Goal: Information Seeking & Learning: Learn about a topic

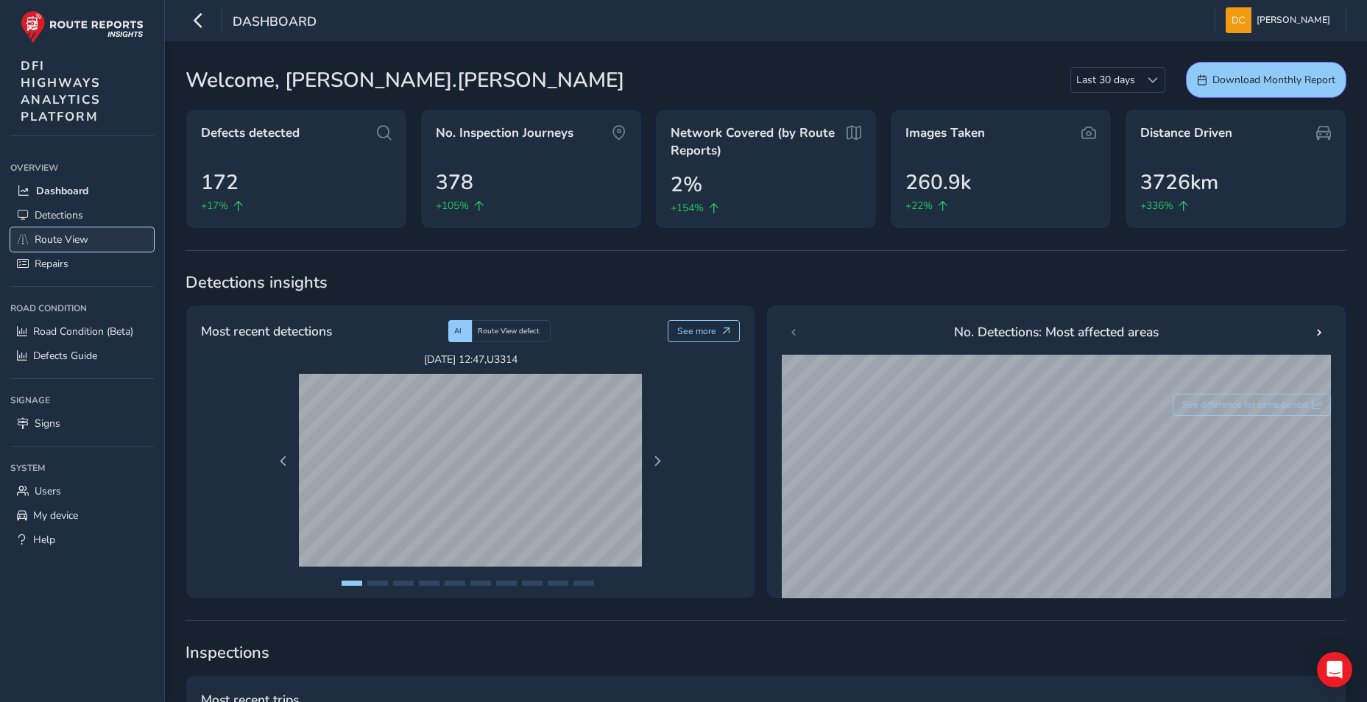
click at [57, 237] on span "Route View" at bounding box center [62, 240] width 54 height 14
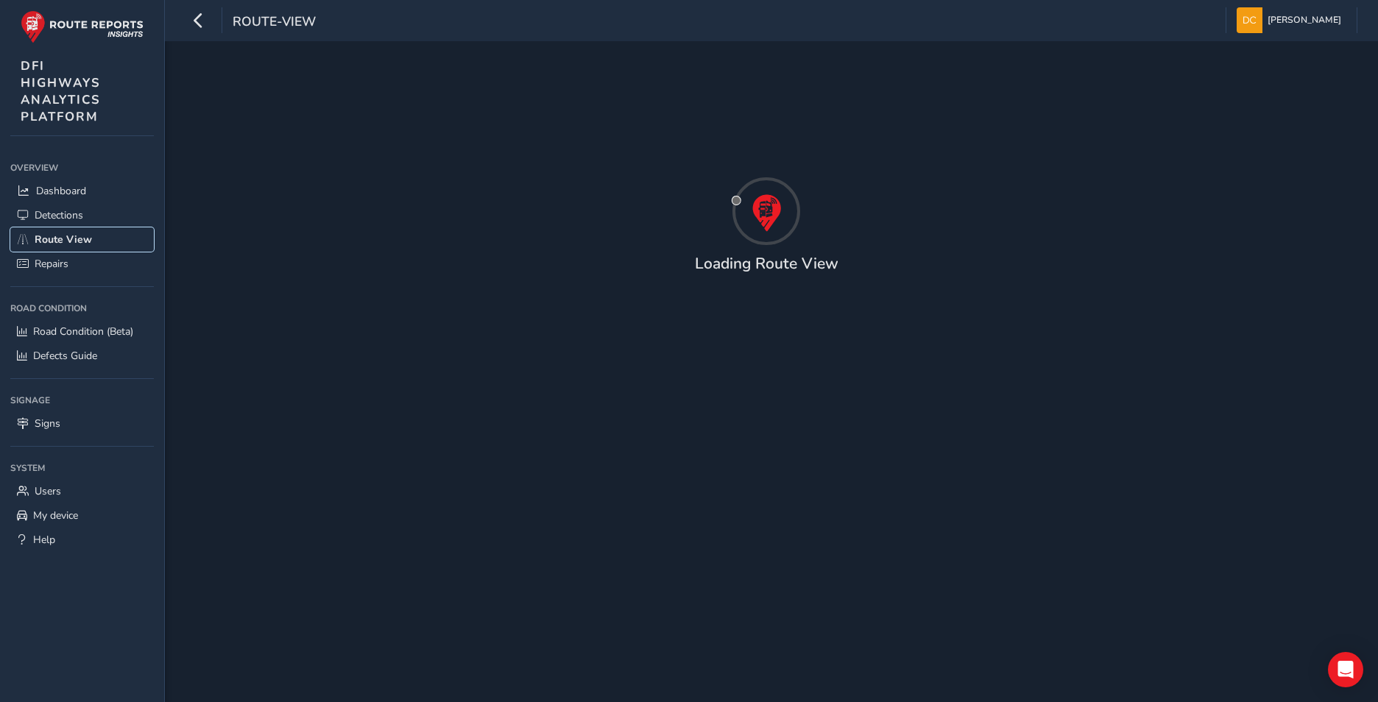
type input "[DATE] - [DATE]"
type input "00:00"
type input "23:59"
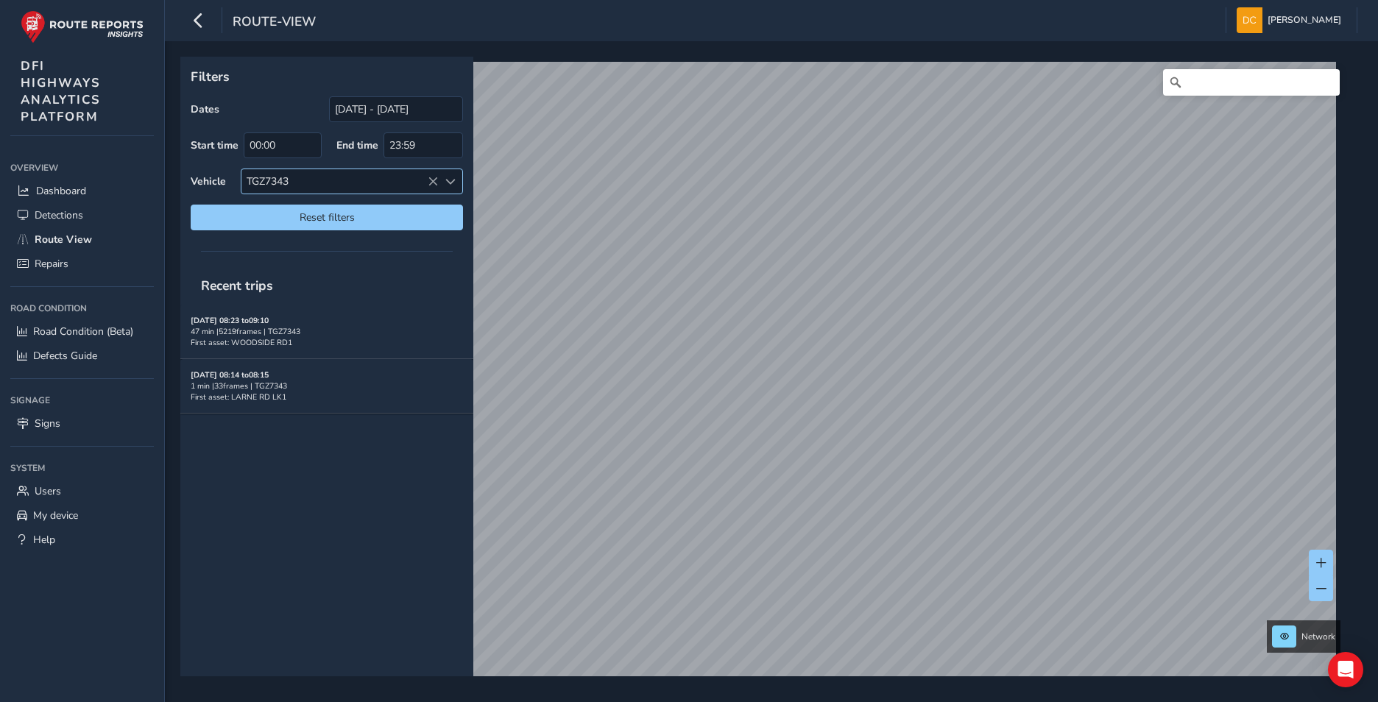
click at [450, 177] on span at bounding box center [450, 182] width 10 height 10
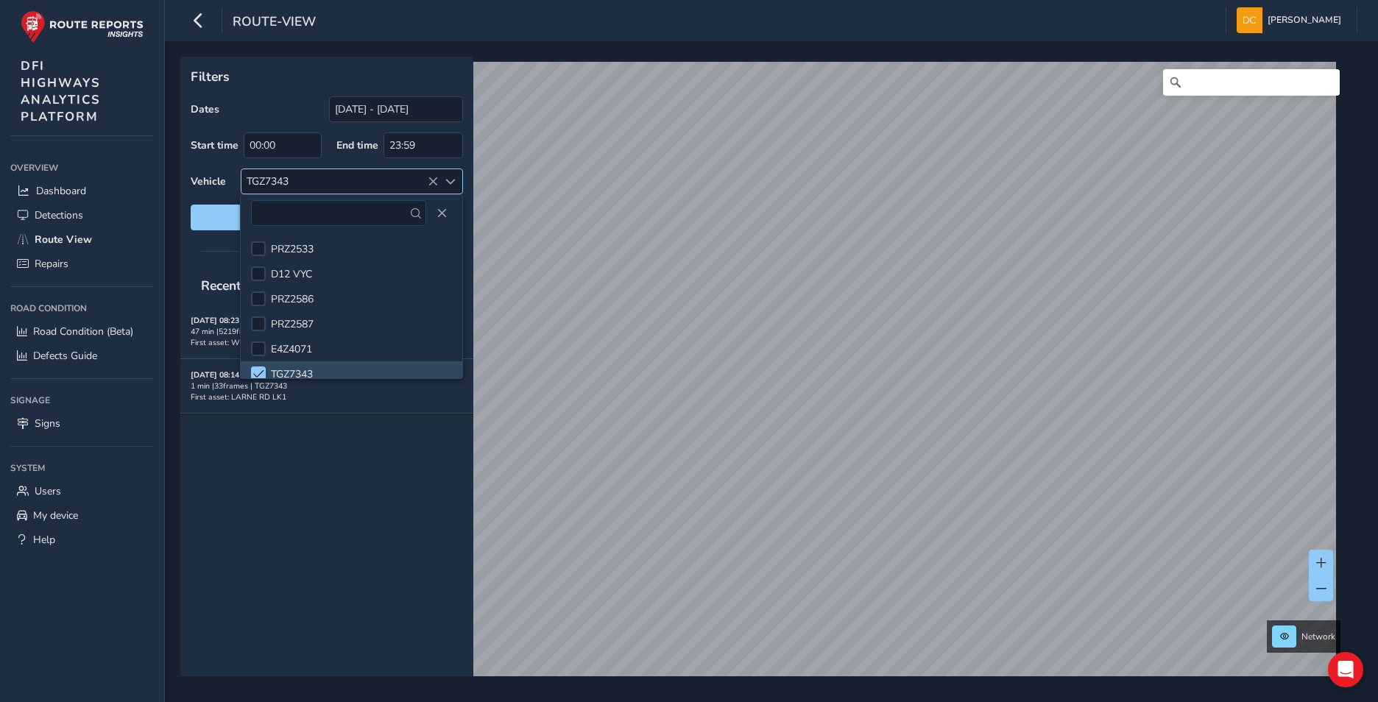
scroll to position [8, 0]
click at [259, 263] on div at bounding box center [258, 265] width 15 height 15
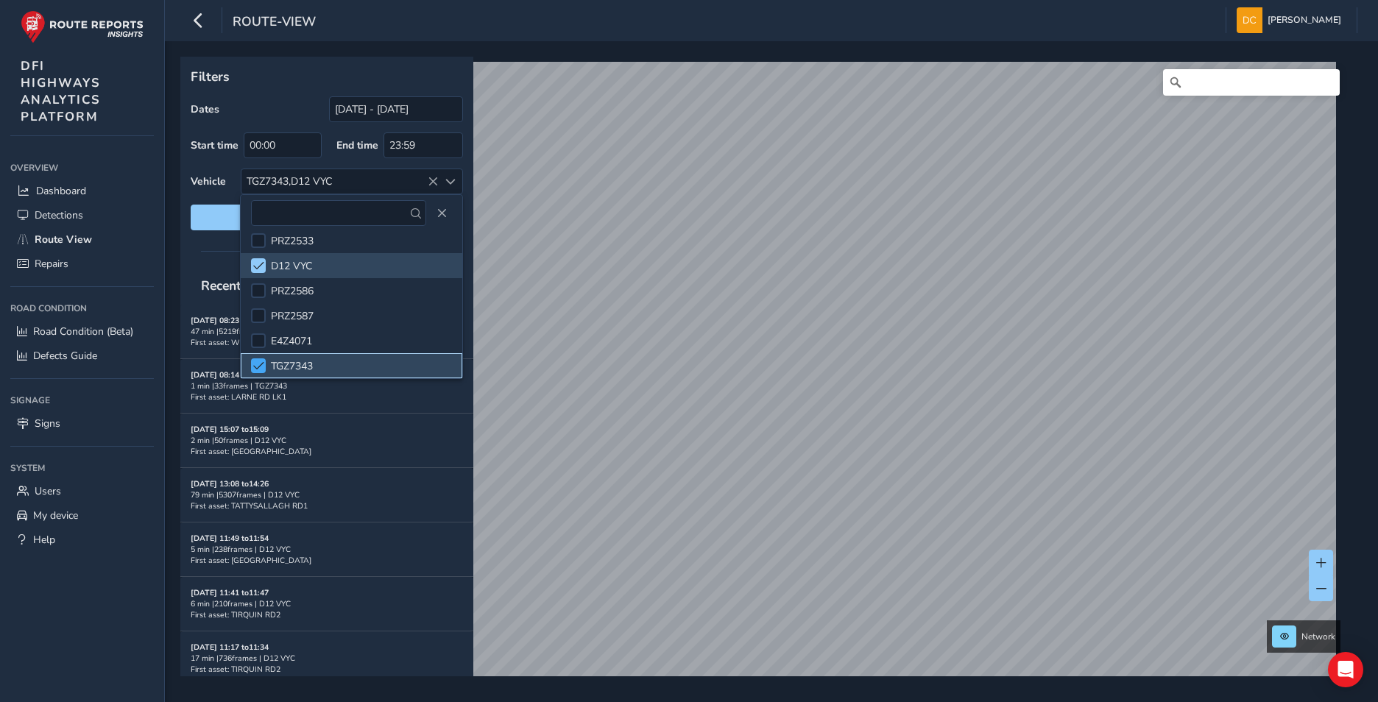
click at [257, 363] on span at bounding box center [258, 366] width 11 height 10
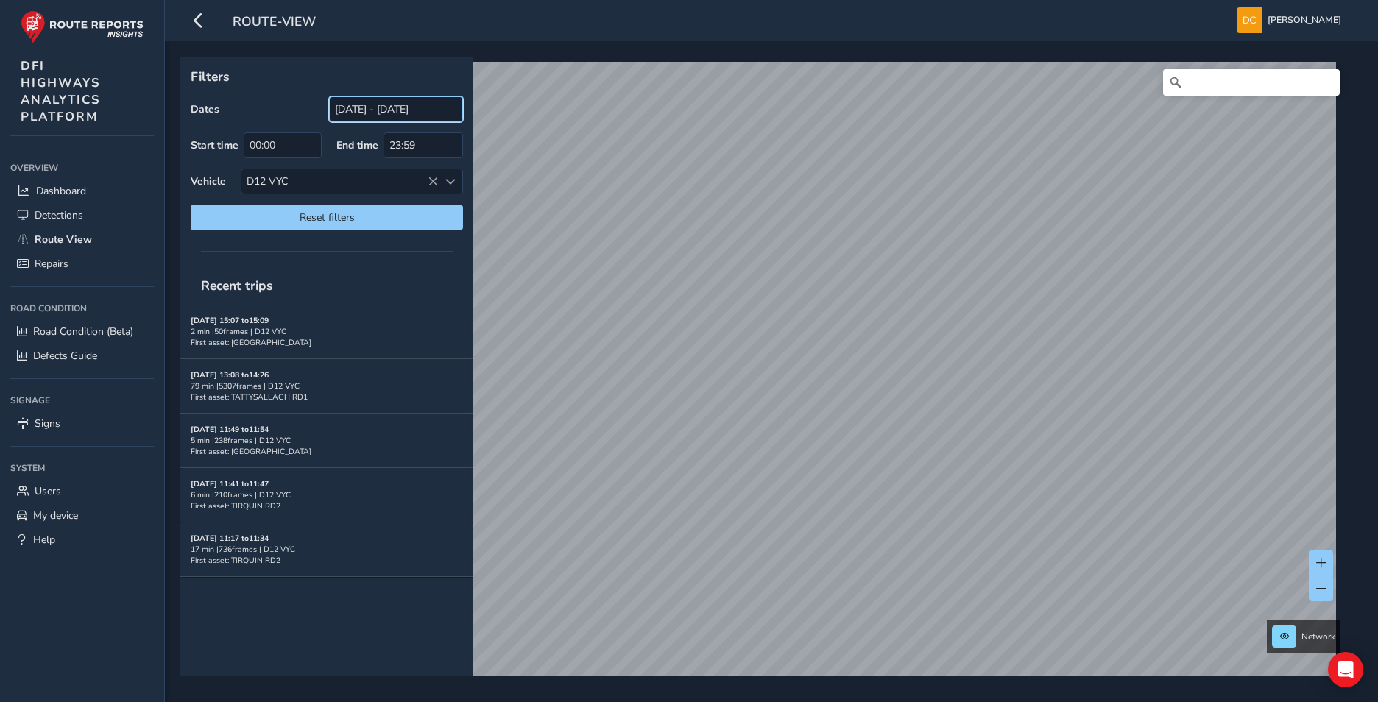
click at [397, 113] on input "[DATE] - [DATE]" at bounding box center [396, 109] width 134 height 26
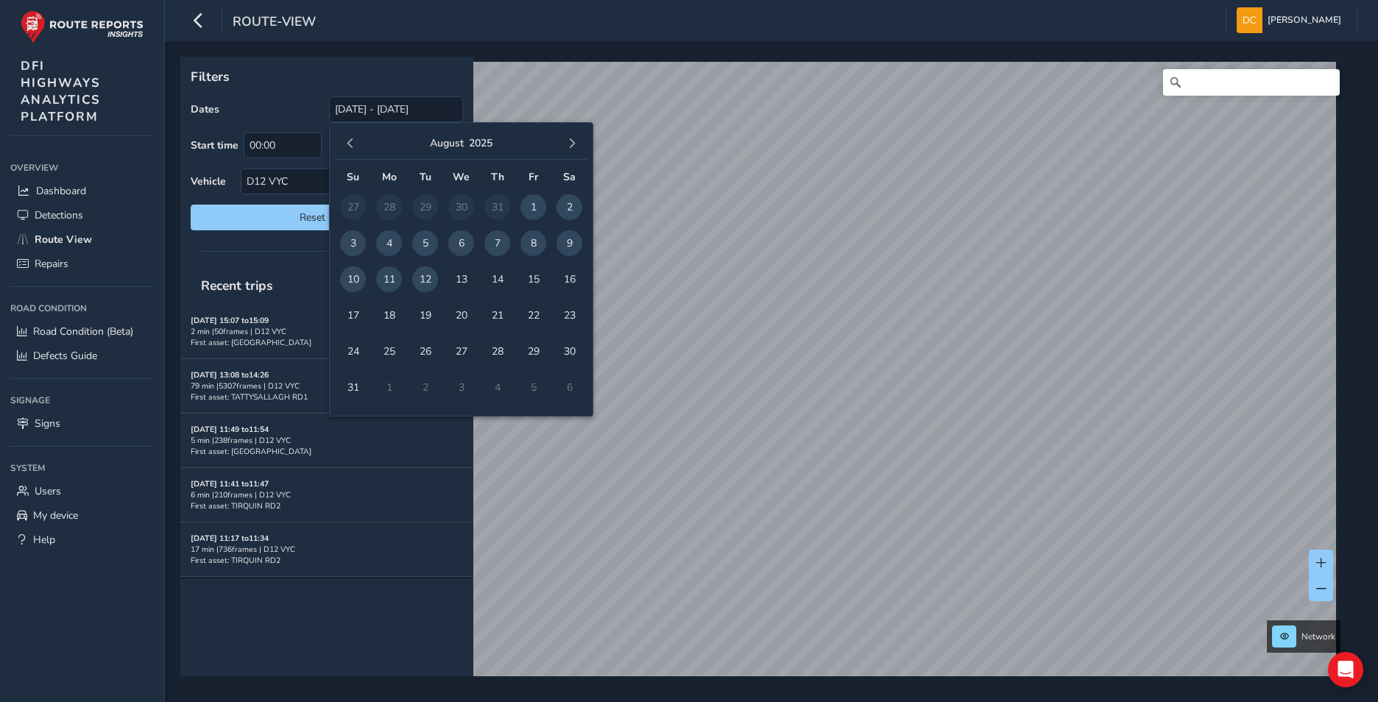
click at [359, 275] on span "10" at bounding box center [353, 279] width 26 height 26
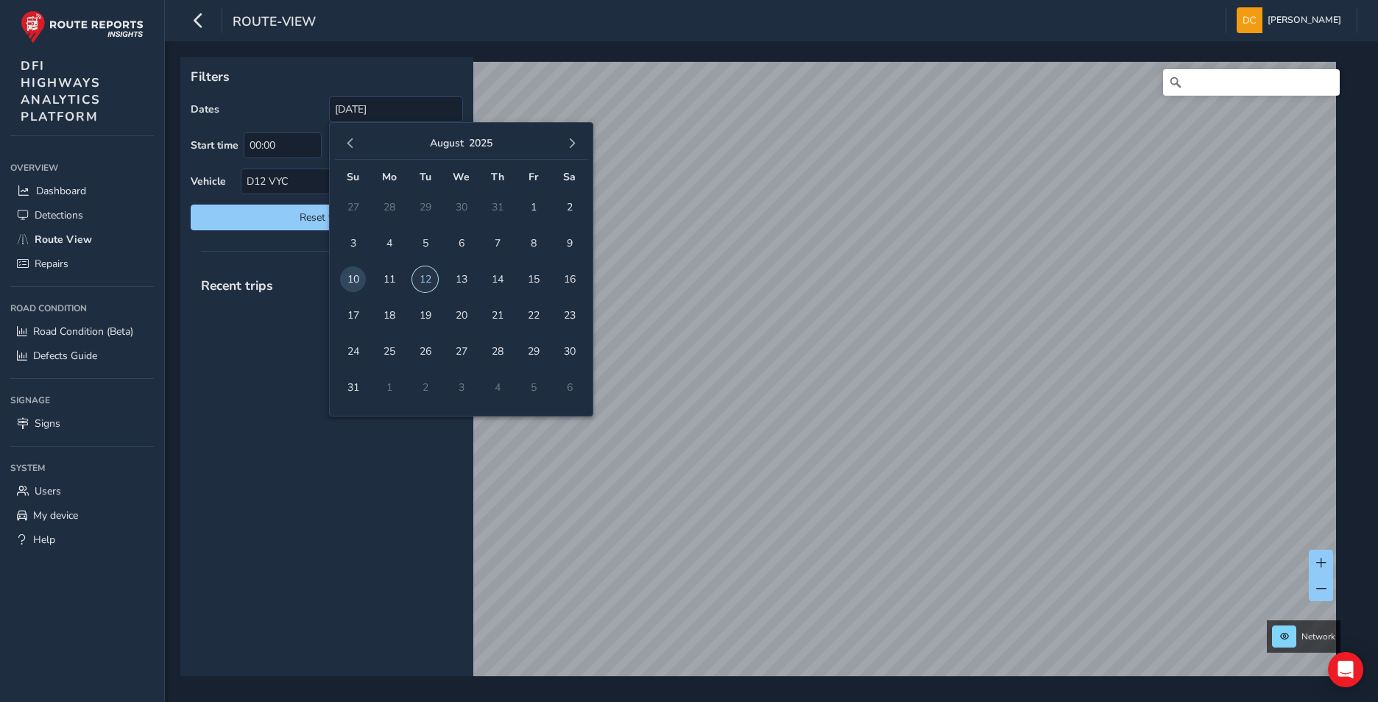
click at [422, 280] on span "12" at bounding box center [425, 279] width 26 height 26
click at [381, 102] on input "[DATE] - [DATE]" at bounding box center [396, 109] width 134 height 26
click at [490, 241] on span "7" at bounding box center [497, 243] width 26 height 26
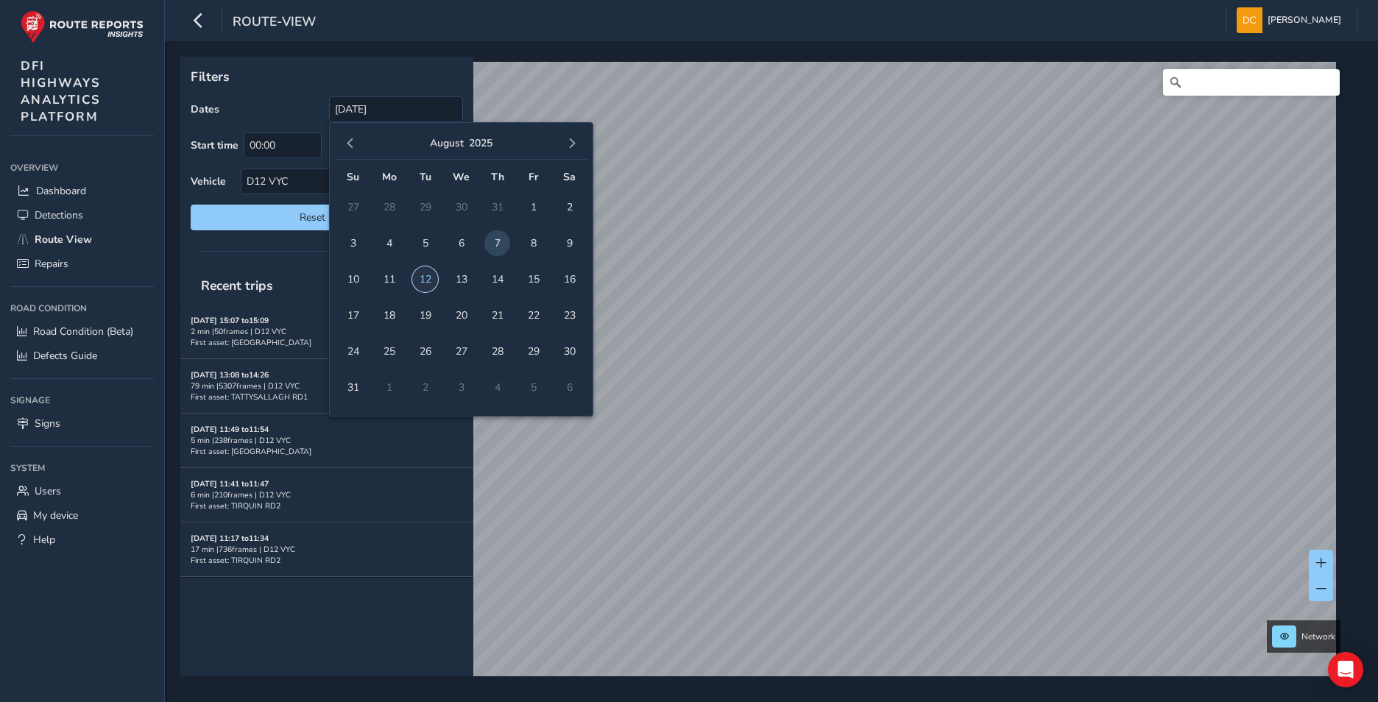
click at [418, 274] on span "12" at bounding box center [425, 279] width 26 height 26
type input "[DATE] - [DATE]"
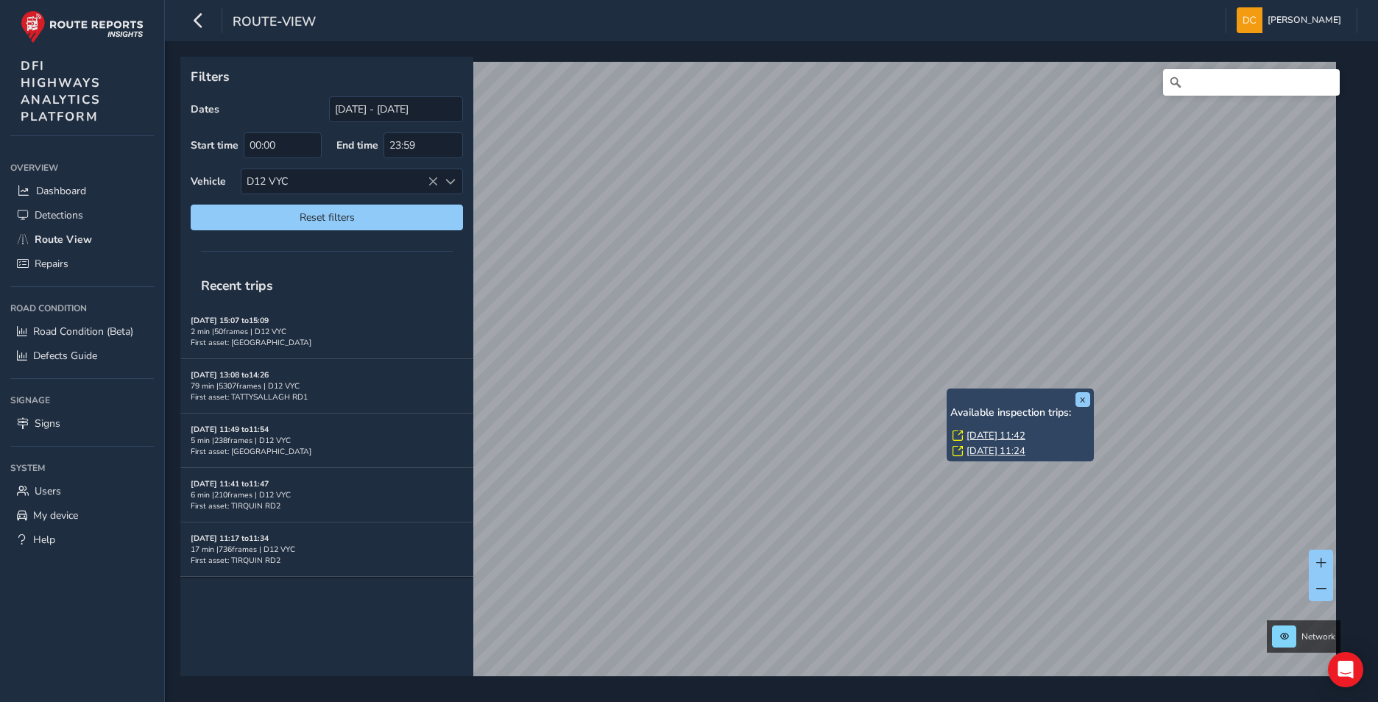
click at [982, 433] on link "[DATE] 11:42" at bounding box center [995, 435] width 59 height 13
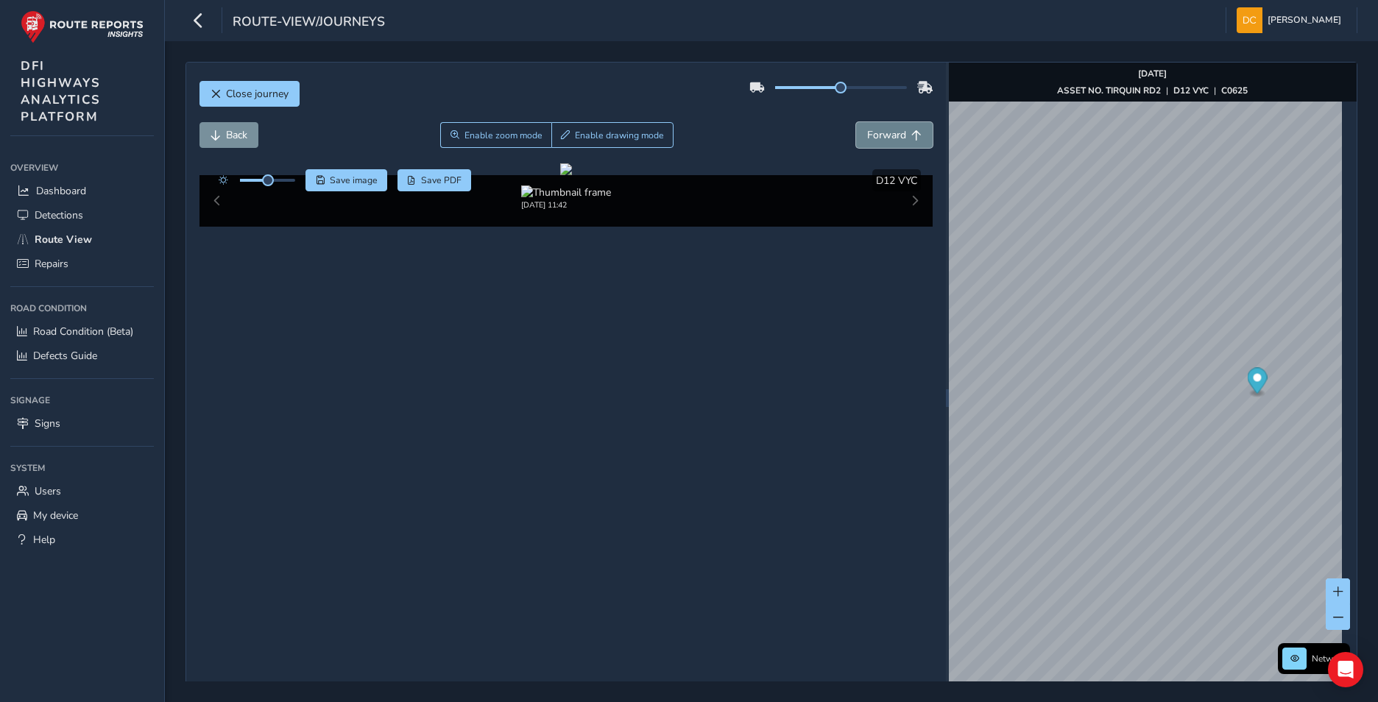
click at [890, 131] on span "Forward" at bounding box center [886, 135] width 39 height 14
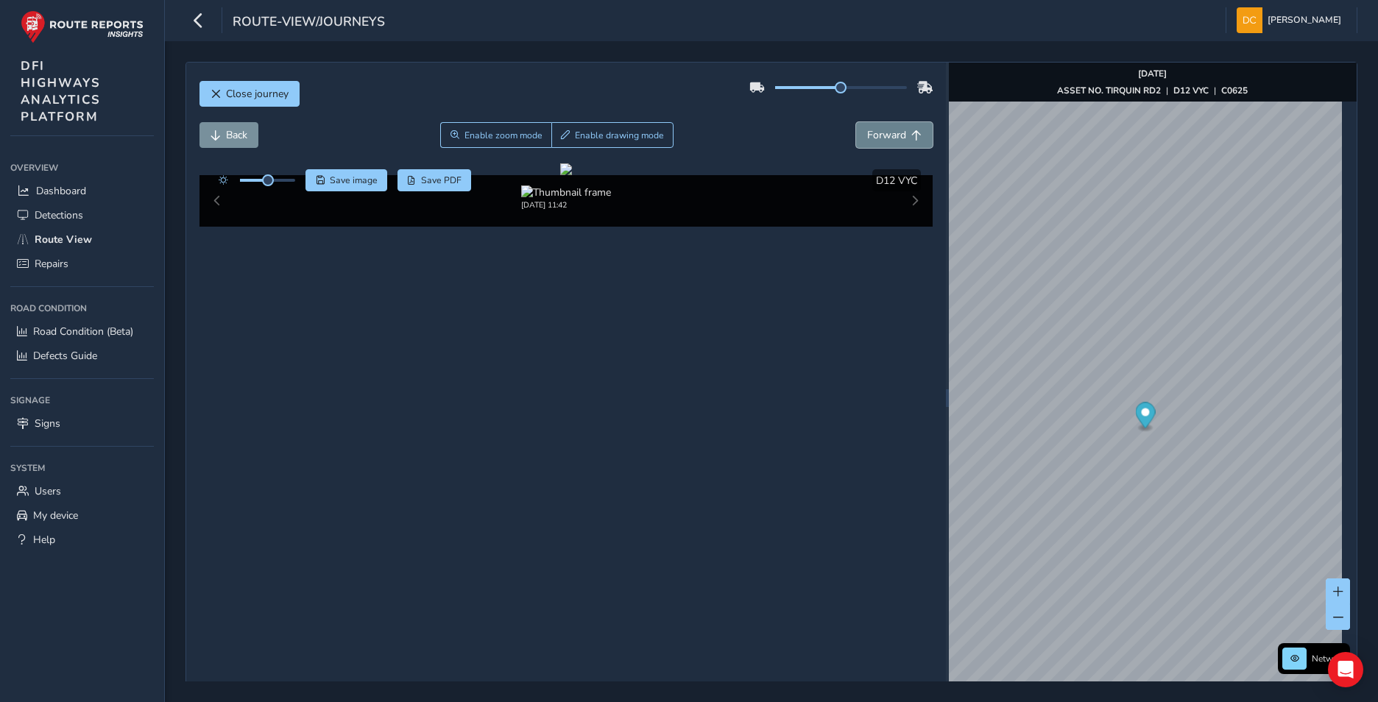
click at [890, 131] on span "Forward" at bounding box center [886, 135] width 39 height 14
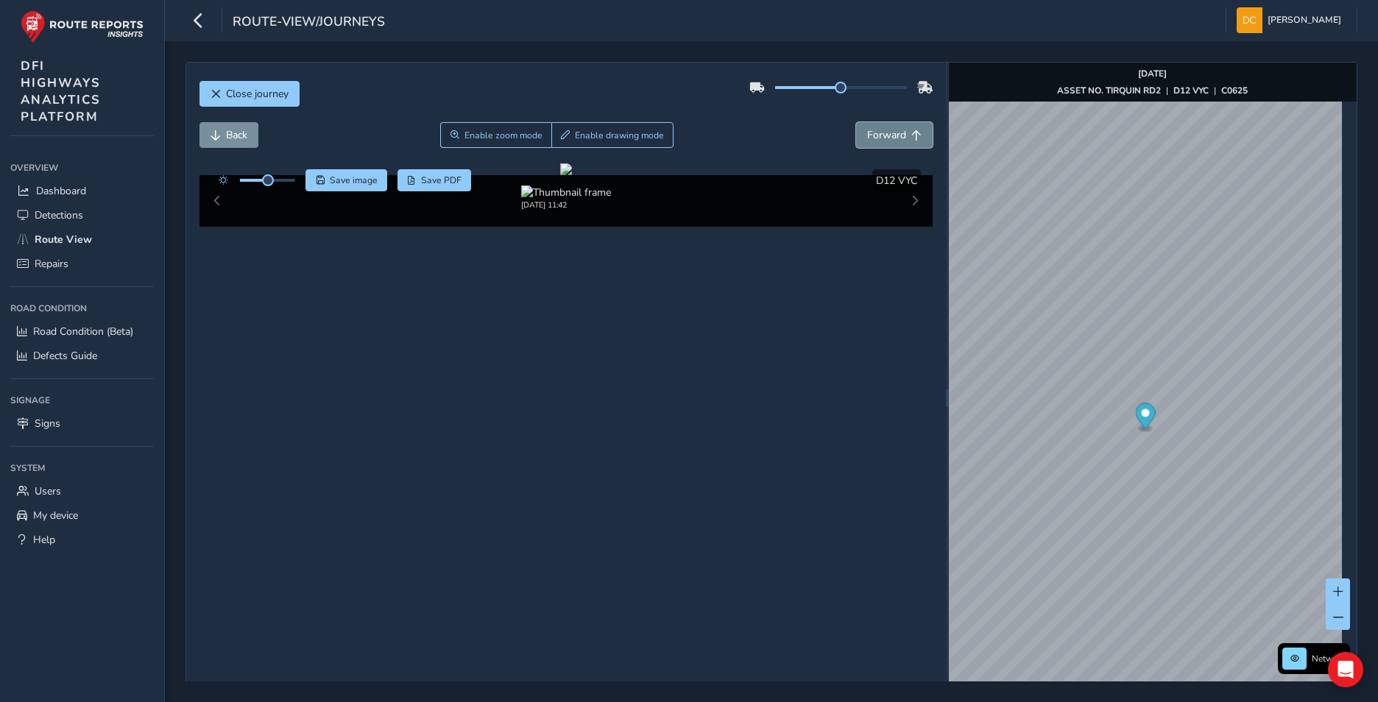
click at [890, 131] on span "Forward" at bounding box center [886, 135] width 39 height 14
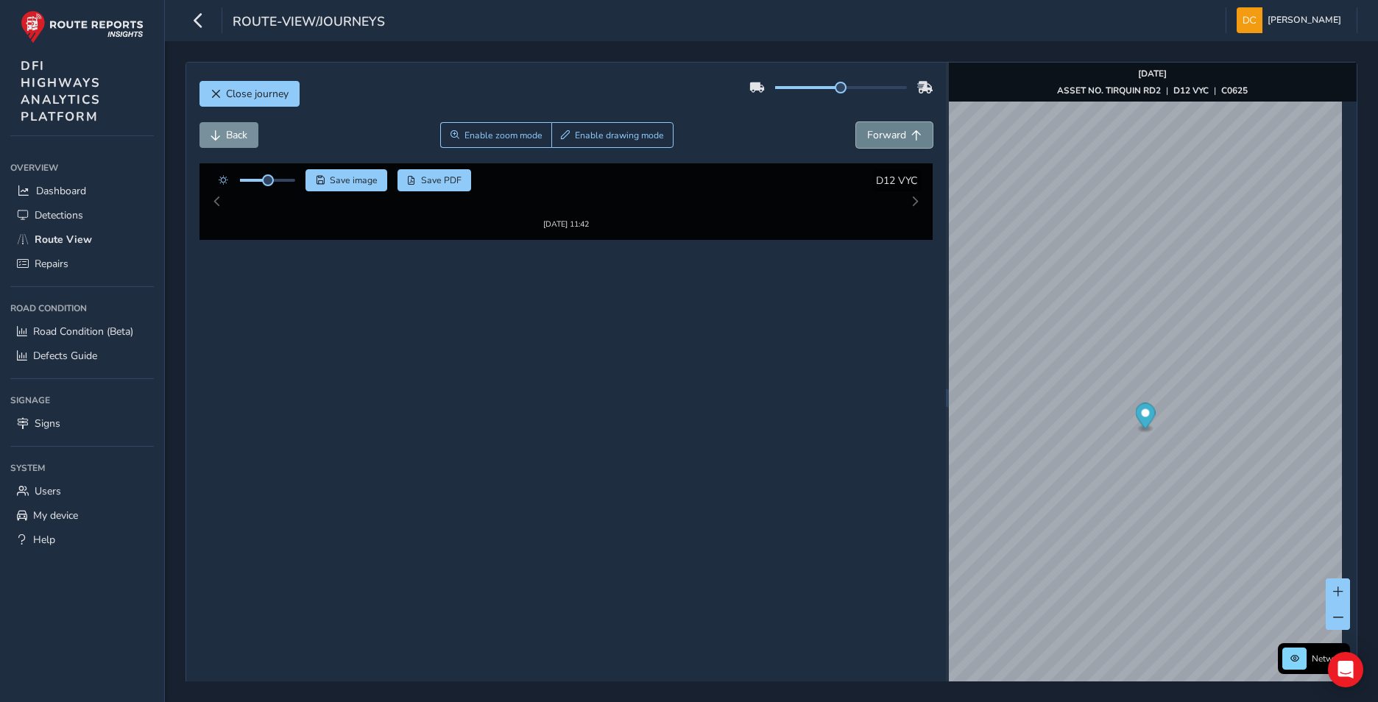
click at [890, 131] on span "Forward" at bounding box center [886, 135] width 39 height 14
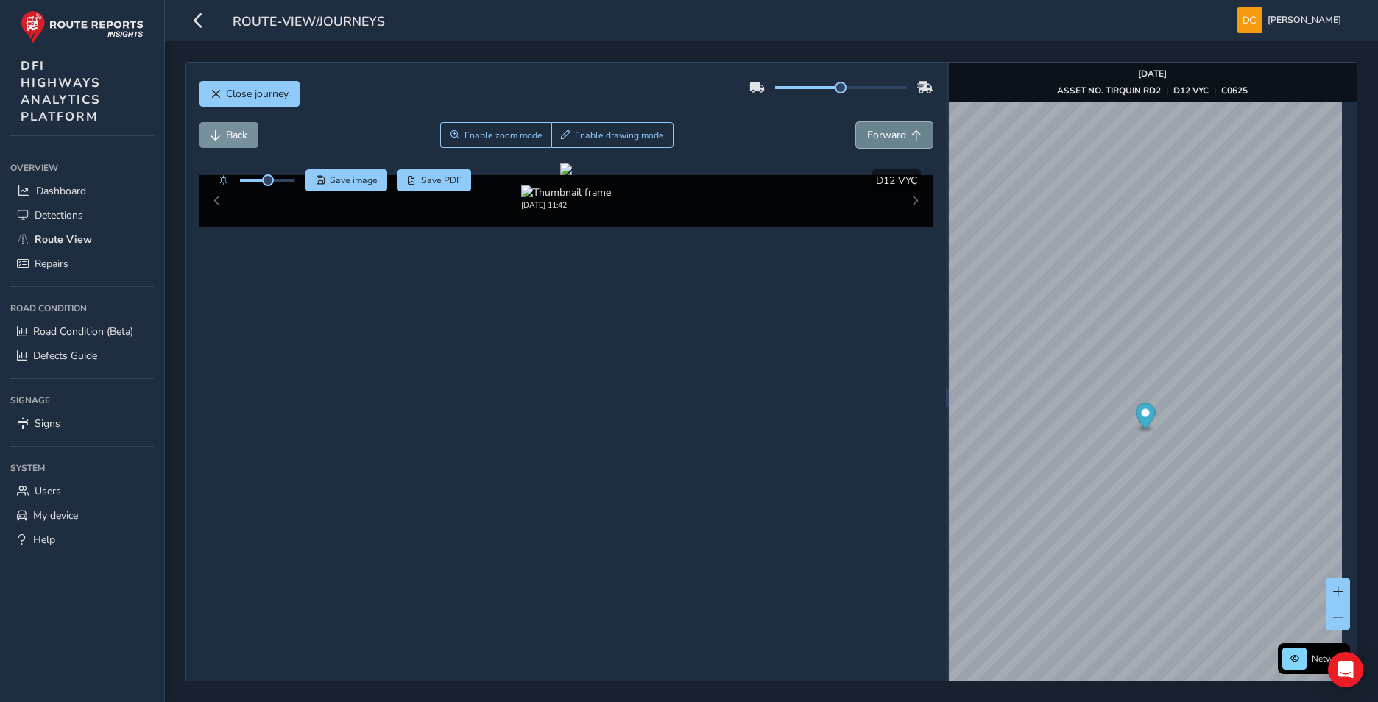
click at [890, 131] on span "Forward" at bounding box center [886, 135] width 39 height 14
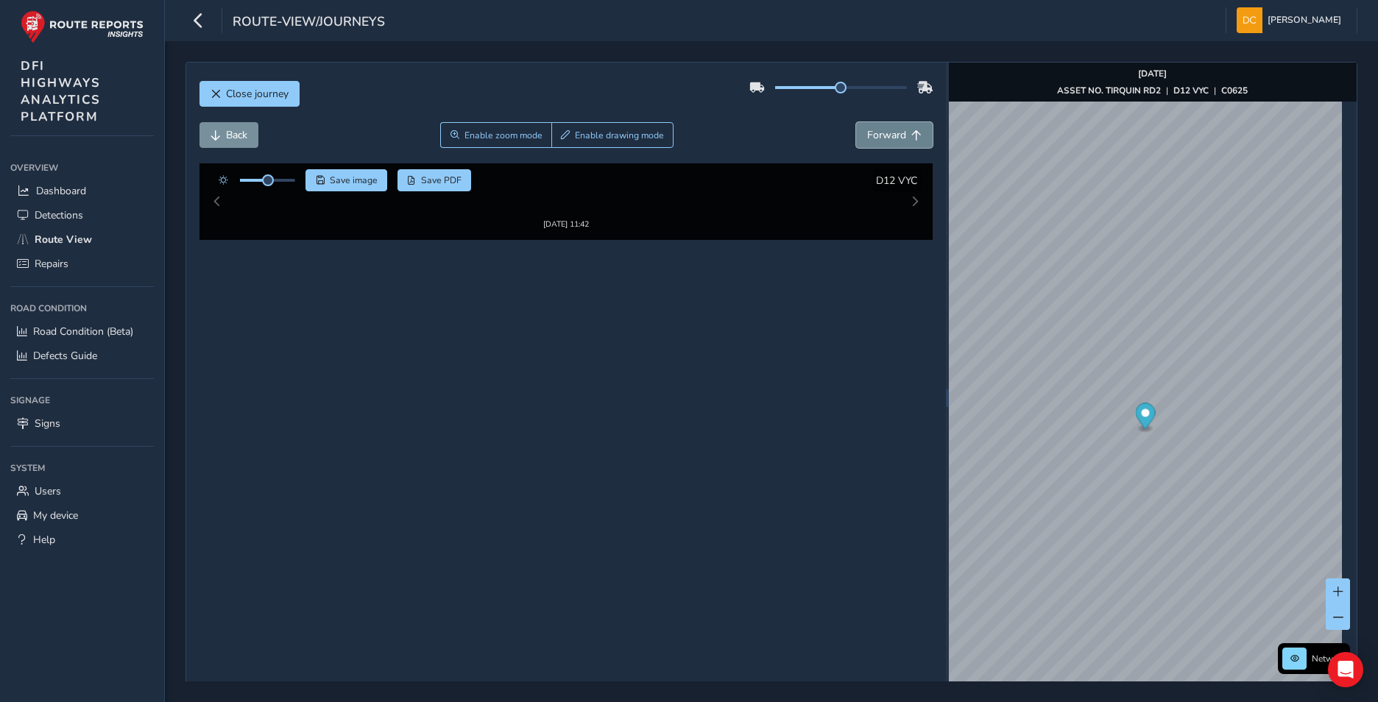
click at [890, 131] on span "Forward" at bounding box center [886, 135] width 39 height 14
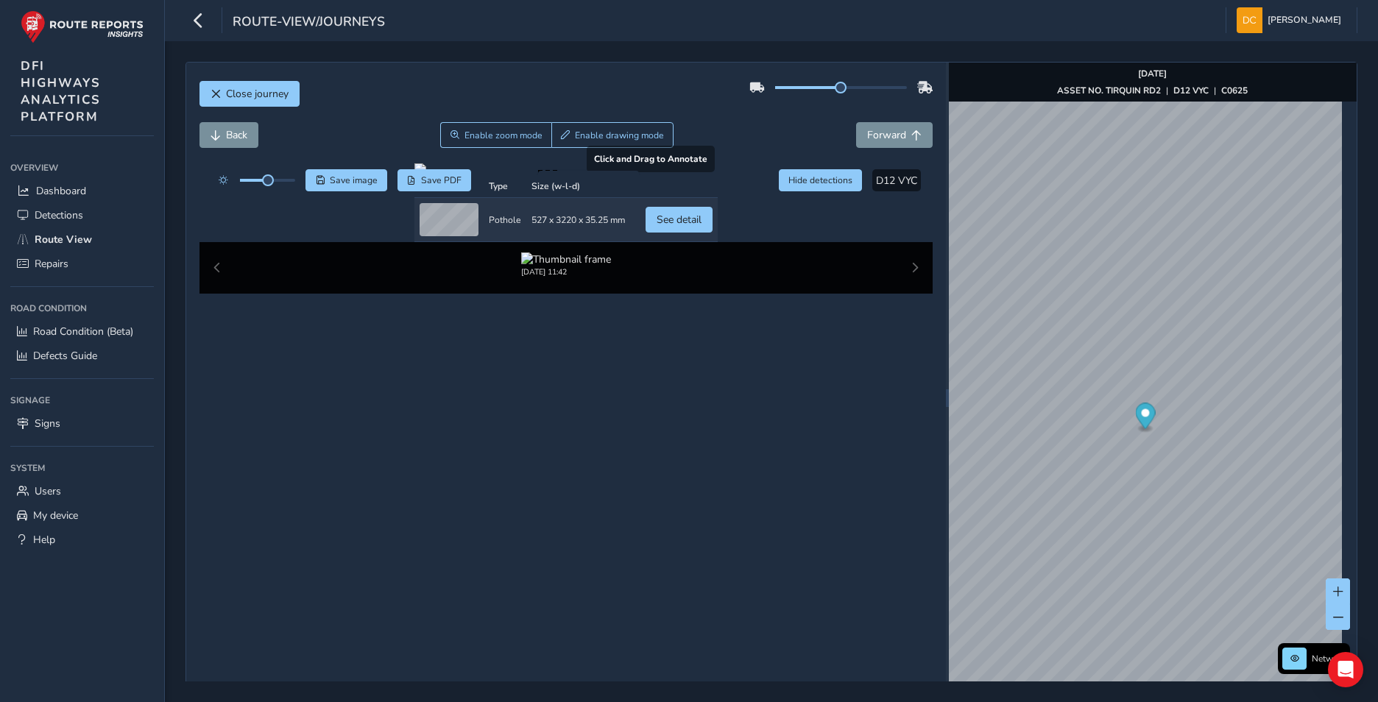
click at [524, 175] on div at bounding box center [565, 169] width 303 height 12
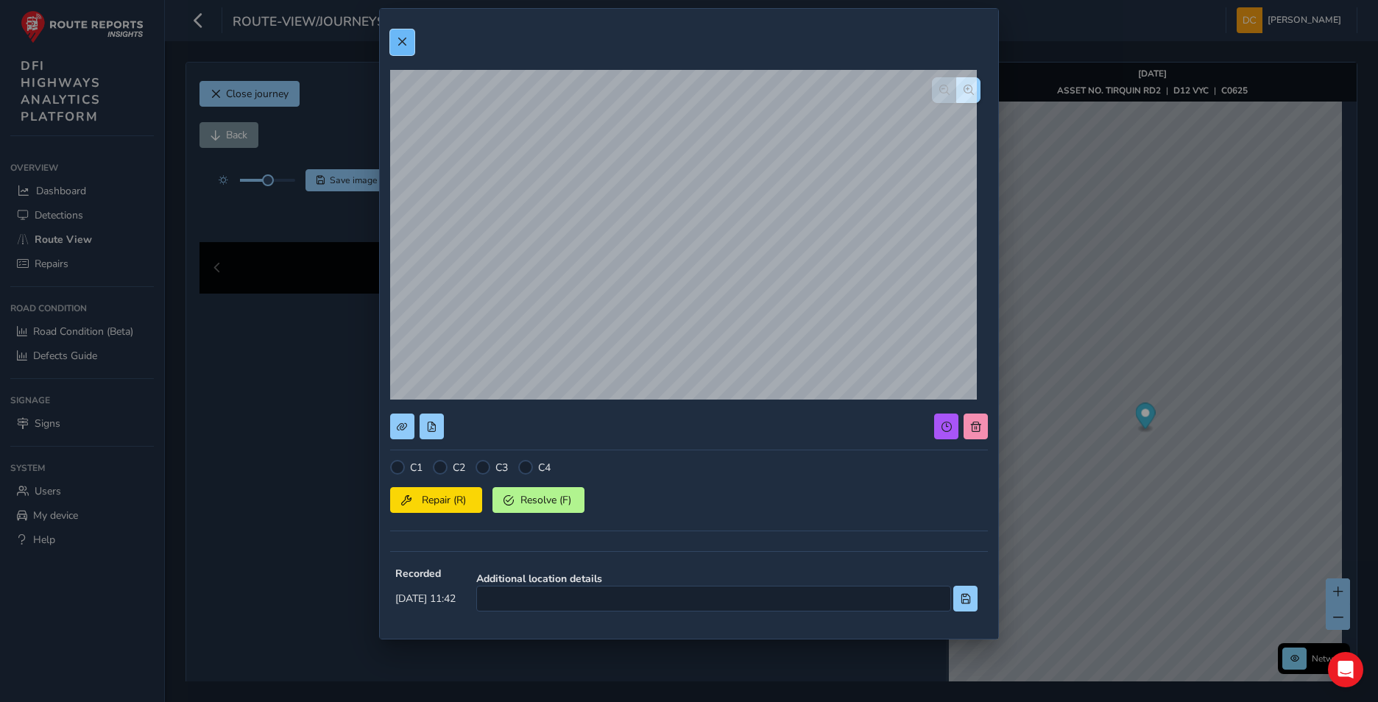
click at [408, 44] on button at bounding box center [402, 42] width 24 height 26
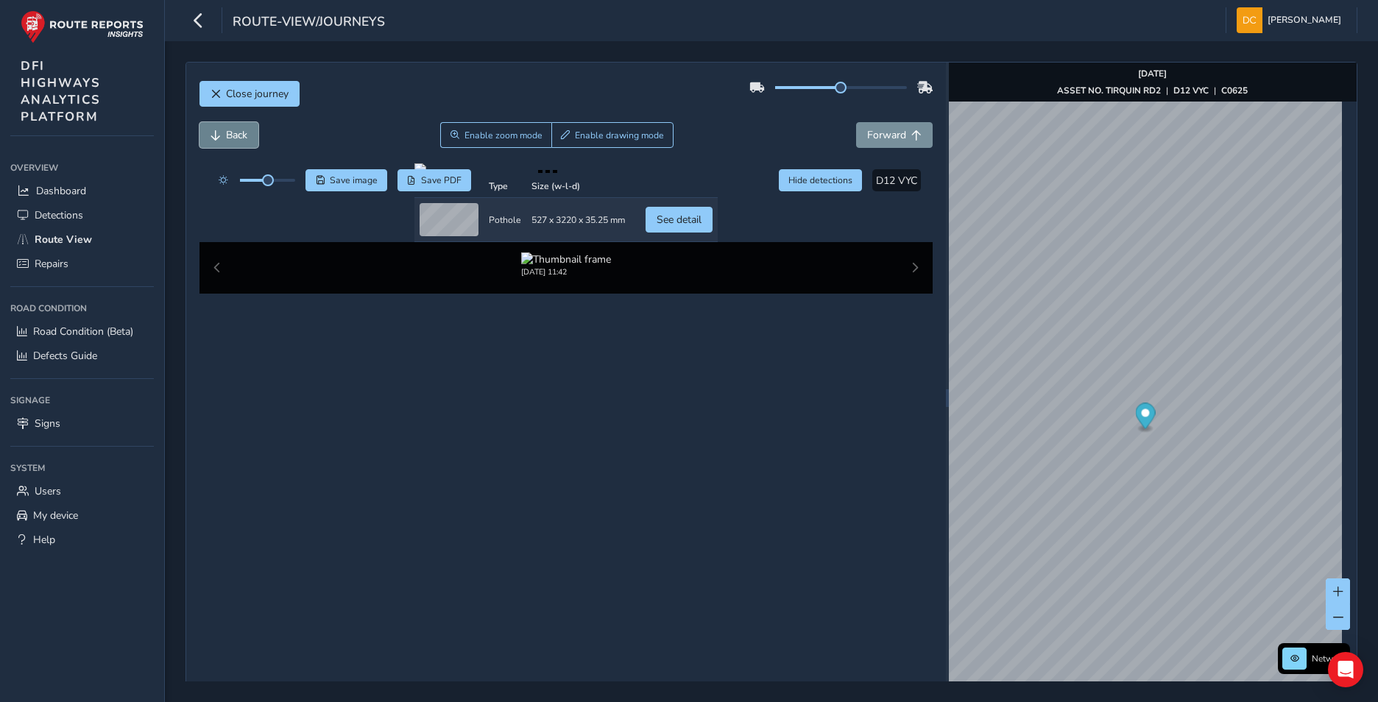
click at [235, 132] on span "Back" at bounding box center [236, 135] width 21 height 14
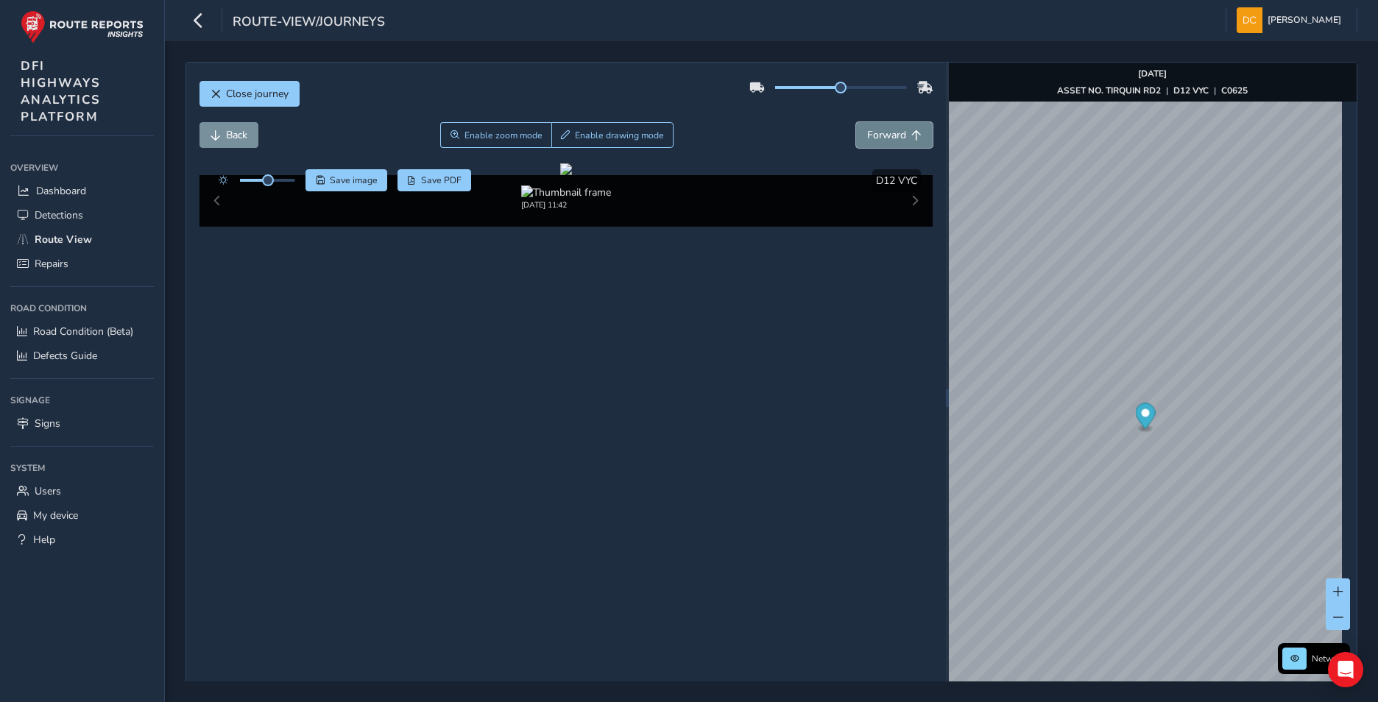
click at [874, 135] on span "Forward" at bounding box center [886, 135] width 39 height 14
click at [217, 132] on span "Back" at bounding box center [215, 135] width 10 height 10
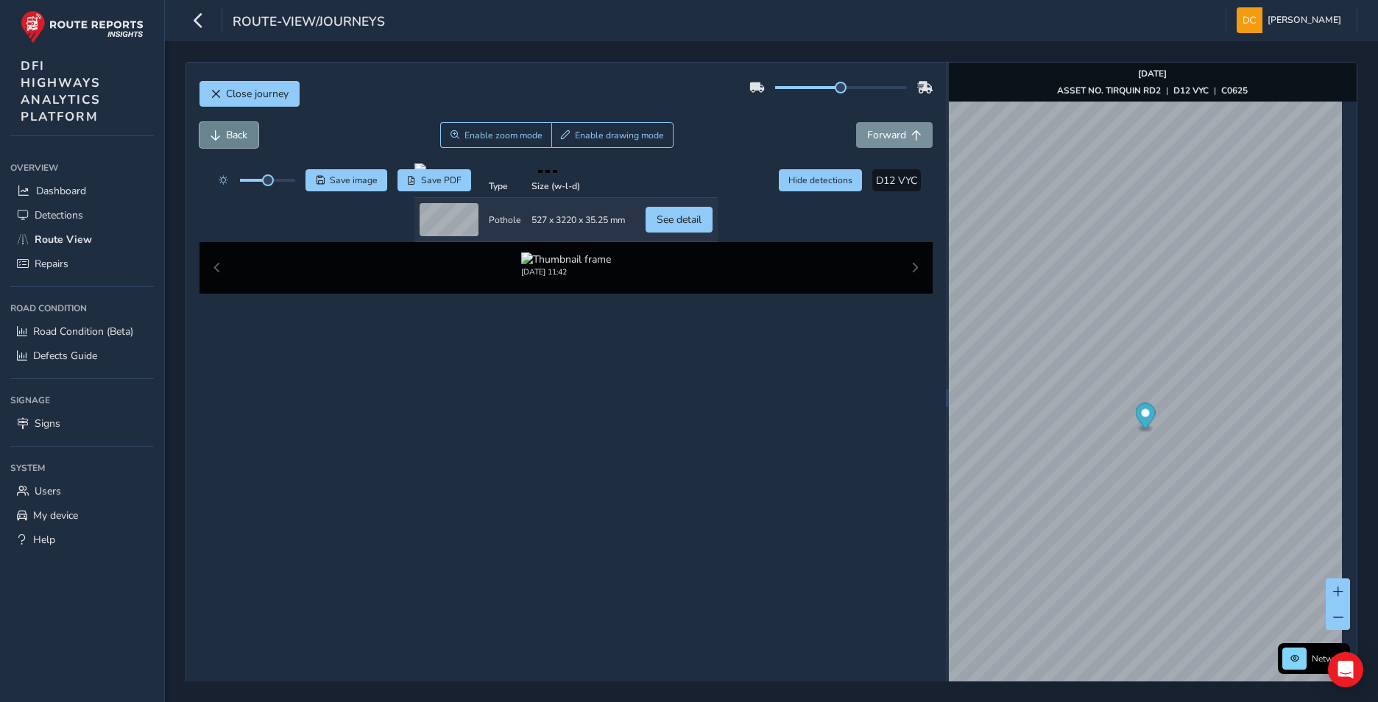
click at [217, 132] on span "Back" at bounding box center [215, 135] width 10 height 10
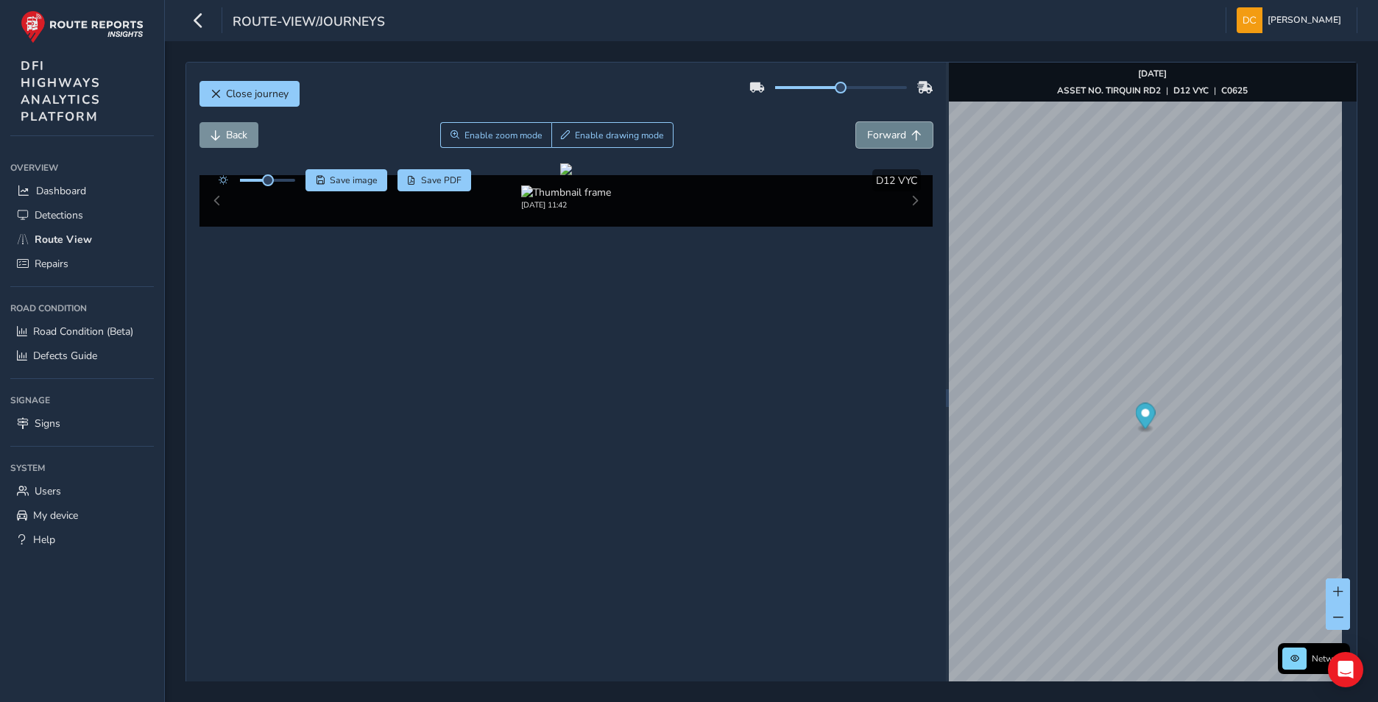
click at [898, 130] on span "Forward" at bounding box center [886, 135] width 39 height 14
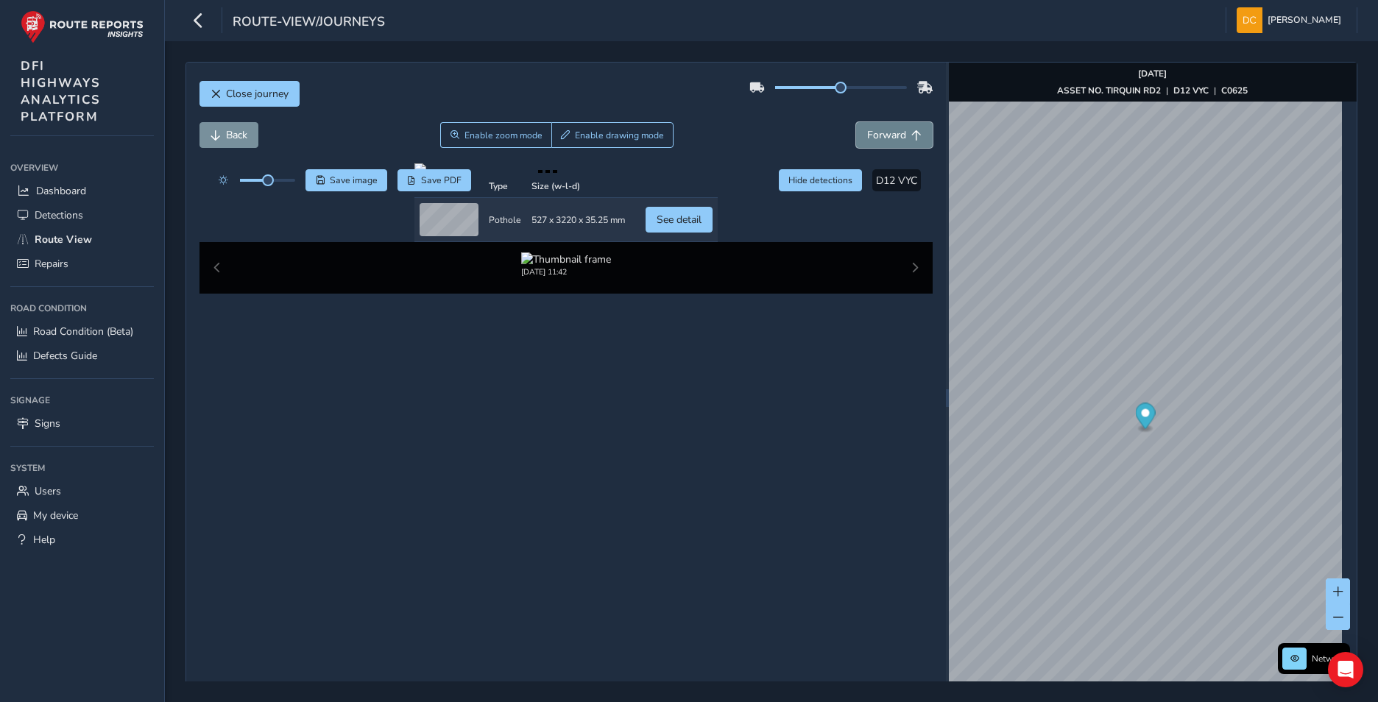
click at [885, 131] on span "Forward" at bounding box center [886, 135] width 39 height 14
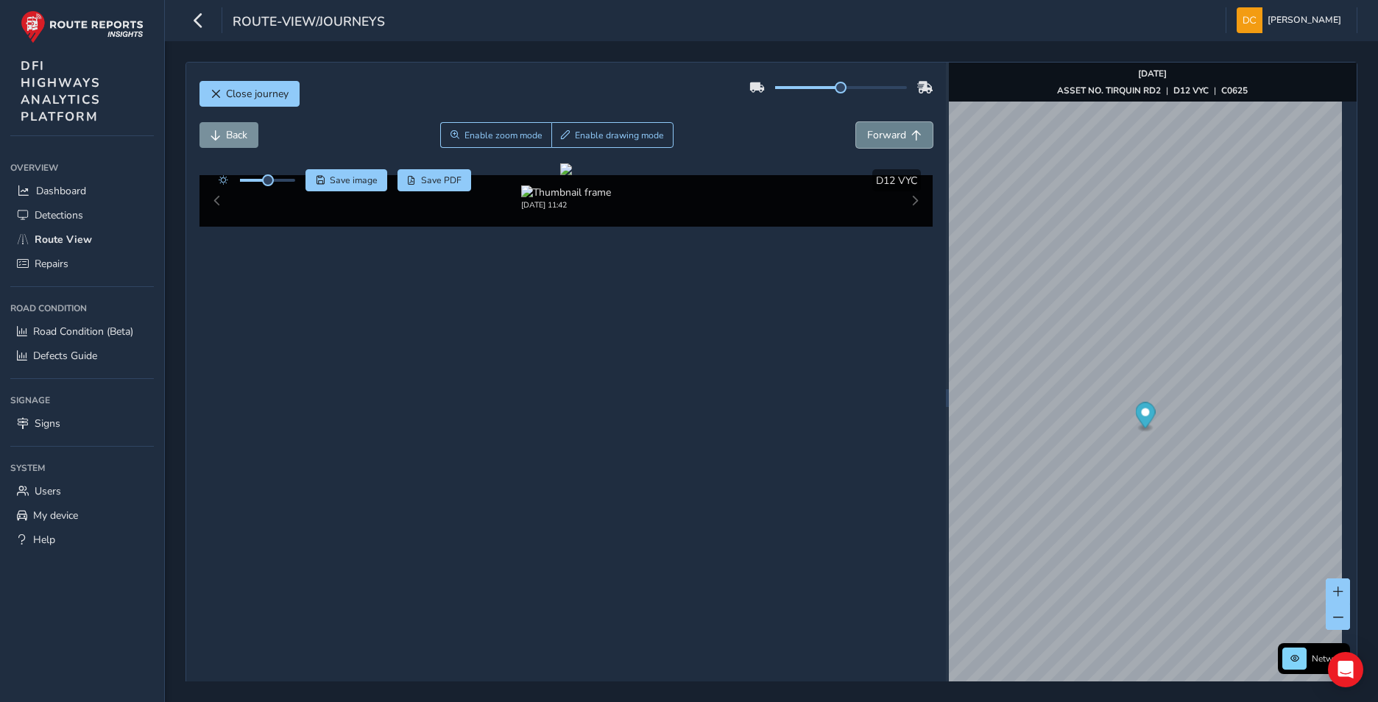
click at [885, 131] on span "Forward" at bounding box center [886, 135] width 39 height 14
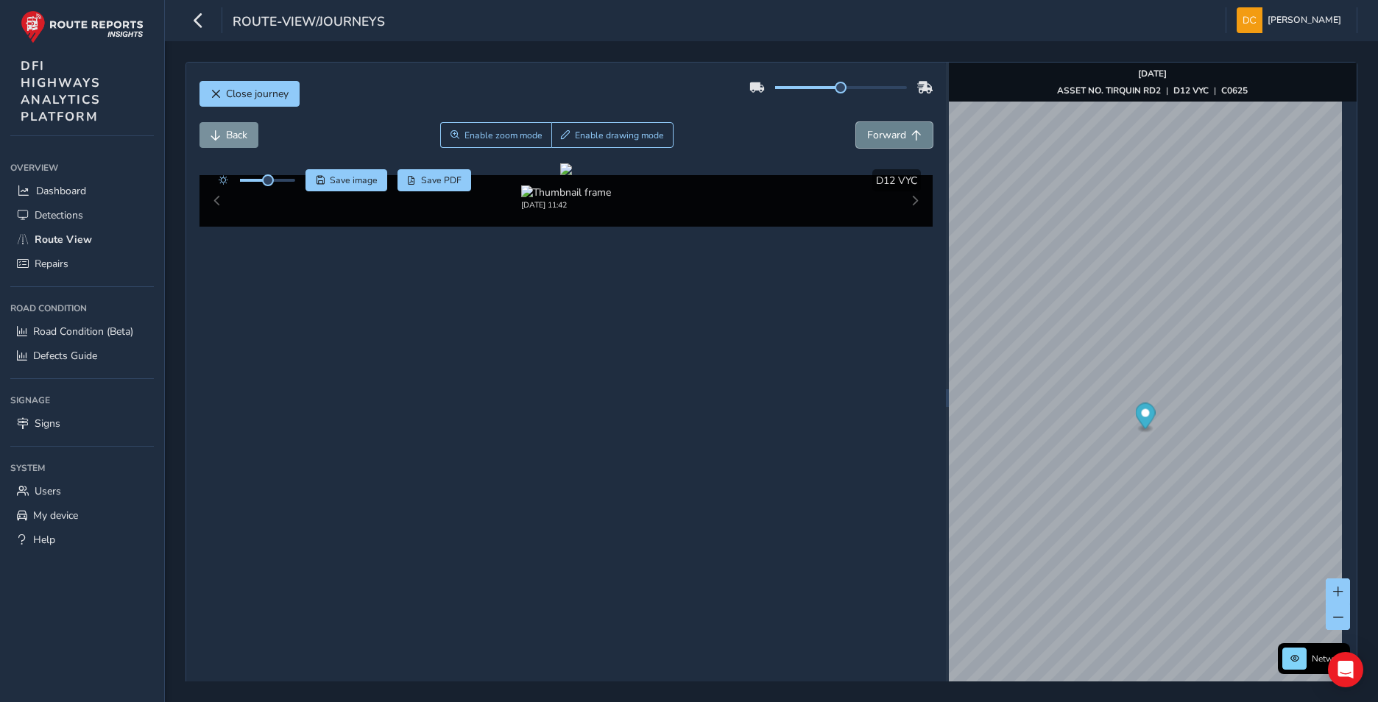
click at [885, 131] on span "Forward" at bounding box center [886, 135] width 39 height 14
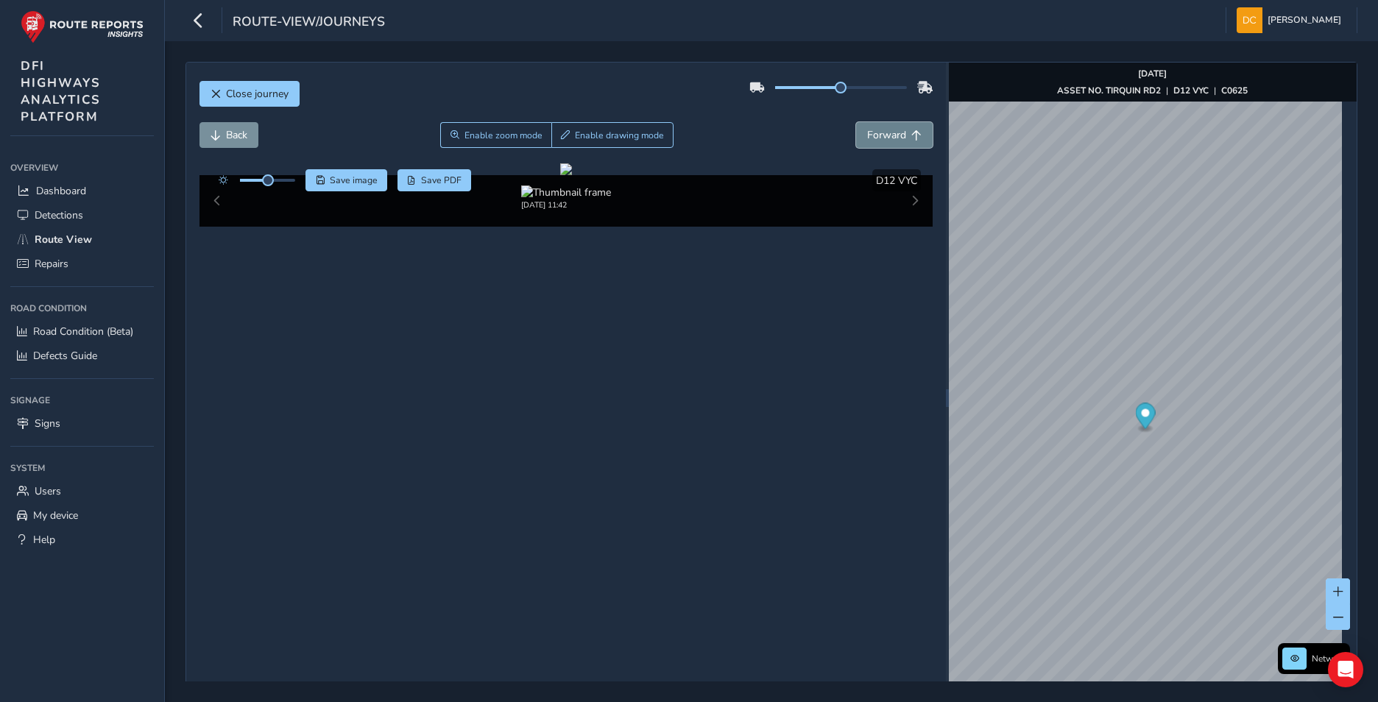
click at [885, 131] on span "Forward" at bounding box center [886, 135] width 39 height 14
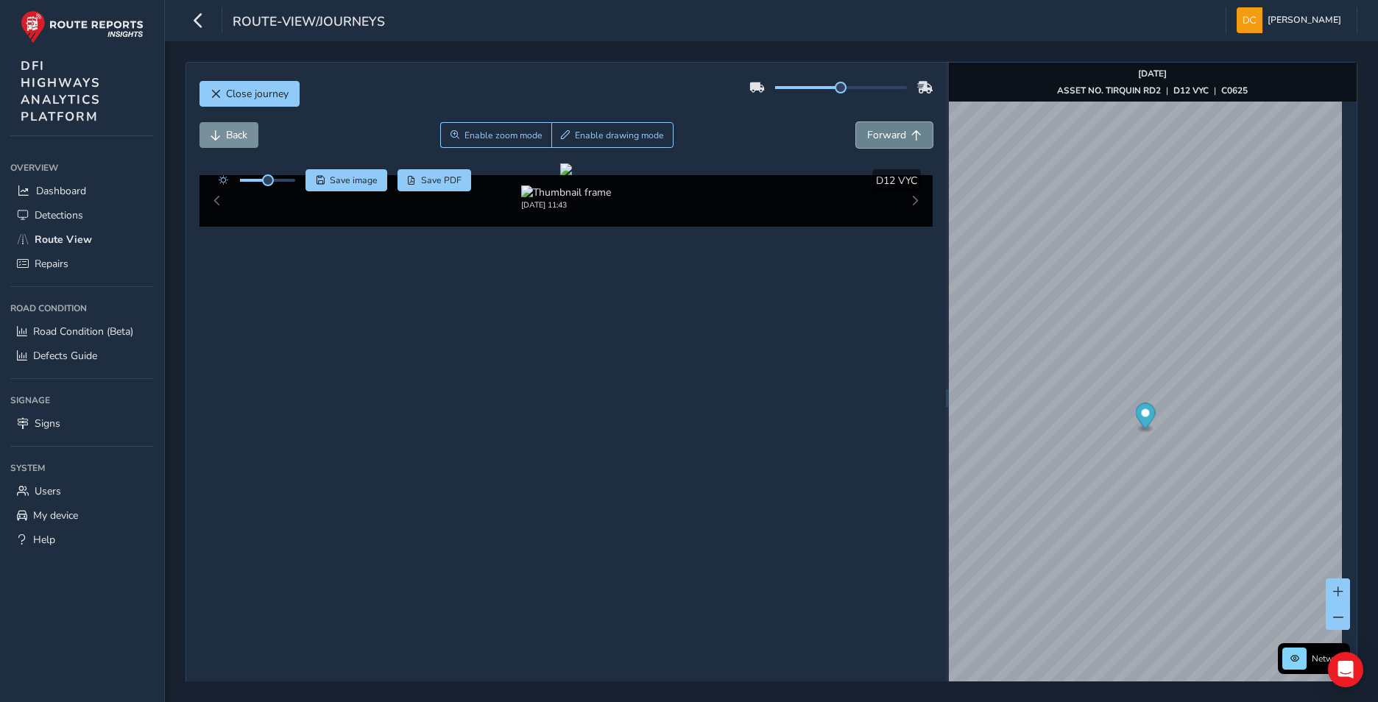
click at [885, 131] on span "Forward" at bounding box center [886, 135] width 39 height 14
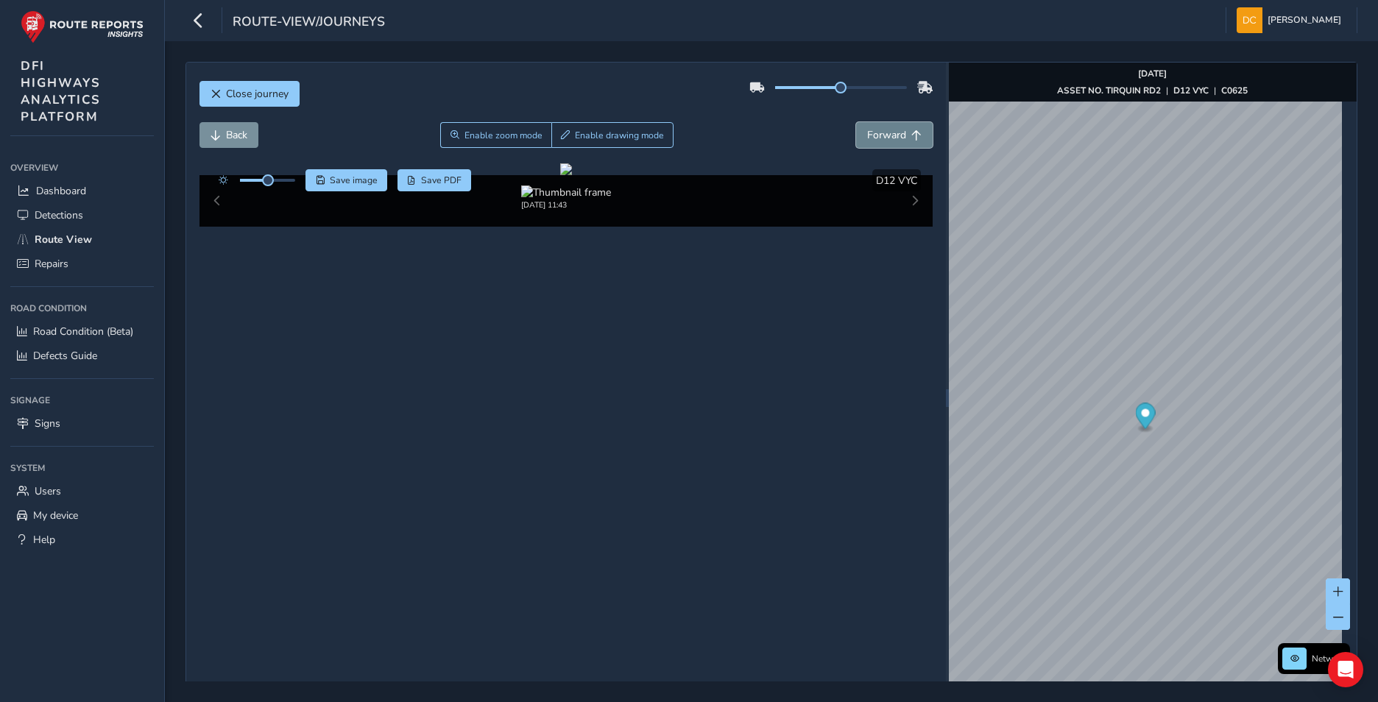
click at [885, 131] on span "Forward" at bounding box center [886, 135] width 39 height 14
click at [894, 135] on span "Forward" at bounding box center [886, 135] width 39 height 14
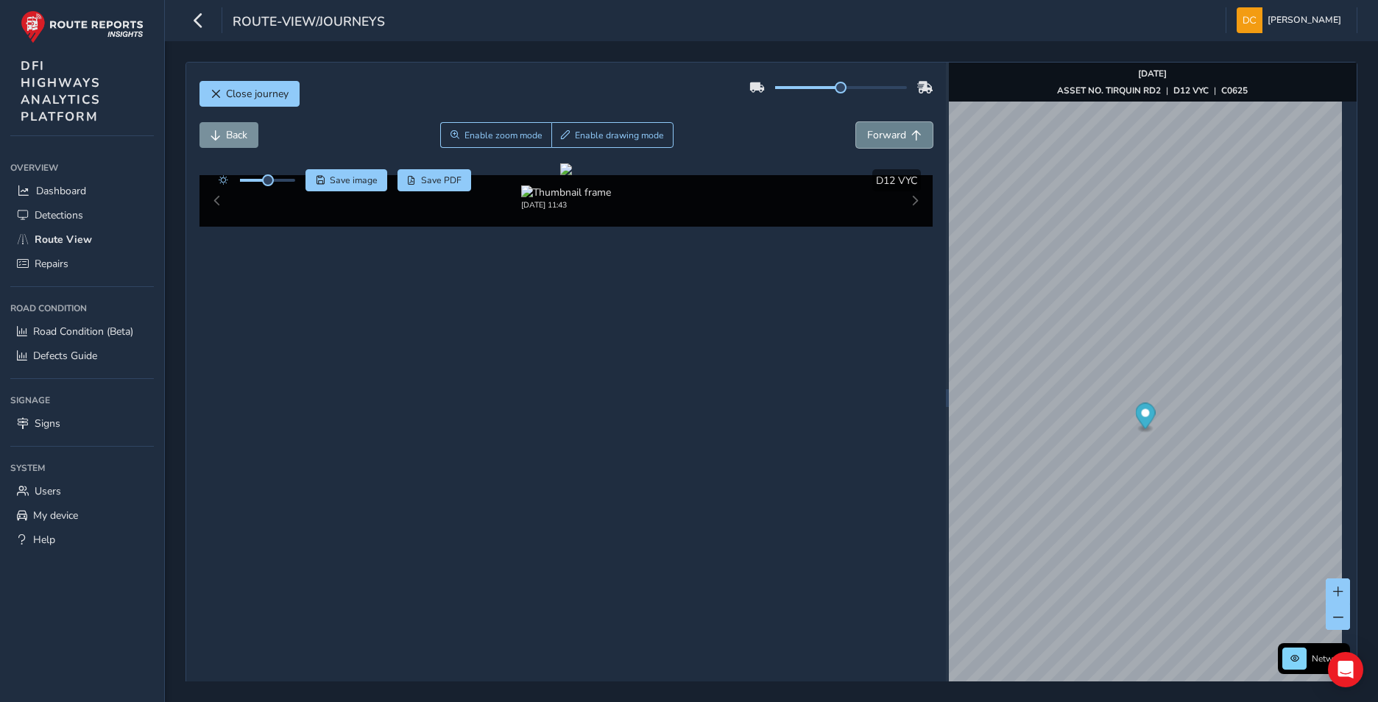
click at [894, 135] on span "Forward" at bounding box center [886, 135] width 39 height 14
click at [1334, 378] on img "Preview frame" at bounding box center [1352, 372] width 37 height 12
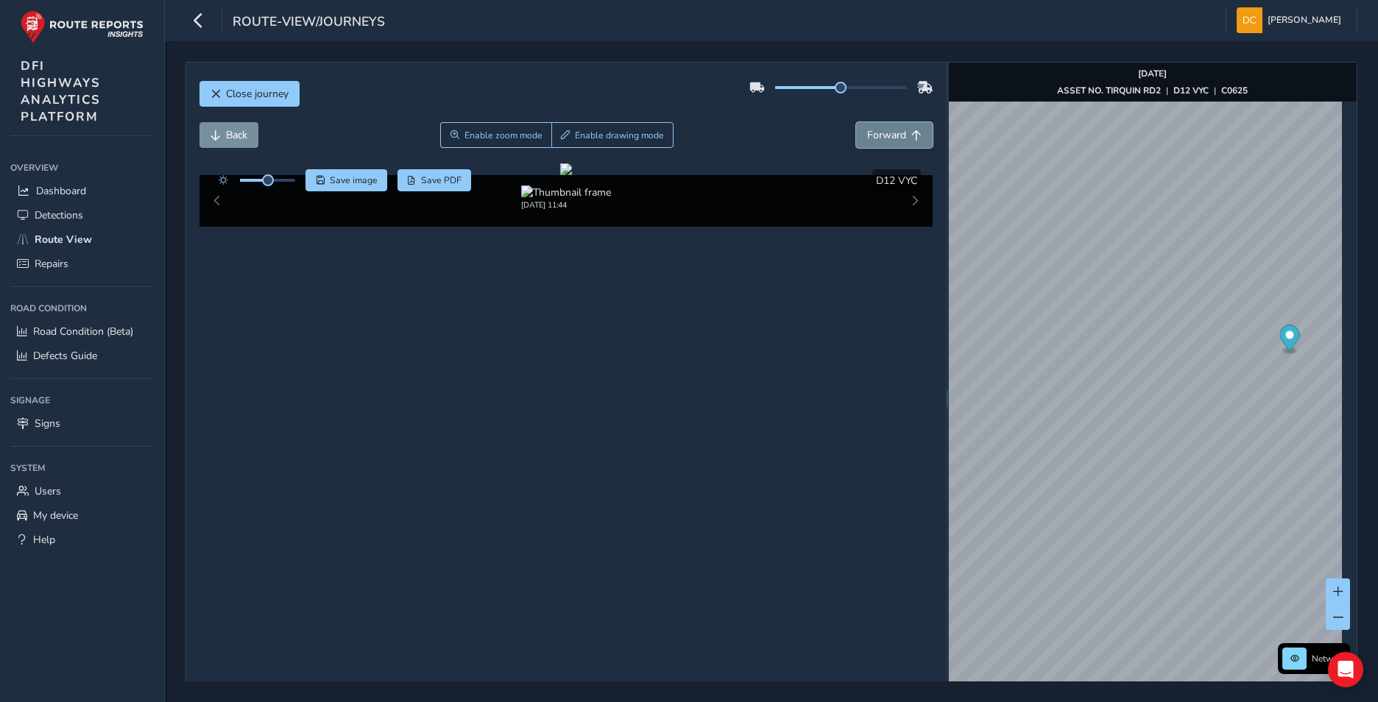
click at [869, 137] on span "Forward" at bounding box center [886, 135] width 39 height 14
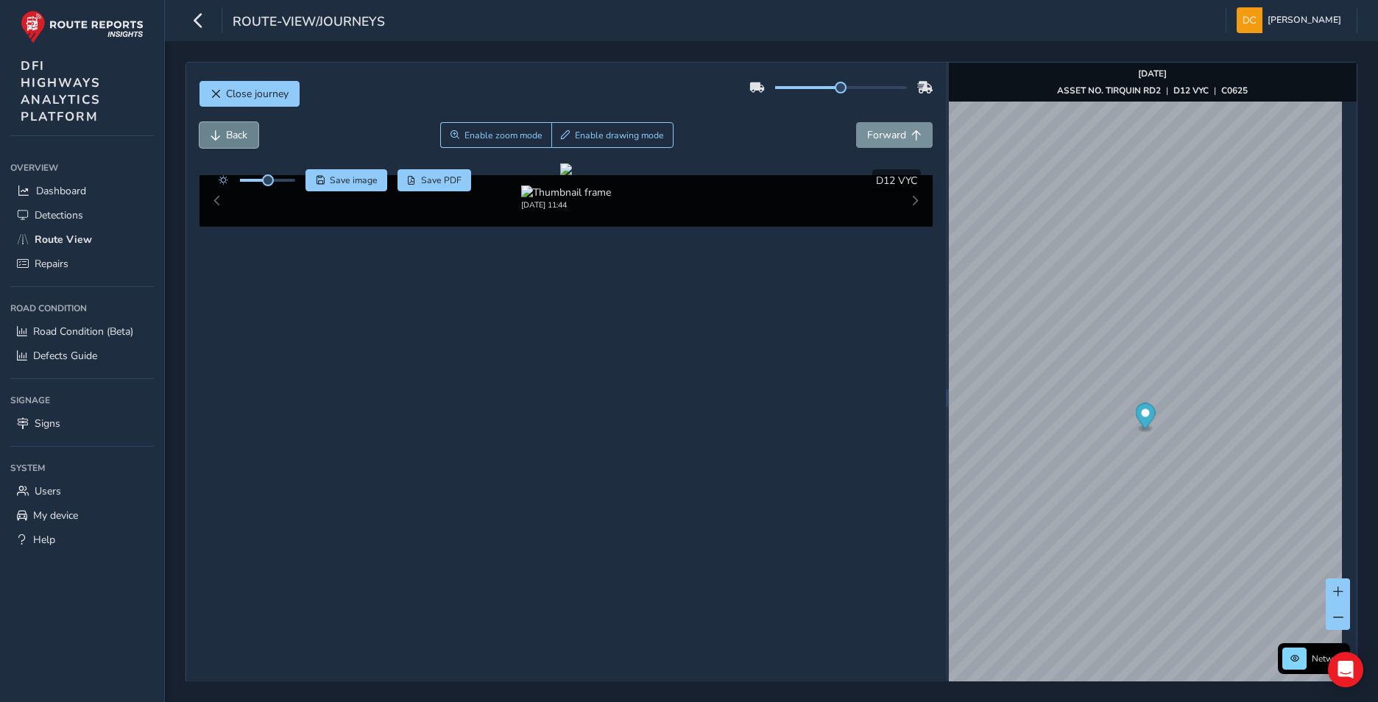
click at [219, 131] on span "Back" at bounding box center [215, 135] width 10 height 10
click at [893, 132] on span "Forward" at bounding box center [886, 135] width 39 height 14
click at [895, 134] on span "Forward" at bounding box center [886, 135] width 39 height 14
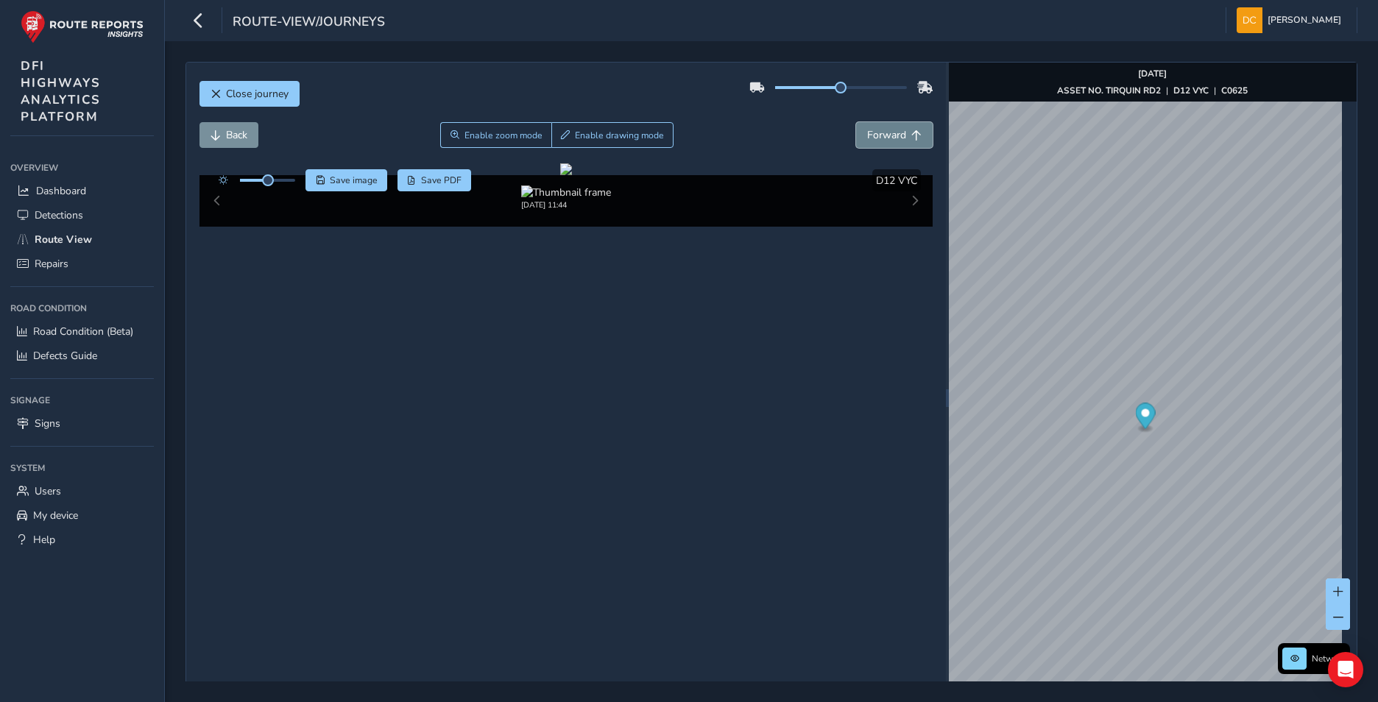
click at [894, 134] on span "Forward" at bounding box center [886, 135] width 39 height 14
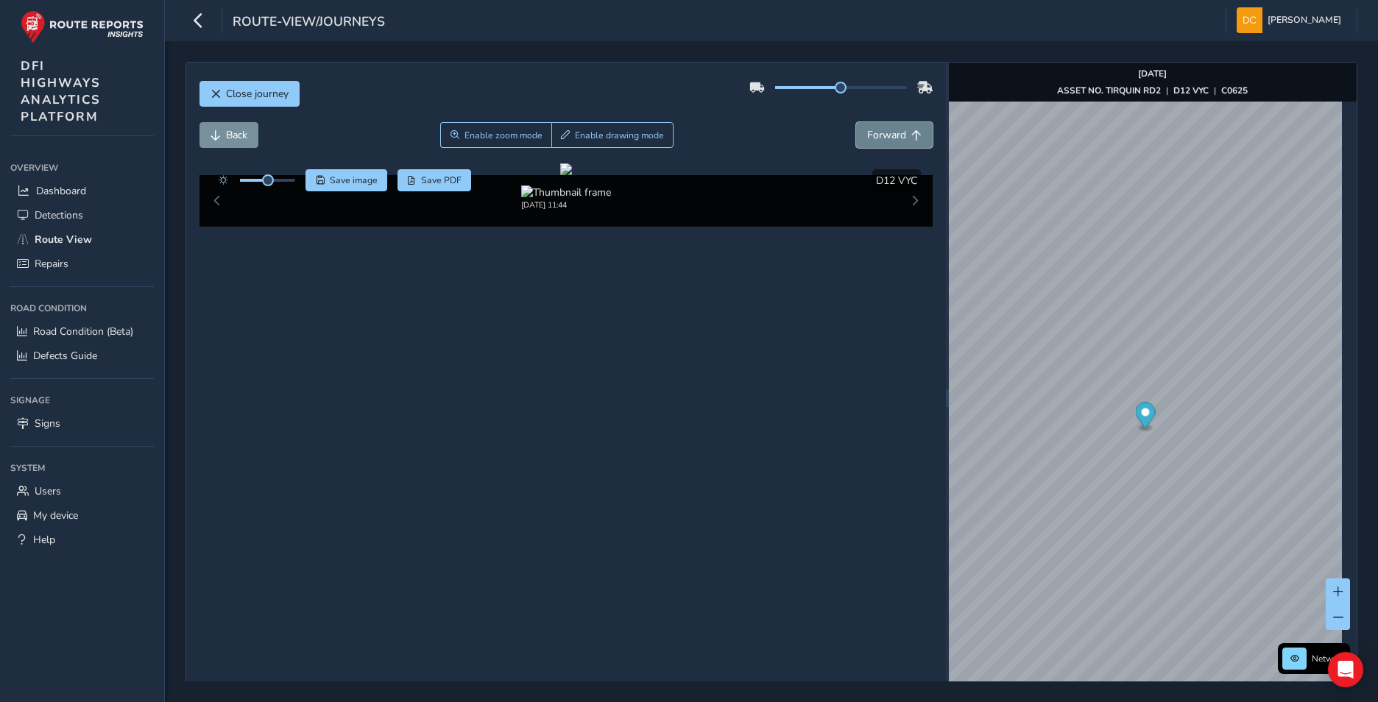
click at [894, 134] on span "Forward" at bounding box center [886, 135] width 39 height 14
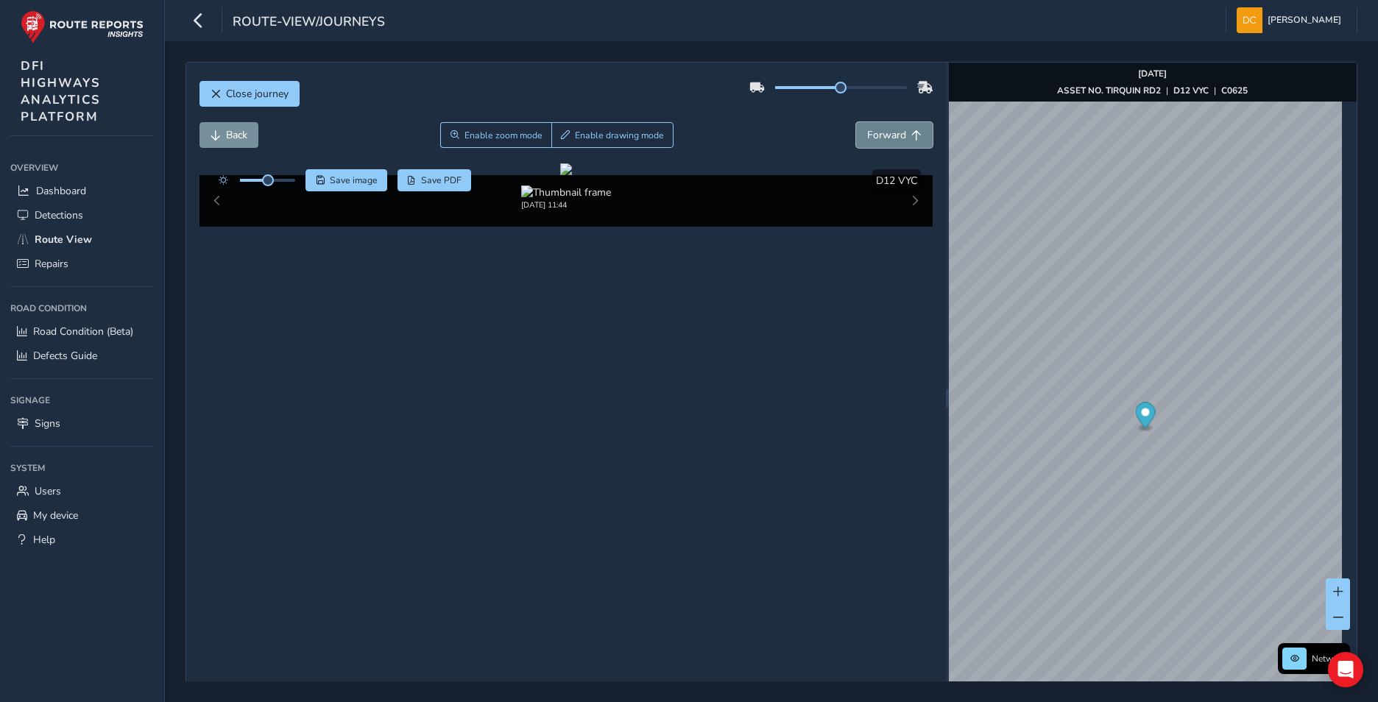
click at [894, 134] on span "Forward" at bounding box center [886, 135] width 39 height 14
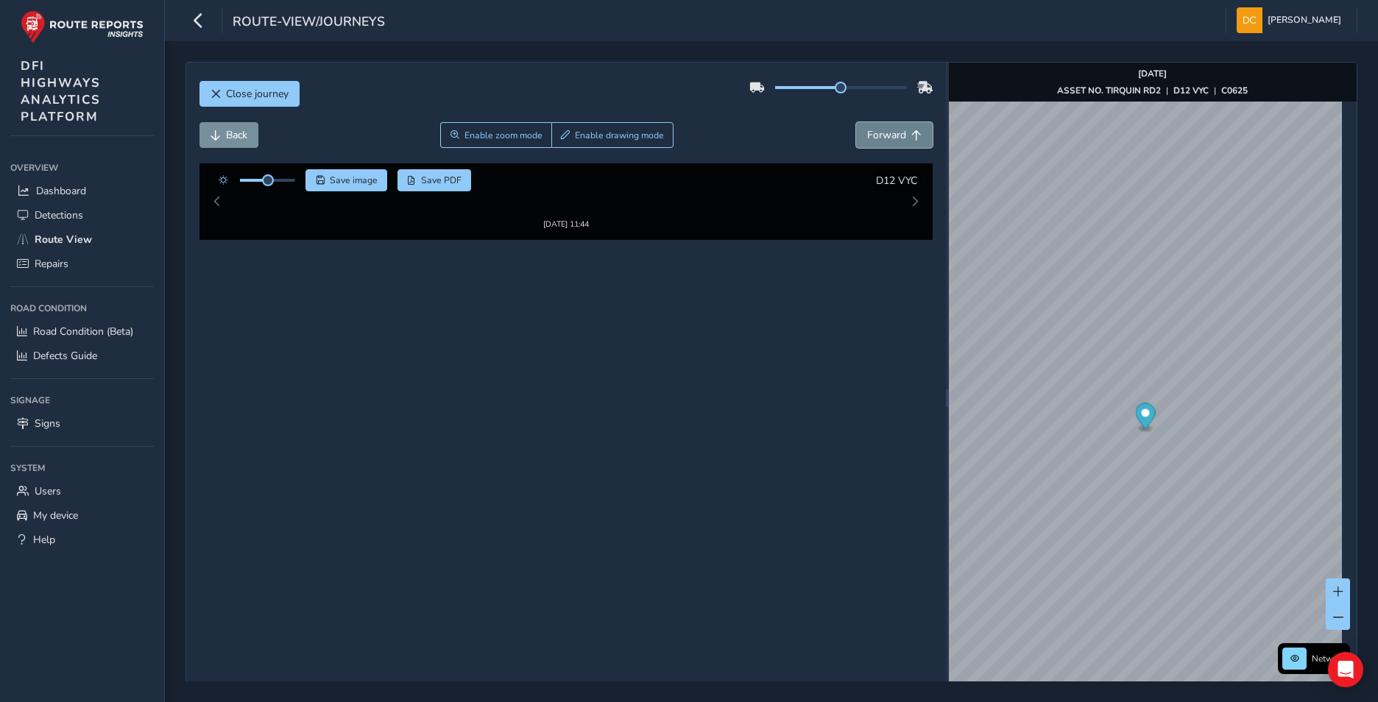
click at [894, 134] on span "Forward" at bounding box center [886, 135] width 39 height 14
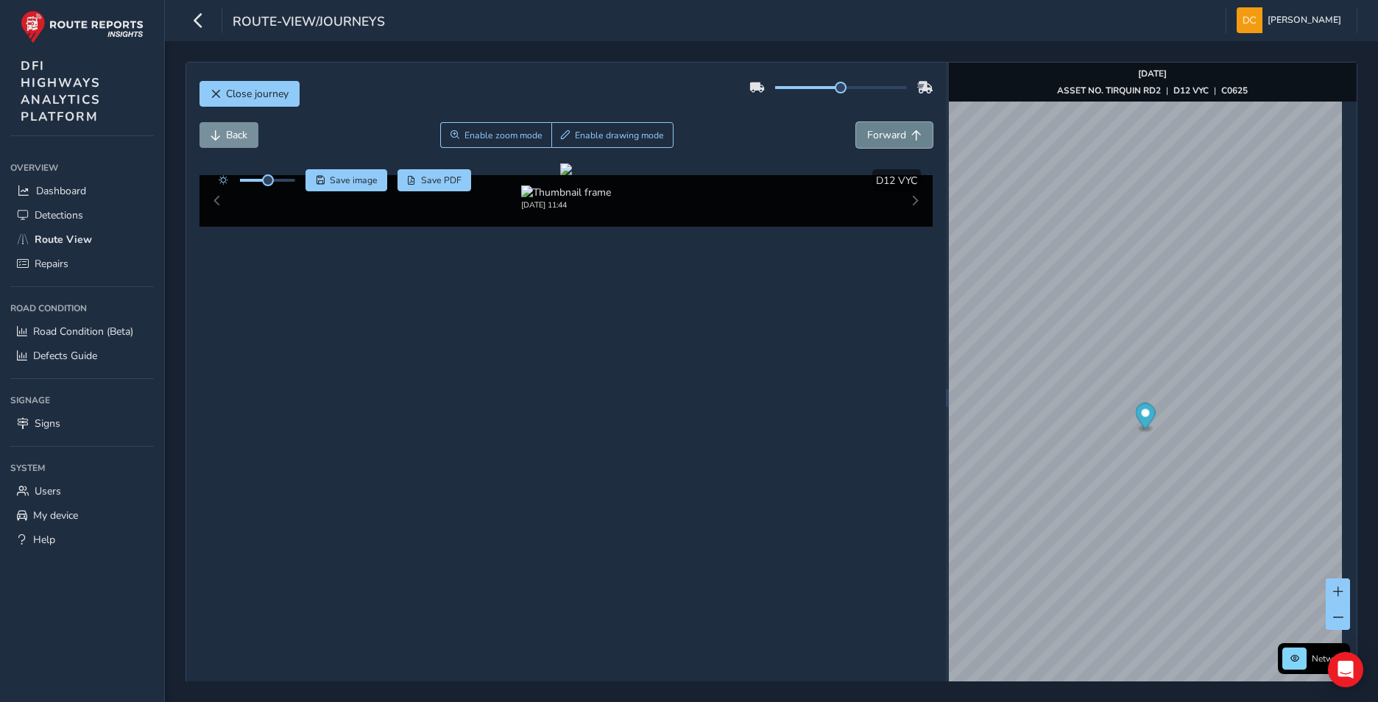
click at [894, 134] on span "Forward" at bounding box center [886, 135] width 39 height 14
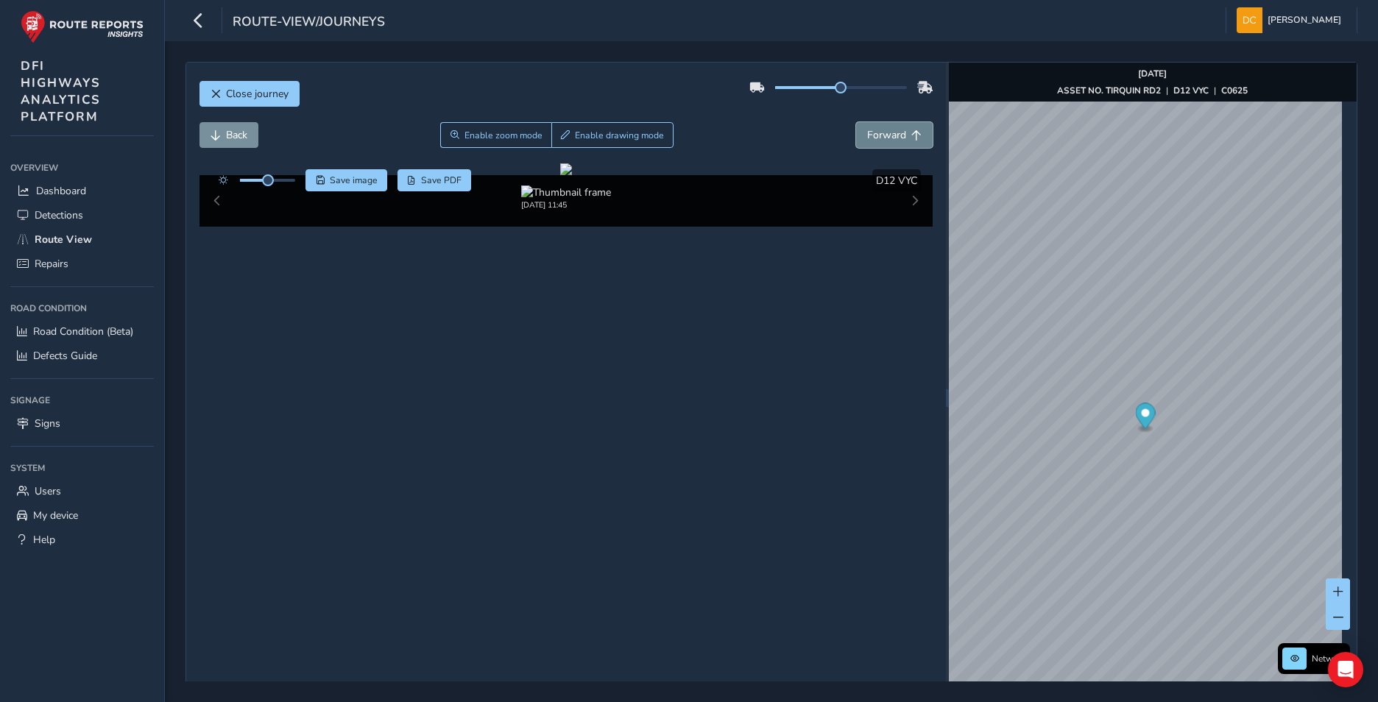
click at [894, 134] on span "Forward" at bounding box center [886, 135] width 39 height 14
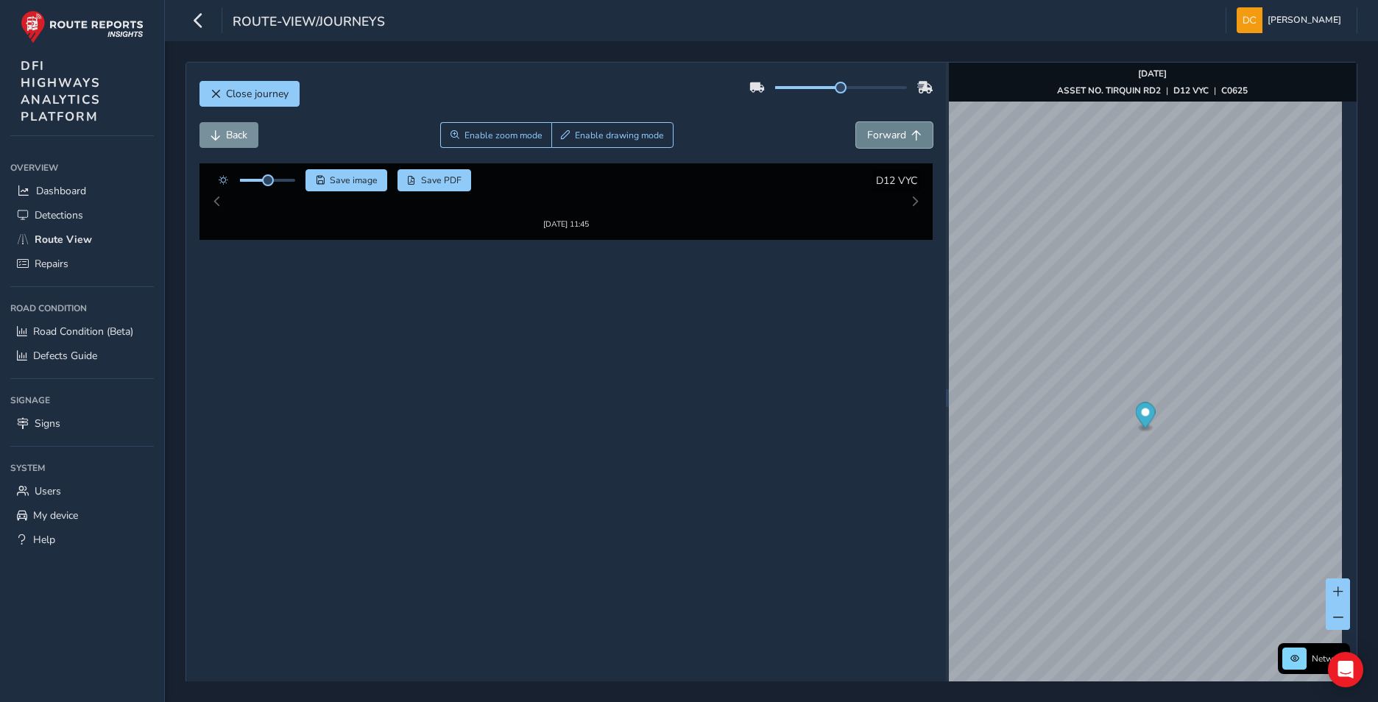
click at [894, 134] on span "Forward" at bounding box center [886, 135] width 39 height 14
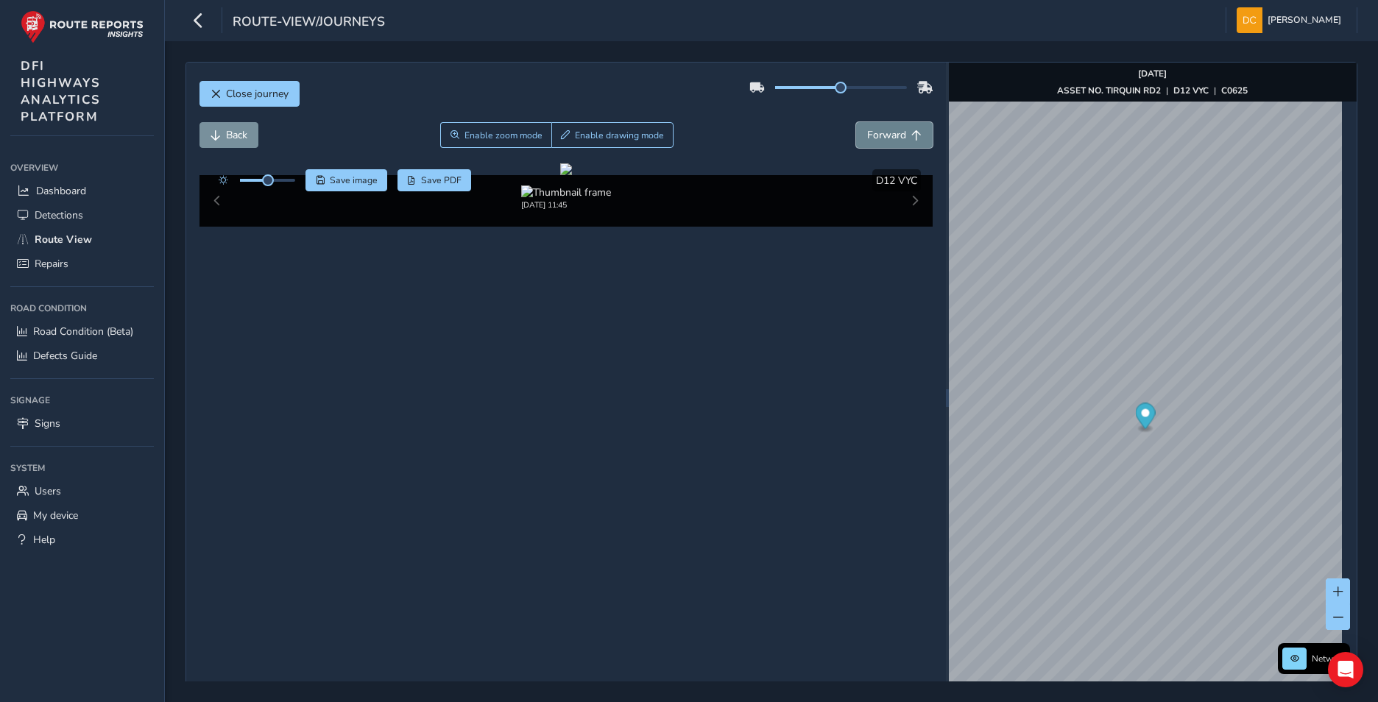
click at [894, 134] on span "Forward" at bounding box center [886, 135] width 39 height 14
click at [227, 133] on span "Back" at bounding box center [236, 135] width 21 height 14
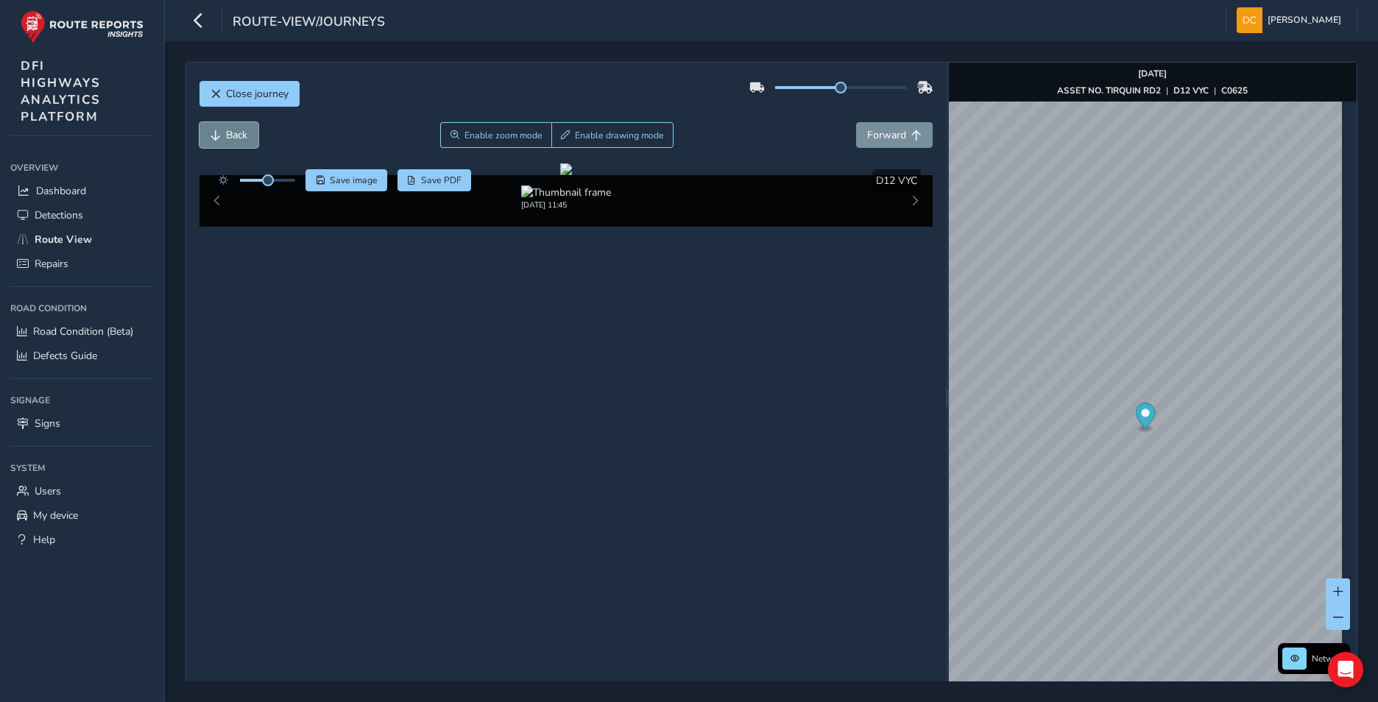
click at [227, 134] on span "Back" at bounding box center [236, 135] width 21 height 14
click at [900, 140] on button "Forward" at bounding box center [894, 135] width 77 height 26
click at [898, 138] on span "Forward" at bounding box center [886, 135] width 39 height 14
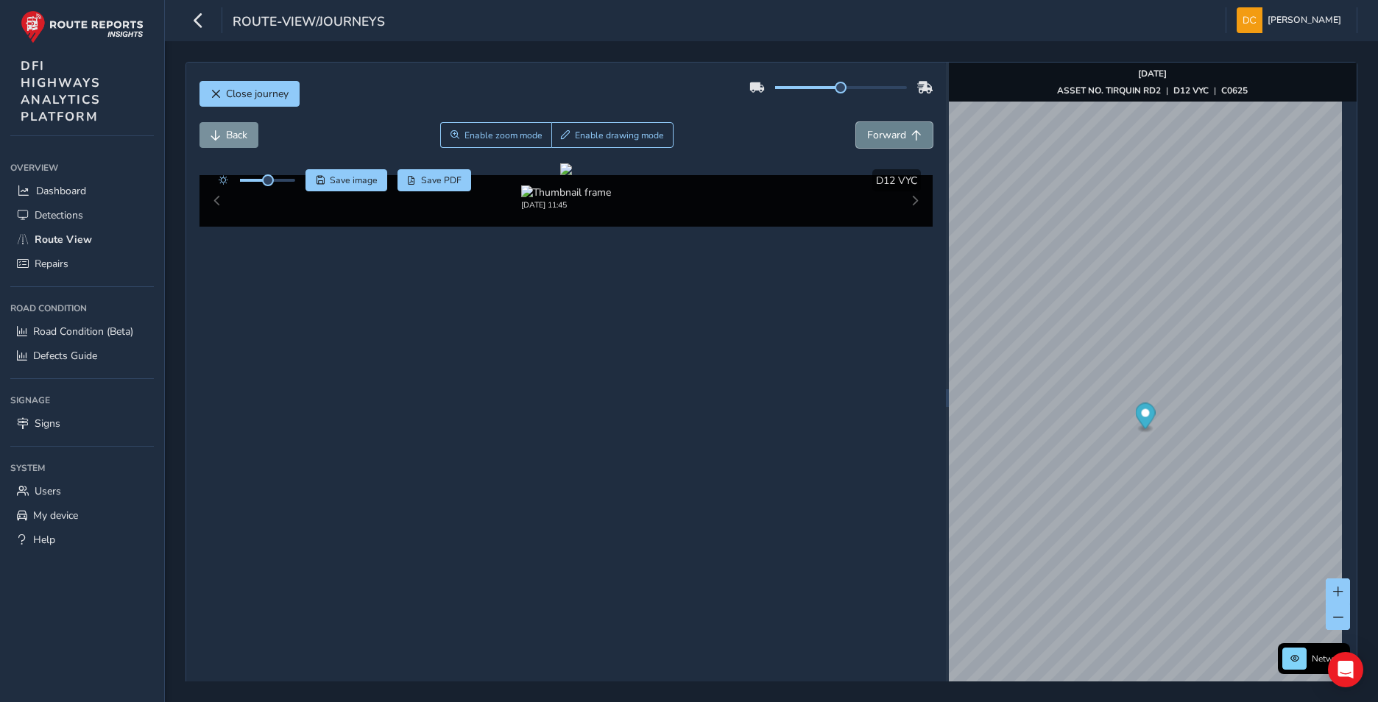
click at [898, 138] on span "Forward" at bounding box center [886, 135] width 39 height 14
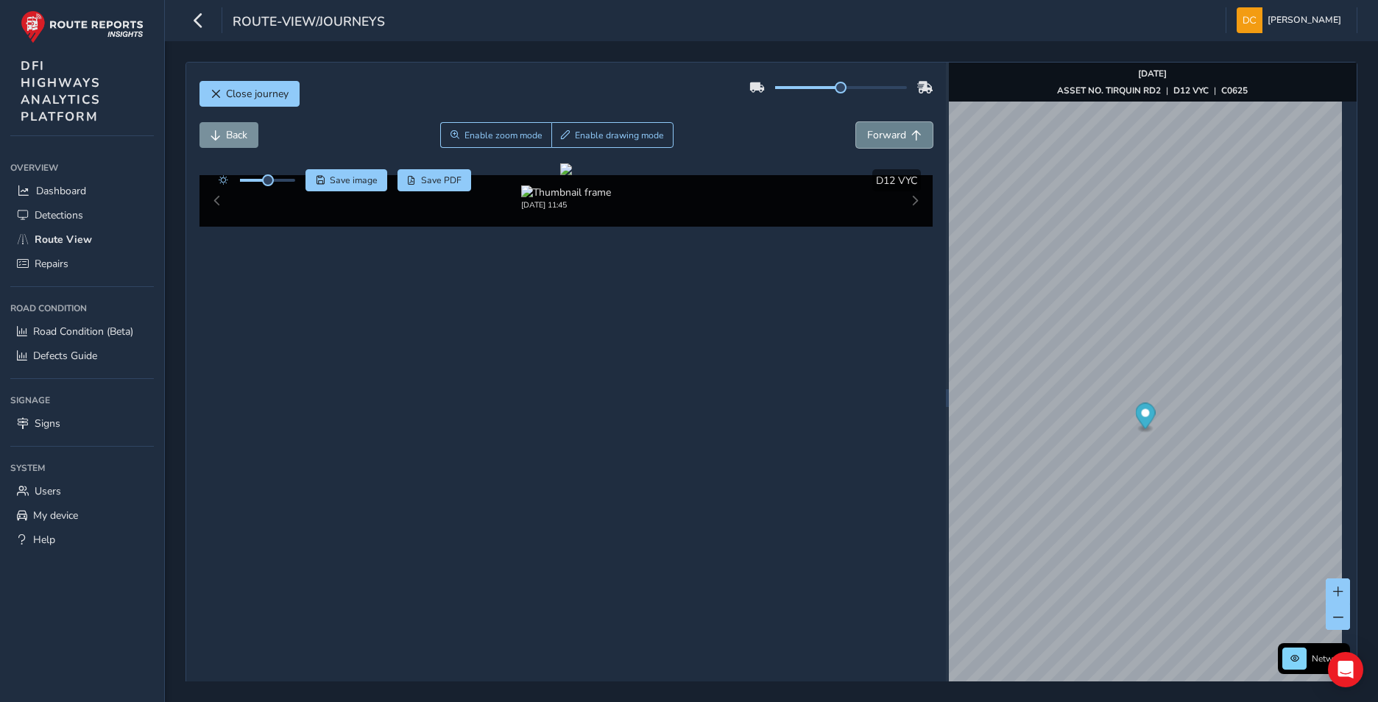
click at [898, 138] on span "Forward" at bounding box center [886, 135] width 39 height 14
click at [219, 138] on span "Back" at bounding box center [215, 135] width 10 height 10
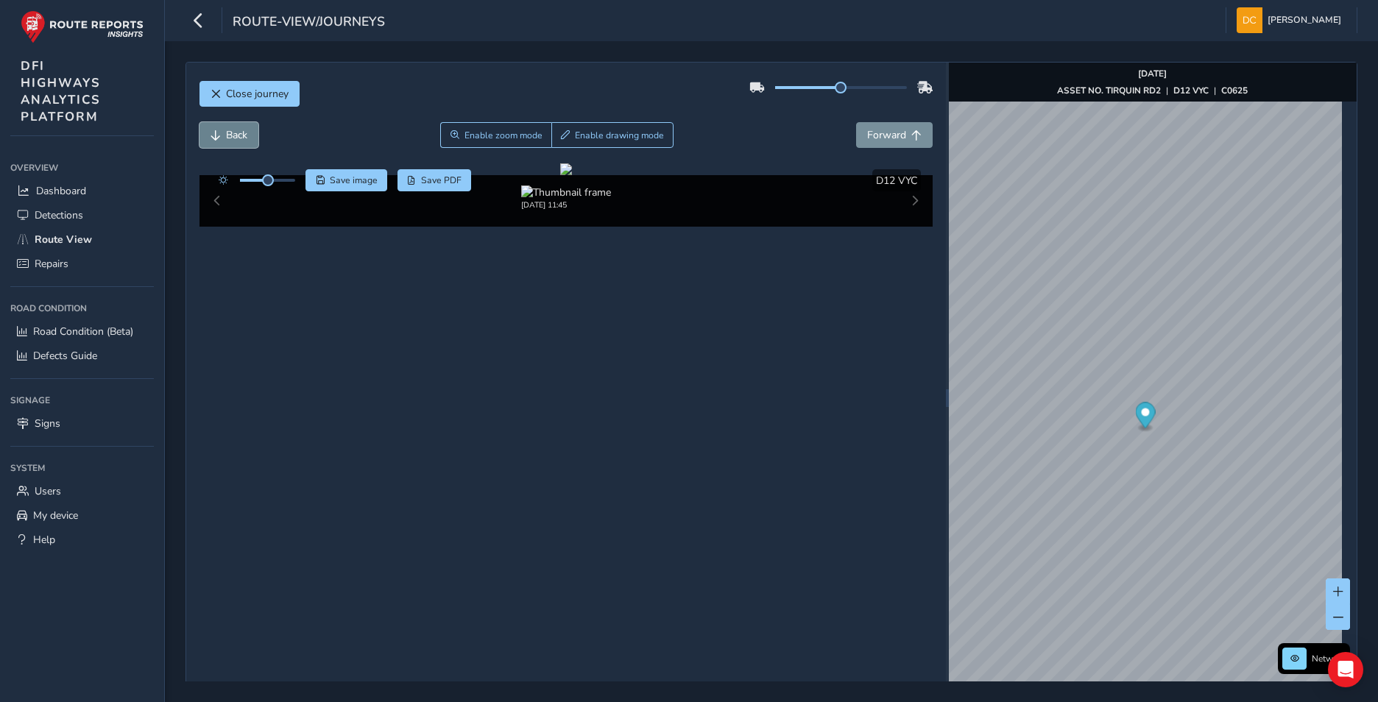
click at [219, 138] on span "Back" at bounding box center [215, 135] width 10 height 10
click at [880, 137] on span "Forward" at bounding box center [886, 135] width 39 height 14
click at [228, 132] on span "Back" at bounding box center [236, 135] width 21 height 14
click at [899, 136] on button "Forward" at bounding box center [894, 135] width 77 height 26
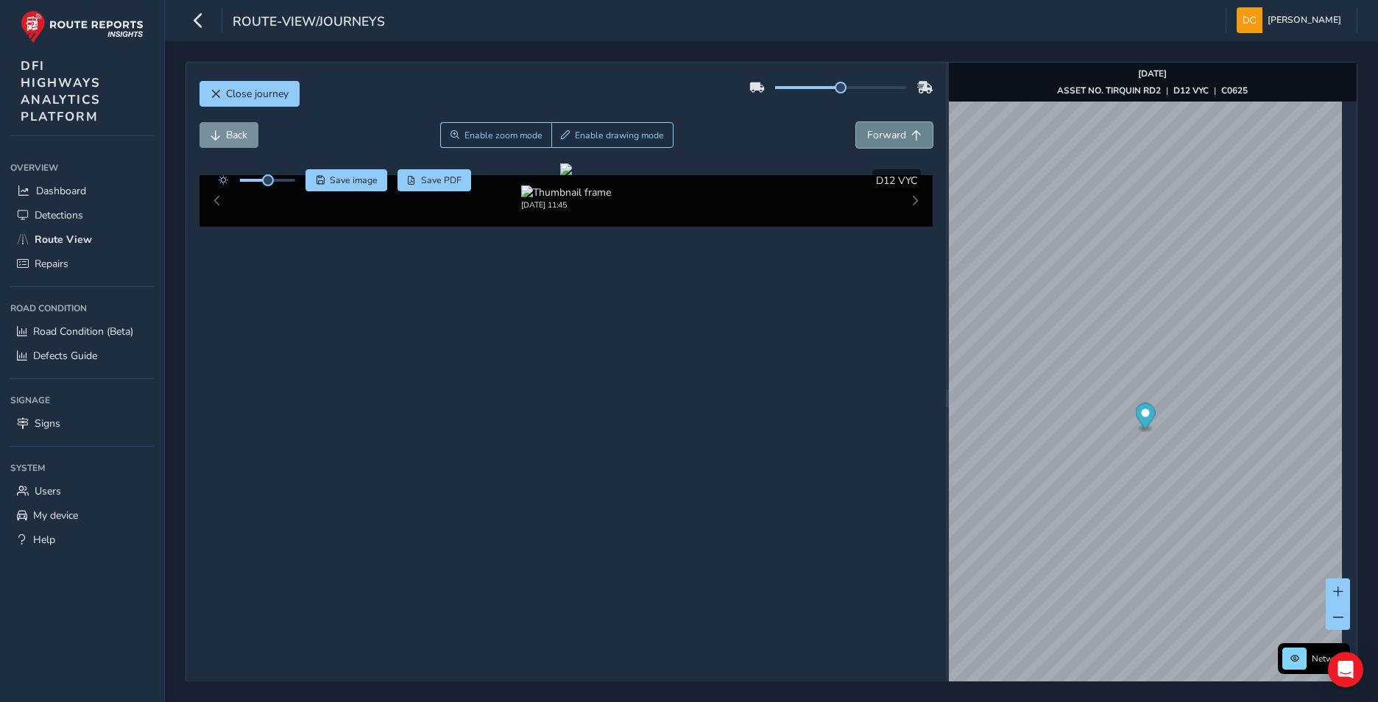
click at [899, 136] on button "Forward" at bounding box center [894, 135] width 77 height 26
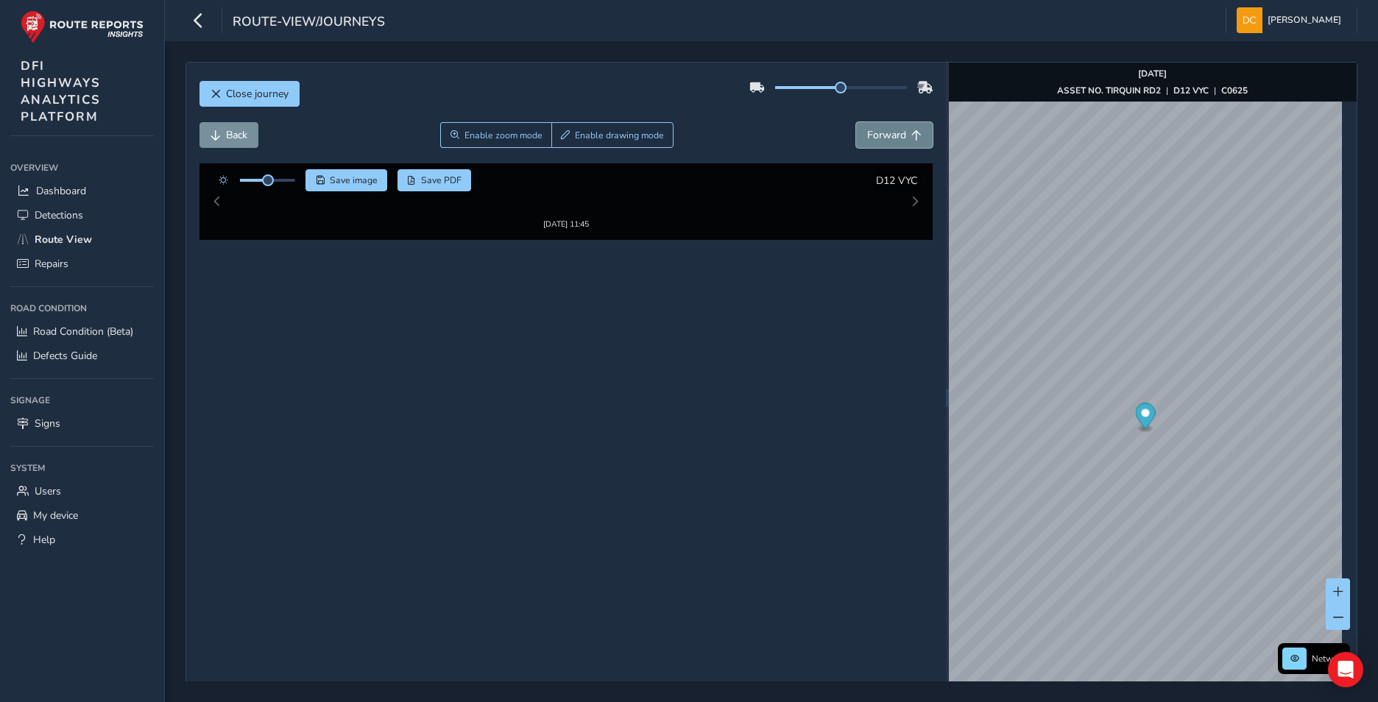
click at [899, 136] on button "Forward" at bounding box center [894, 135] width 77 height 26
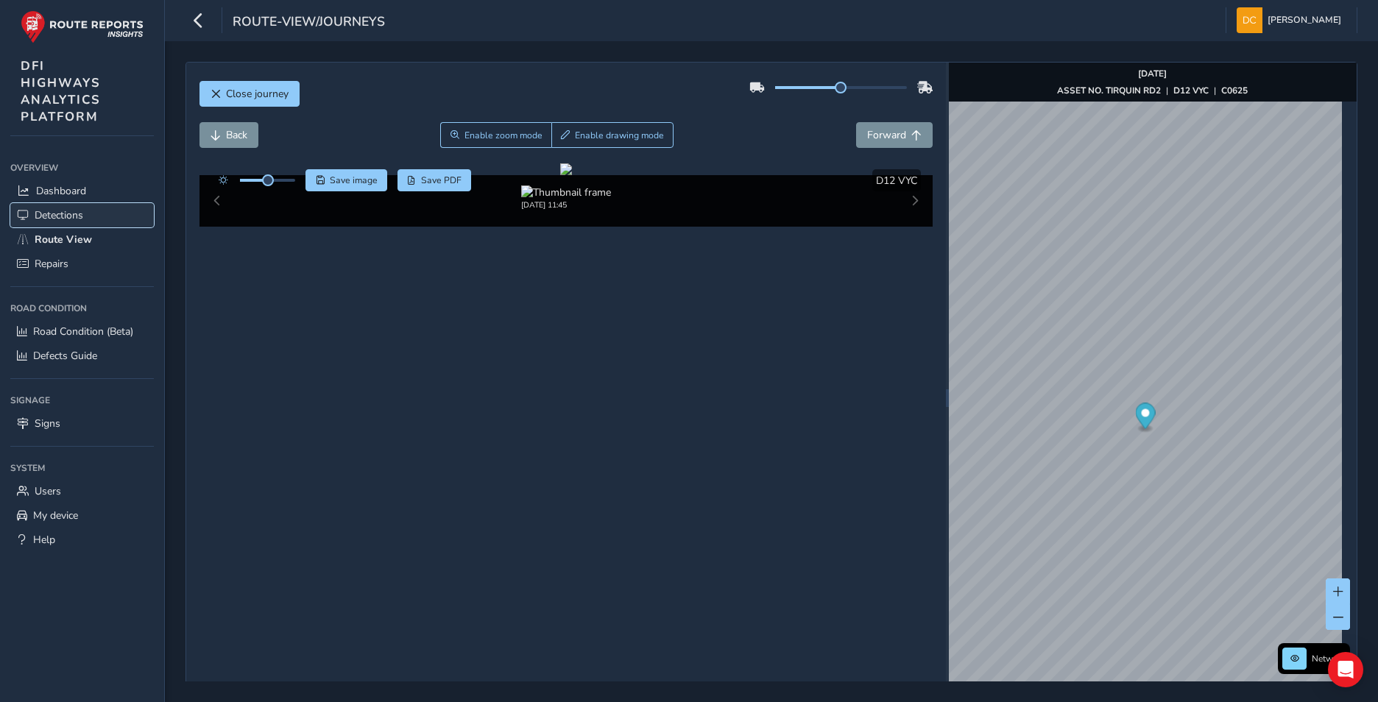
click at [55, 211] on span "Detections" at bounding box center [59, 215] width 49 height 14
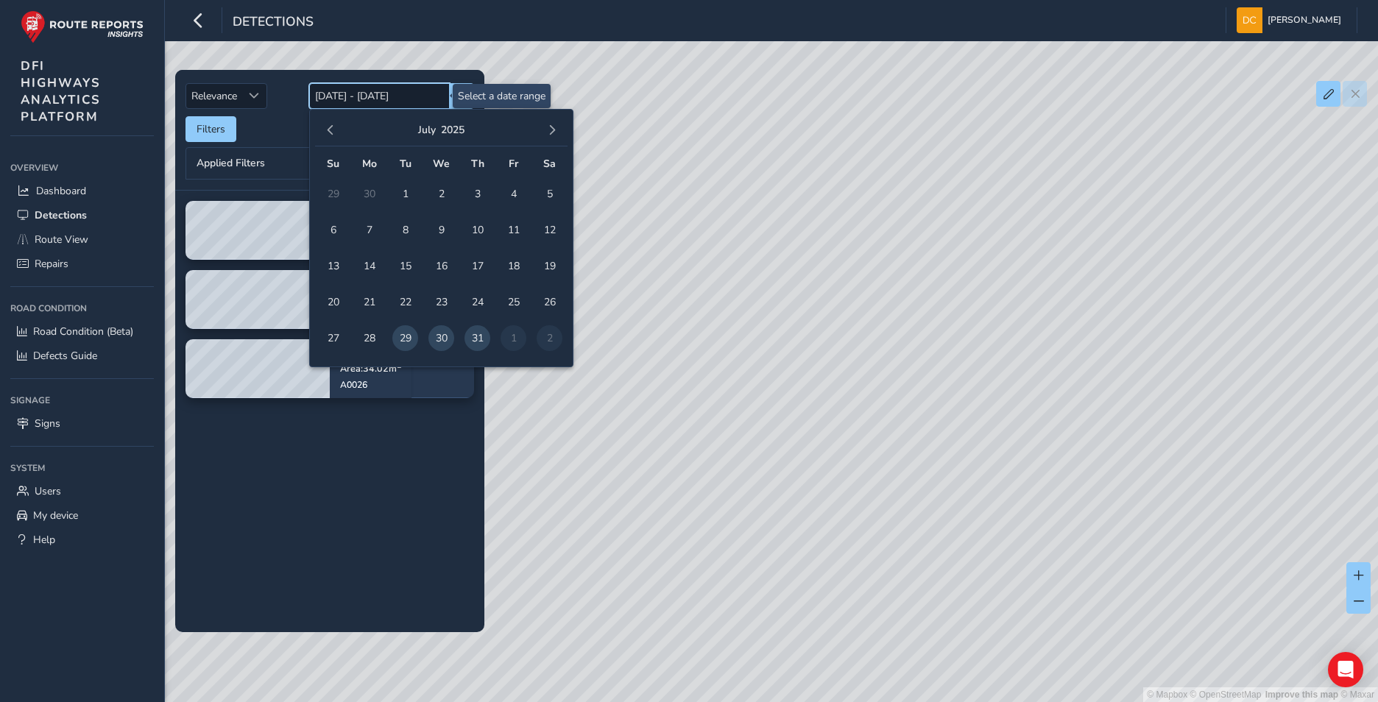
click at [392, 93] on input "[DATE] - [DATE]" at bounding box center [379, 96] width 141 height 26
click at [206, 130] on button "Filters" at bounding box center [210, 129] width 51 height 26
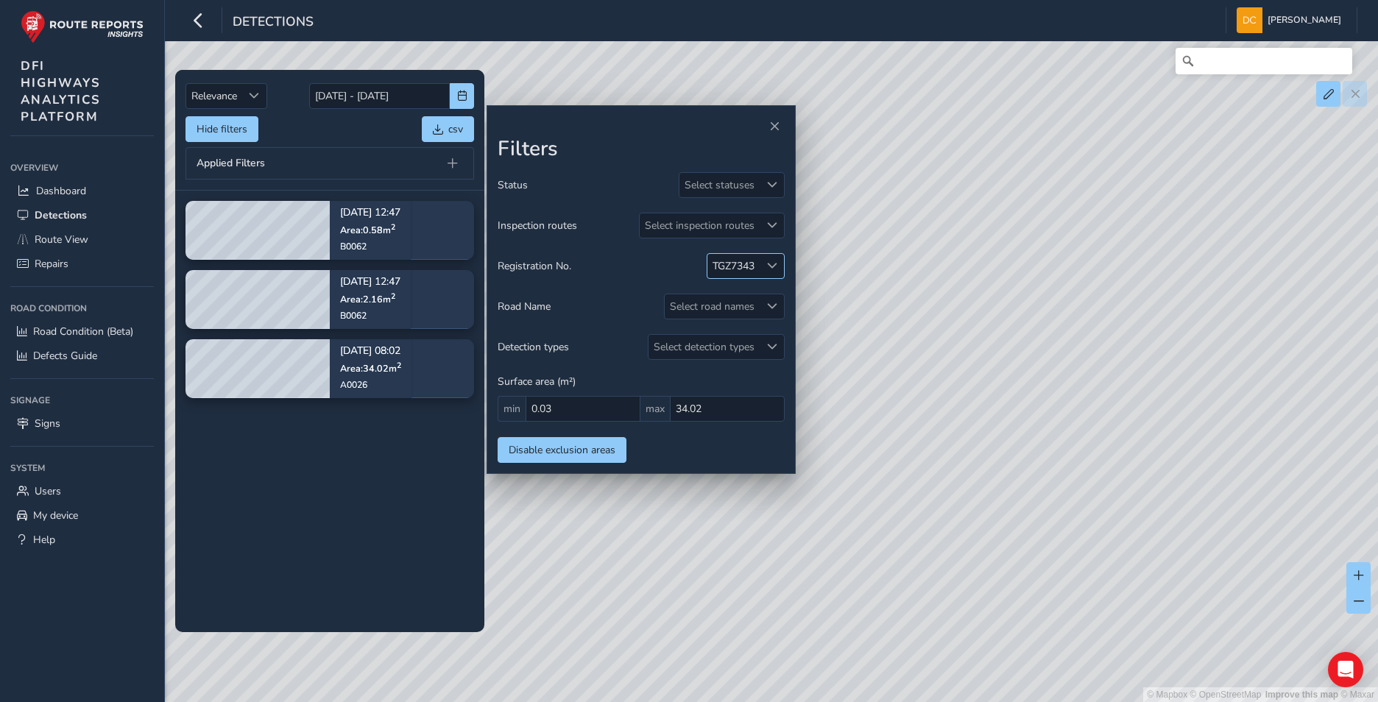
click at [776, 260] on div at bounding box center [771, 266] width 24 height 24
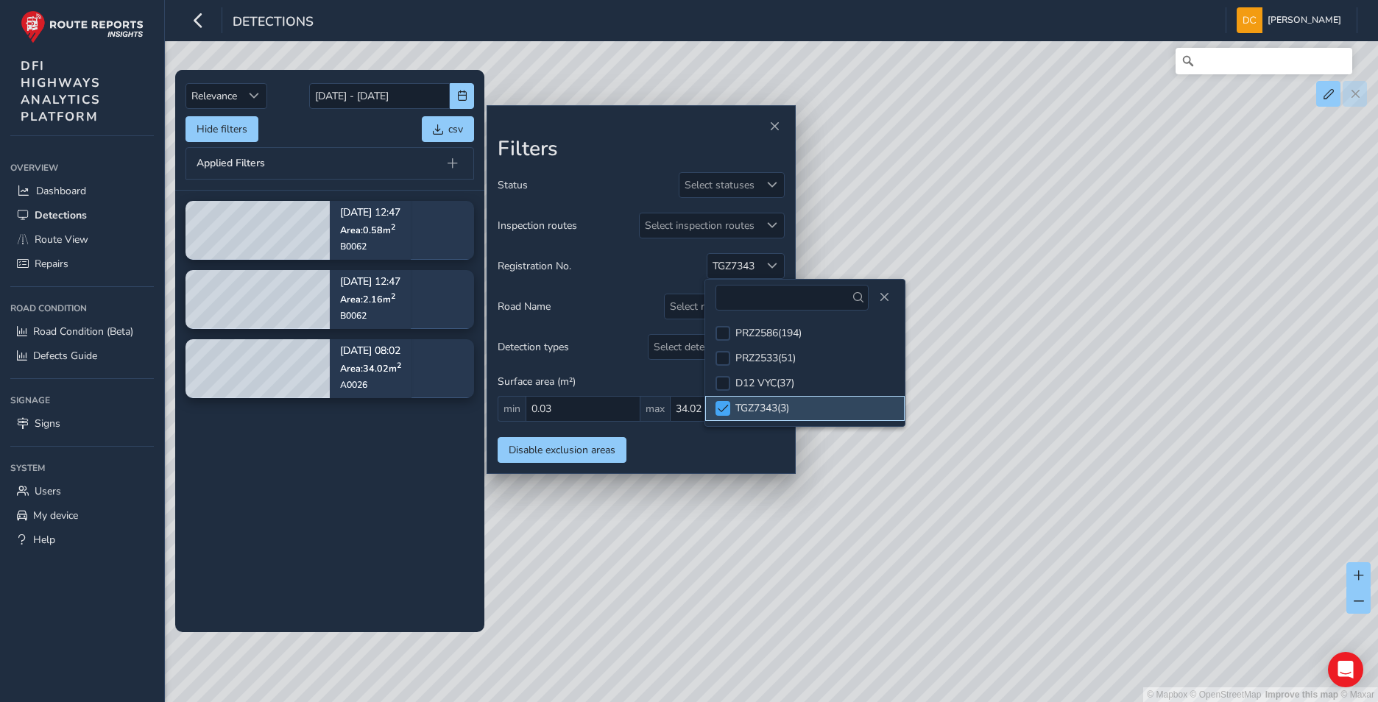
click at [726, 401] on div at bounding box center [722, 408] width 15 height 15
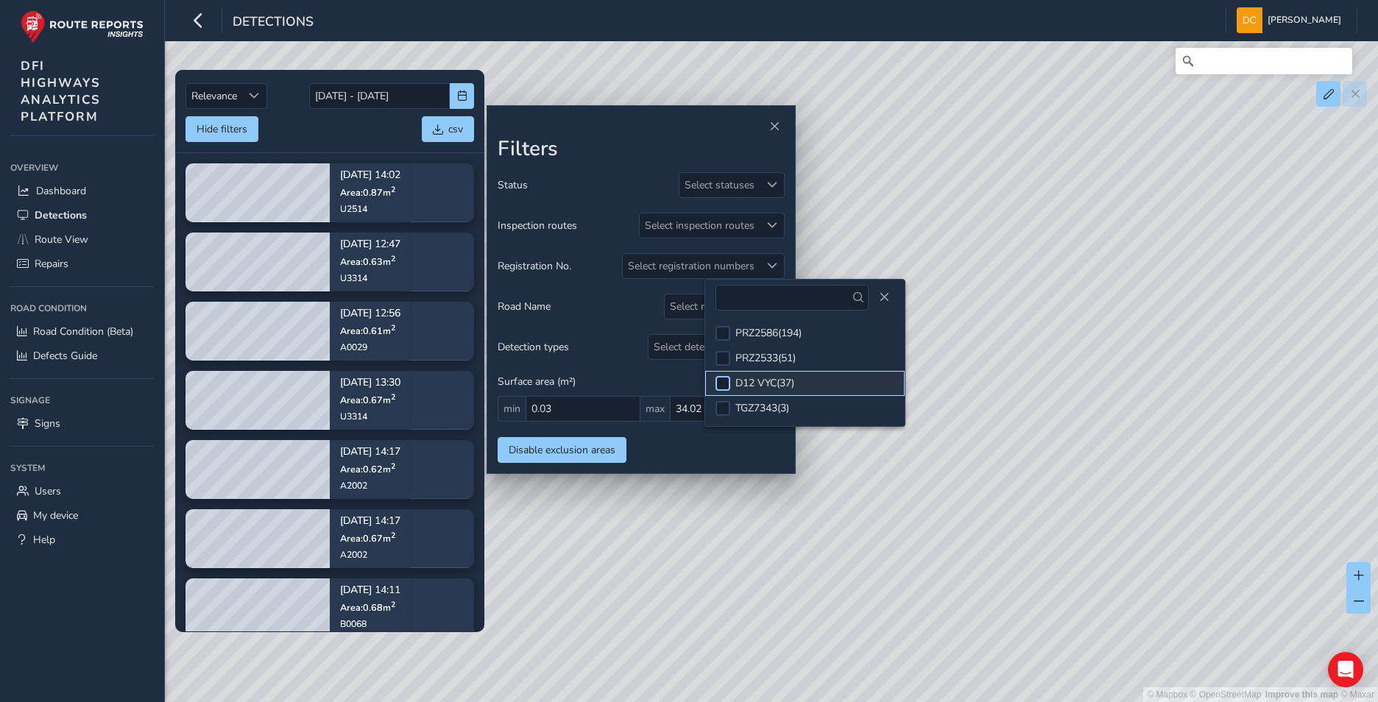
click at [726, 383] on div at bounding box center [722, 383] width 15 height 15
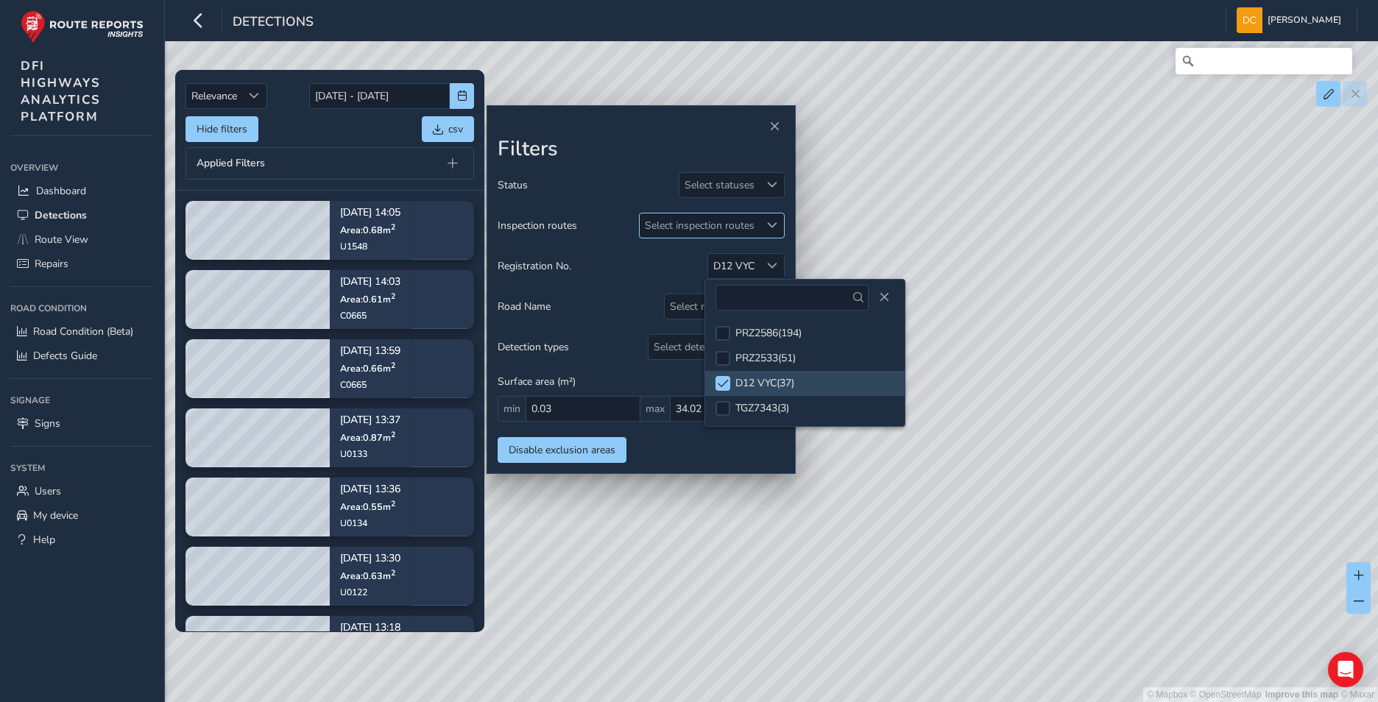
click at [773, 220] on span at bounding box center [772, 225] width 10 height 10
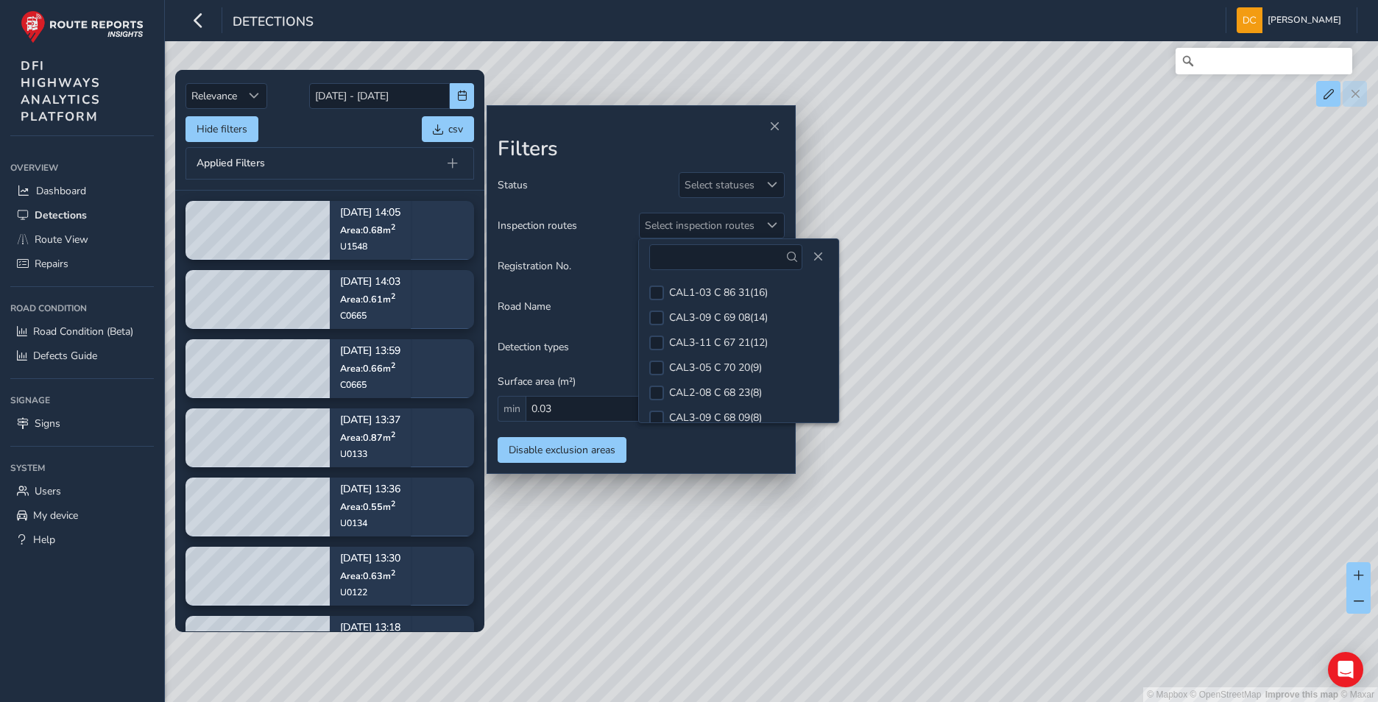
click at [854, 223] on div "© Mapbox © OpenStreetMap Improve this map © Maxar" at bounding box center [689, 351] width 1378 height 702
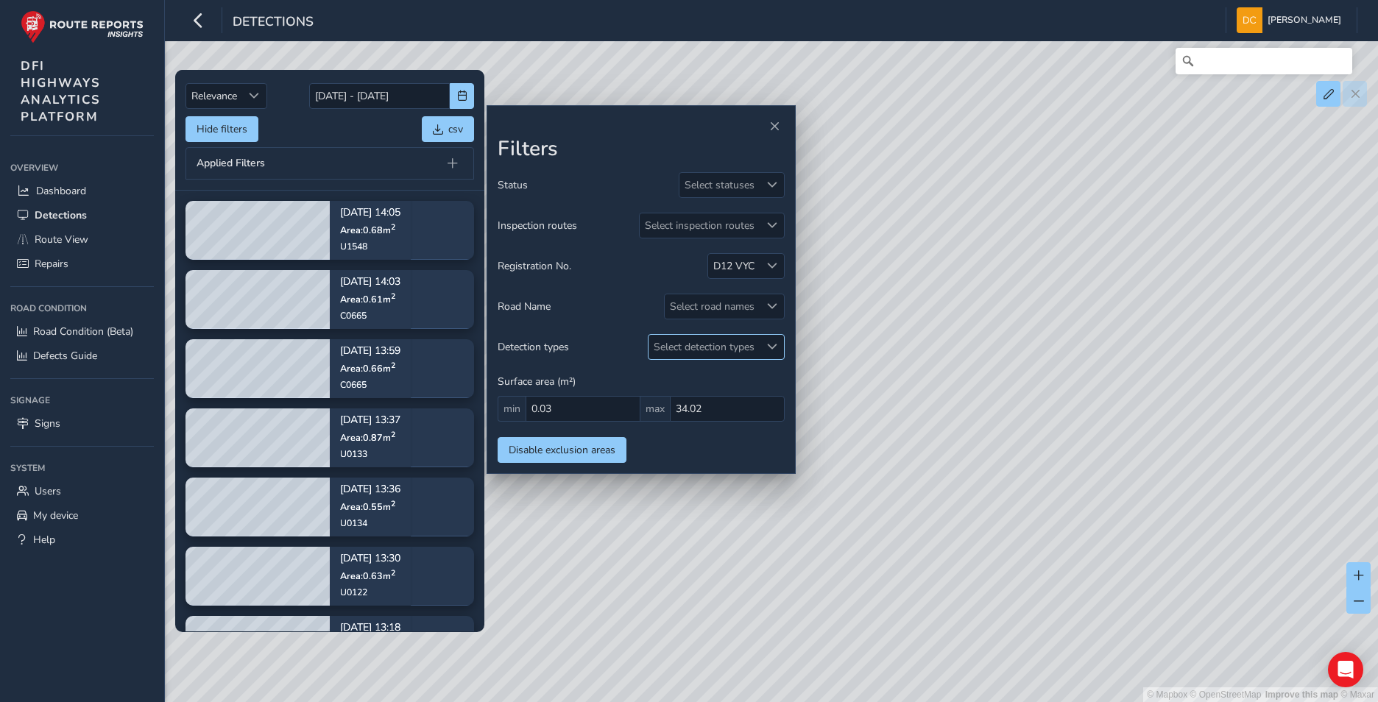
click at [775, 343] on span at bounding box center [772, 346] width 10 height 10
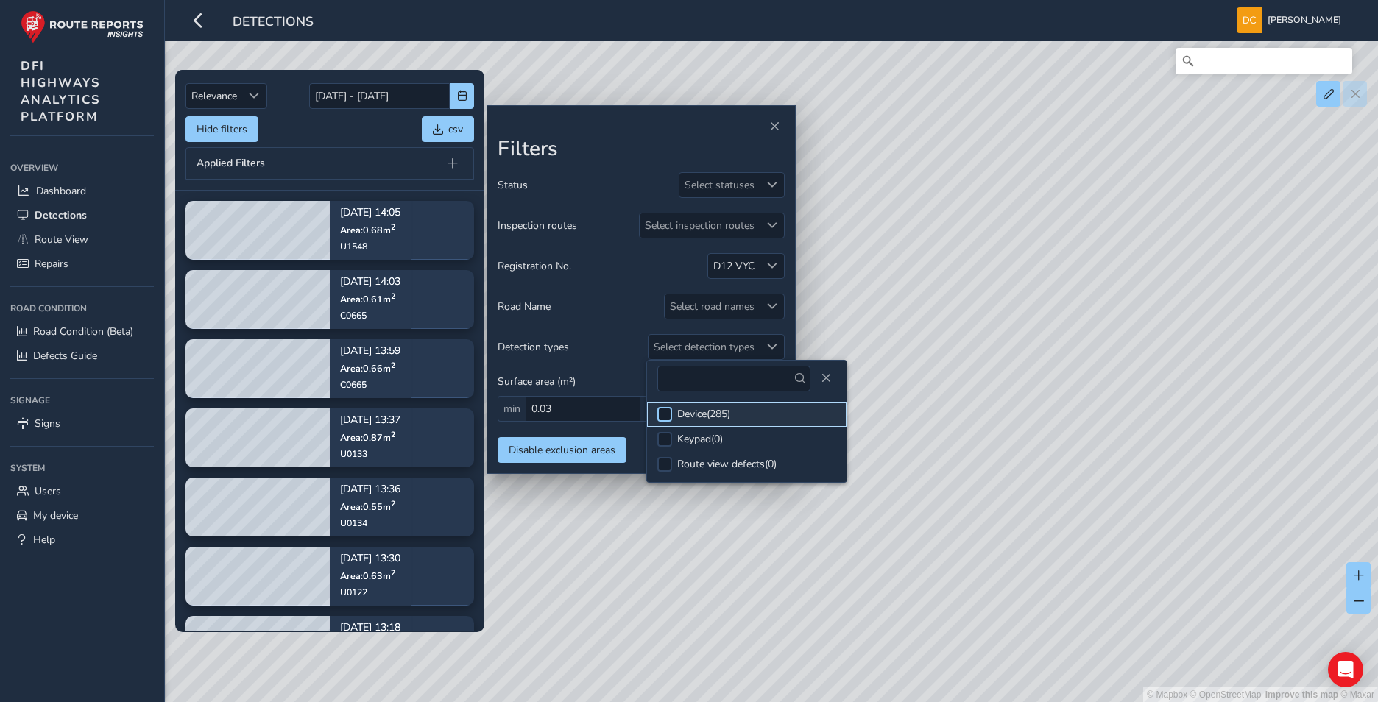
click at [662, 410] on div at bounding box center [664, 414] width 15 height 15
click at [879, 341] on div "© Mapbox © OpenStreetMap Improve this map © Maxar" at bounding box center [689, 351] width 1378 height 702
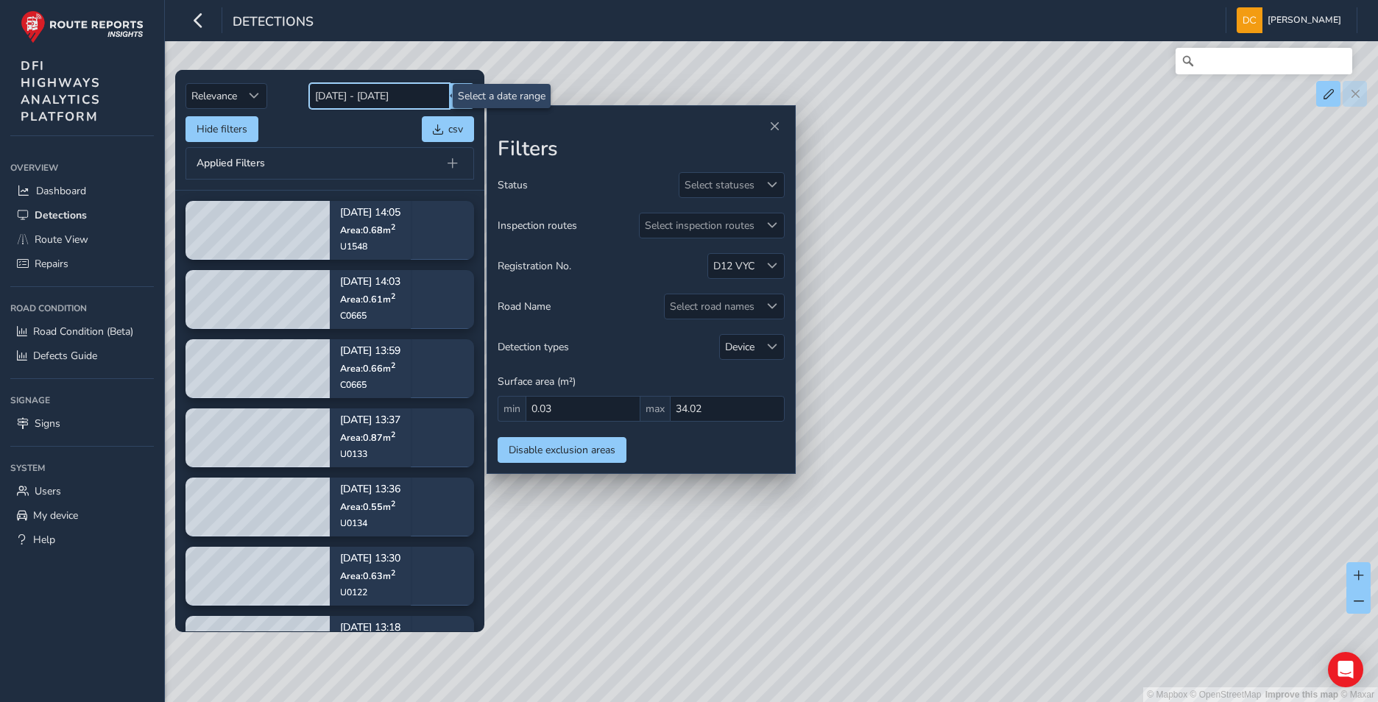
click at [351, 102] on input "[DATE] - [DATE]" at bounding box center [379, 96] width 141 height 26
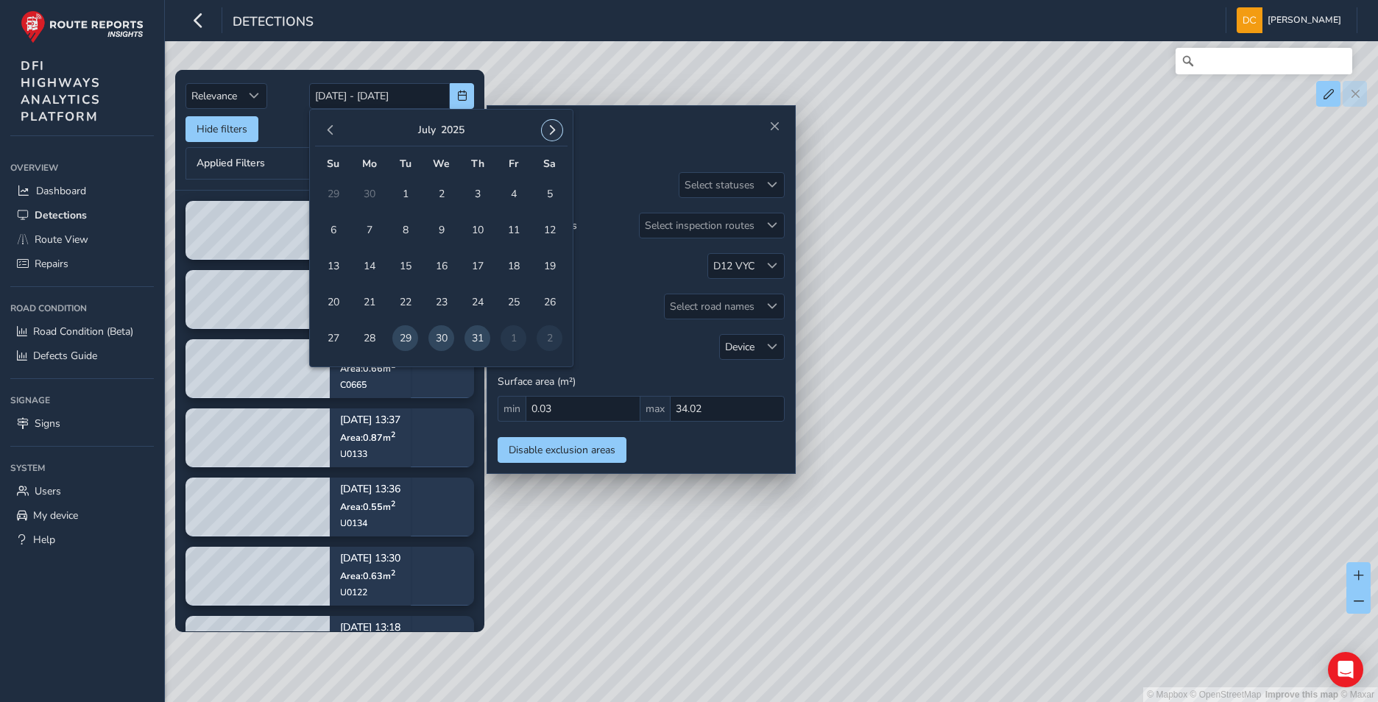
click at [554, 132] on span "button" at bounding box center [552, 130] width 10 height 10
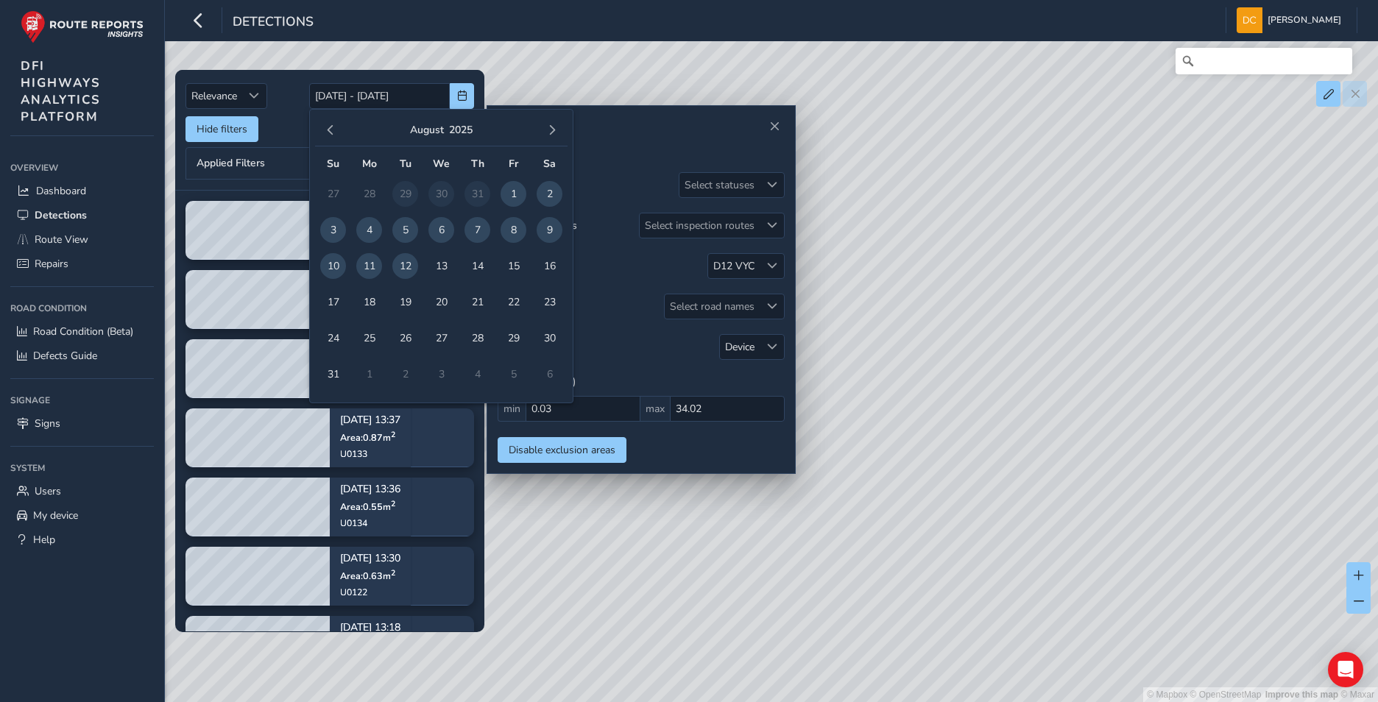
click at [474, 231] on span "7" at bounding box center [477, 230] width 26 height 26
type input "[DATE]"
click at [514, 230] on span "8" at bounding box center [513, 230] width 26 height 26
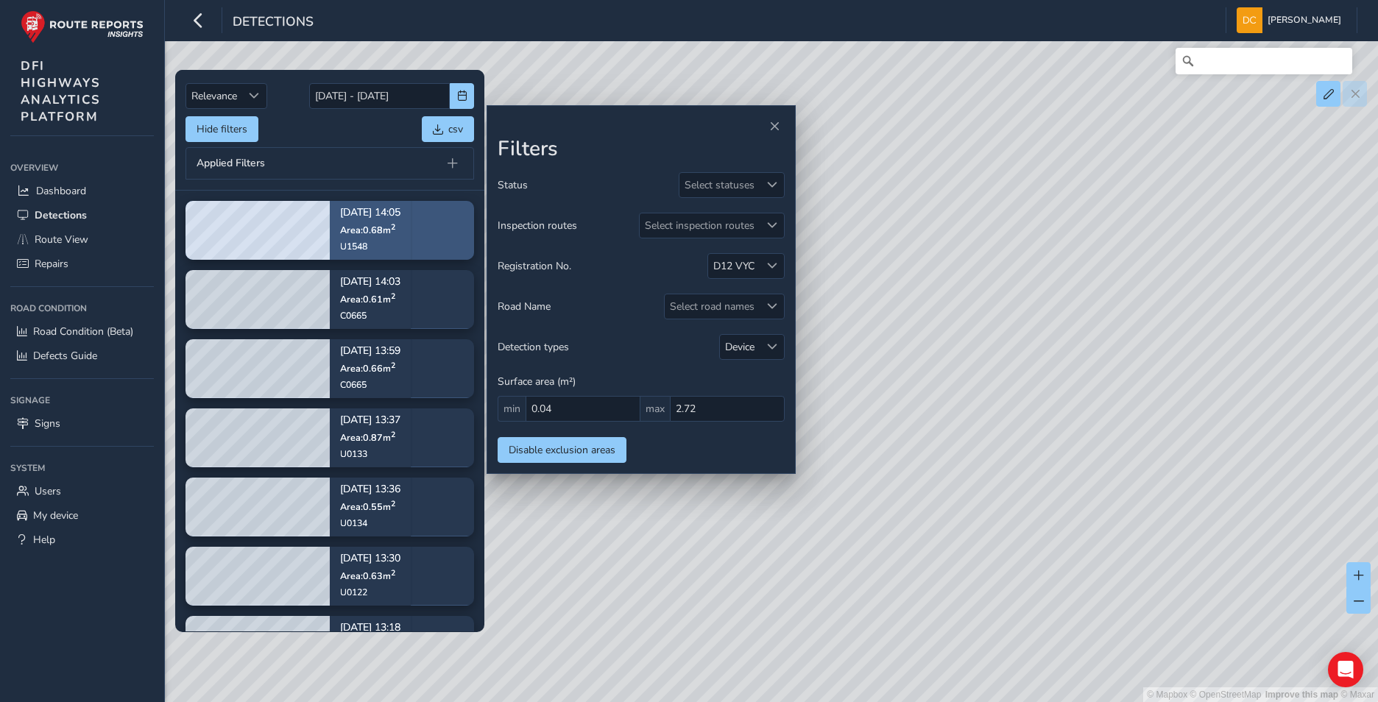
click at [411, 219] on div "[DATE] 14:05 Area: 0.68 m 2 U1548" at bounding box center [370, 230] width 81 height 85
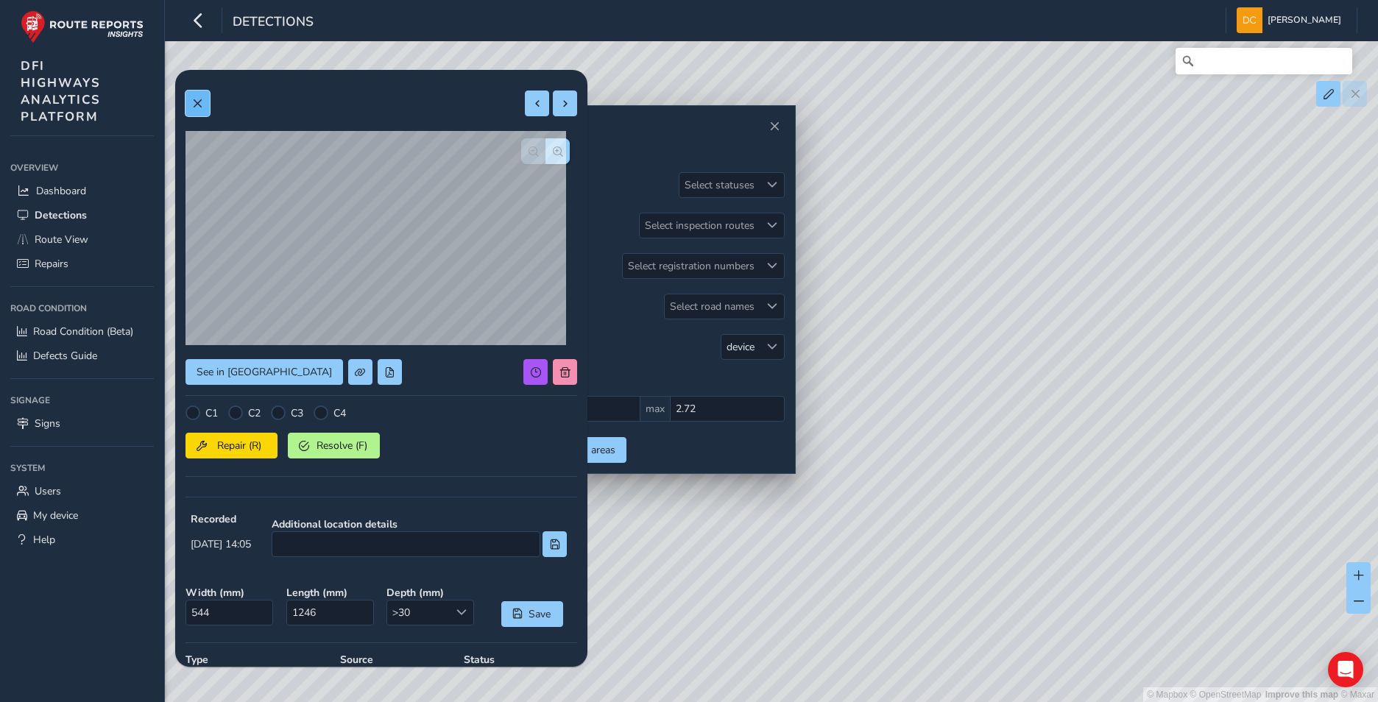
click at [199, 97] on button at bounding box center [197, 104] width 24 height 26
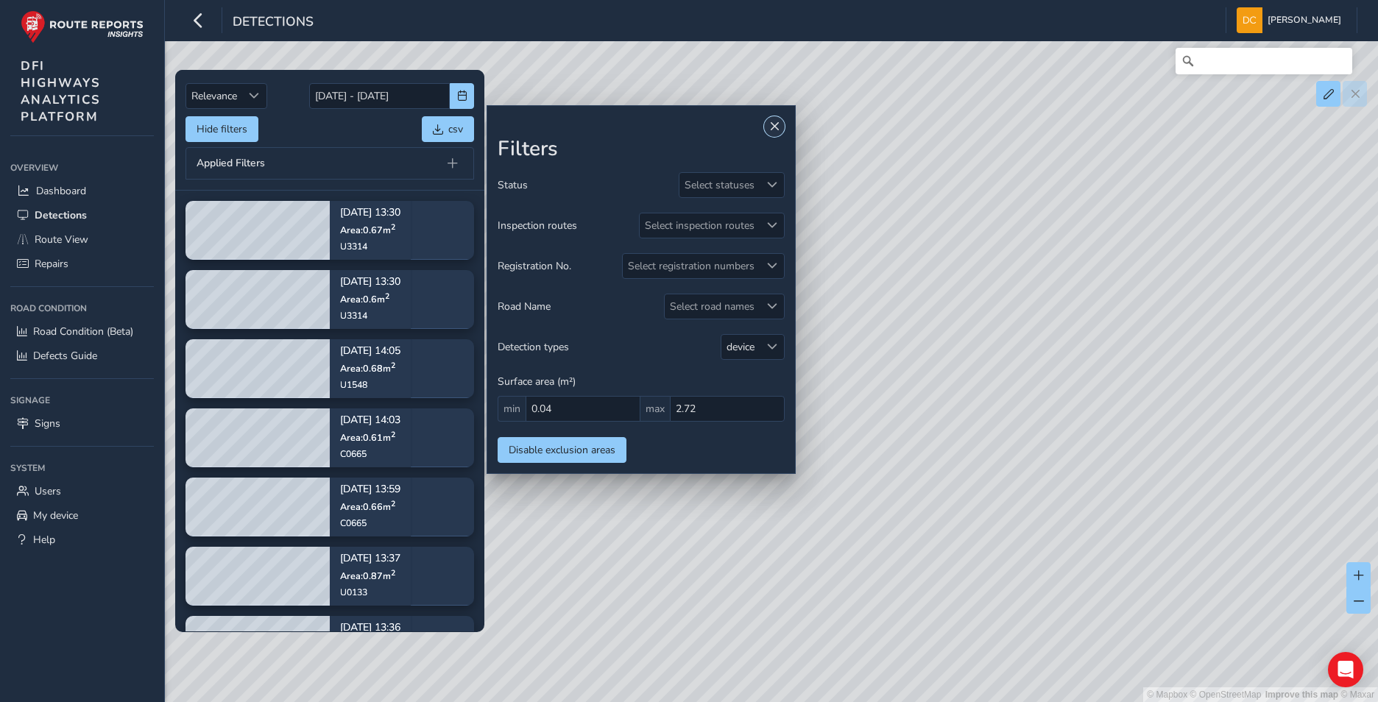
click at [773, 124] on span "Close" at bounding box center [774, 126] width 10 height 10
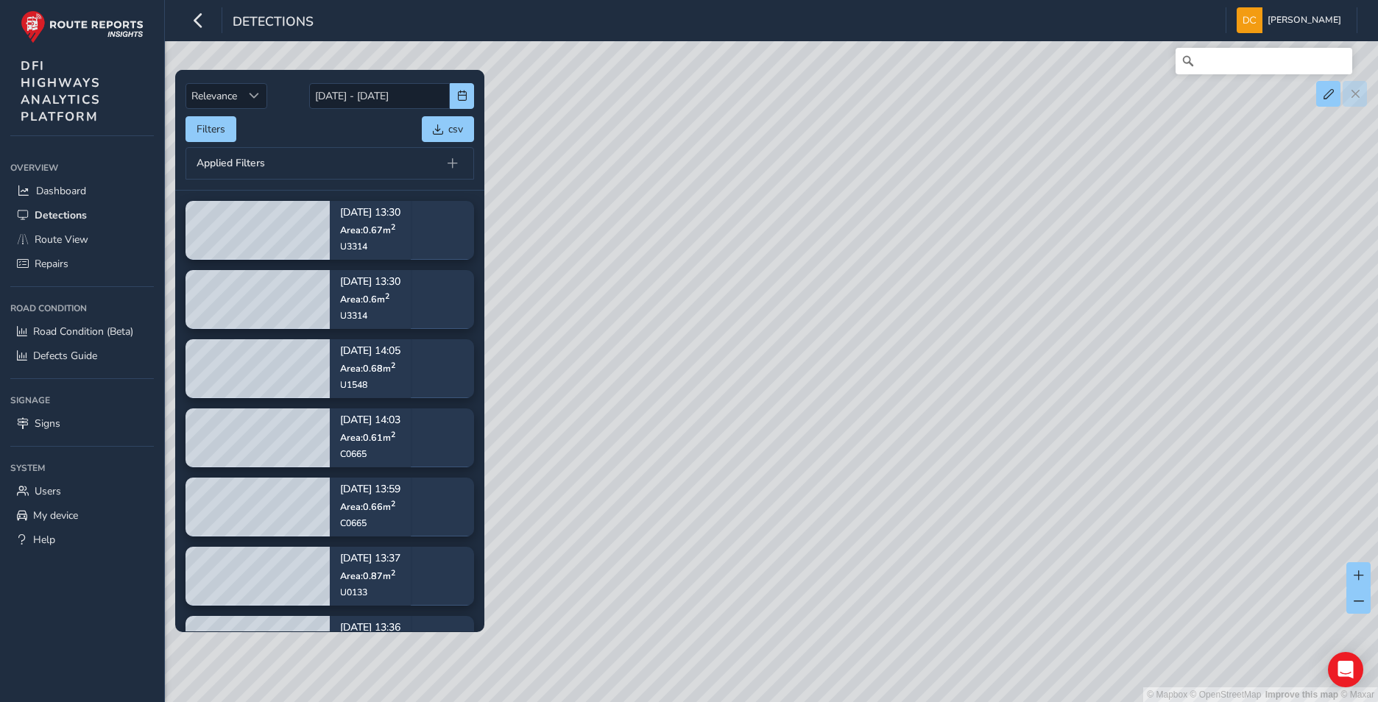
drag, startPoint x: 1022, startPoint y: 470, endPoint x: 626, endPoint y: 190, distance: 484.7
click at [626, 190] on div "© Mapbox © OpenStreetMap Improve this map © Maxar" at bounding box center [689, 351] width 1378 height 702
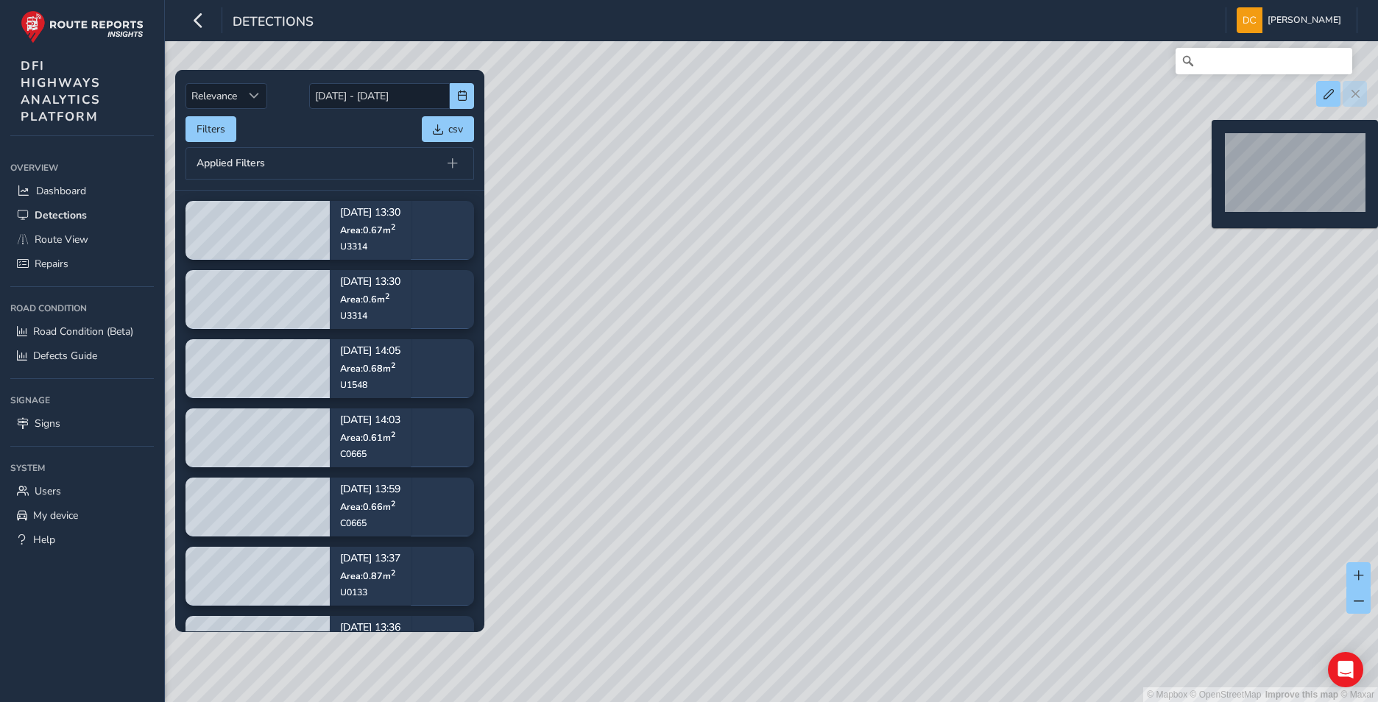
click at [1202, 144] on div "© Mapbox © OpenStreetMap Improve this map © Maxar" at bounding box center [689, 351] width 1378 height 702
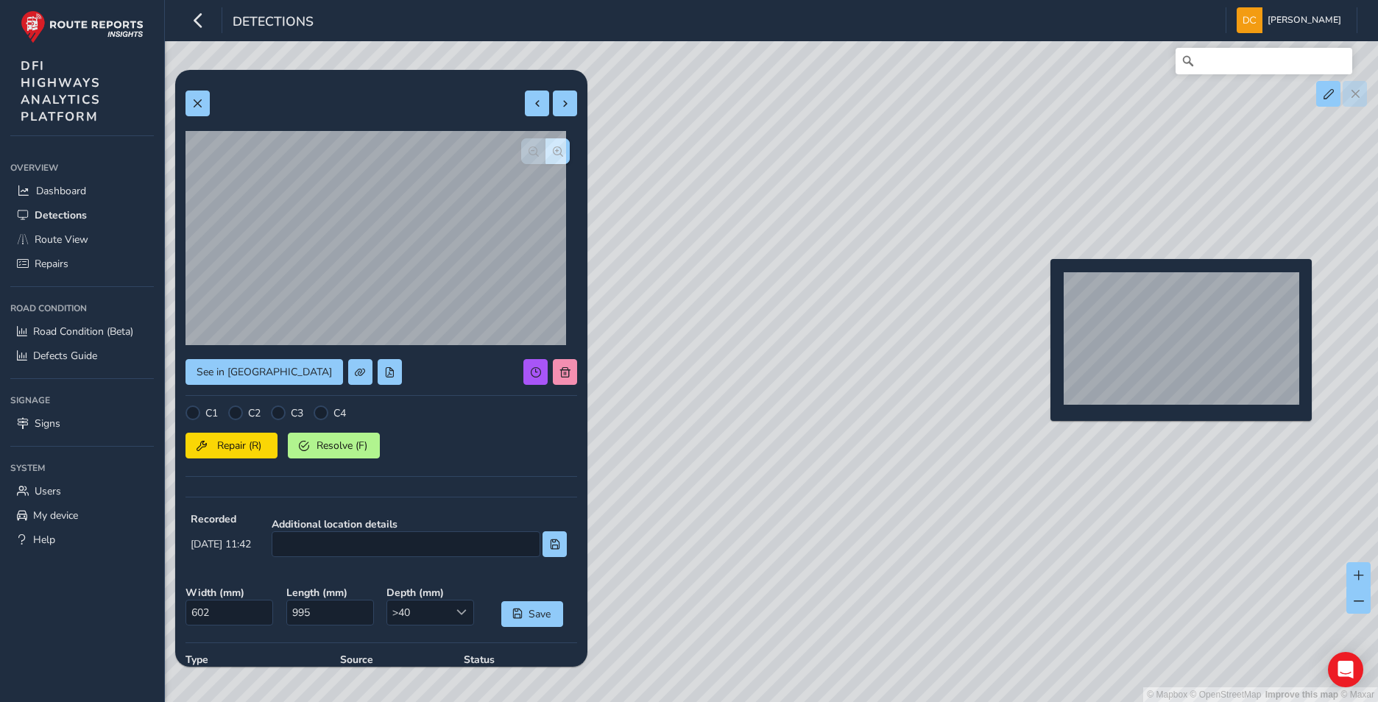
click at [1041, 283] on div "© Mapbox © OpenStreetMap Improve this map © Maxar" at bounding box center [689, 351] width 1378 height 702
type input "527"
type input "3220"
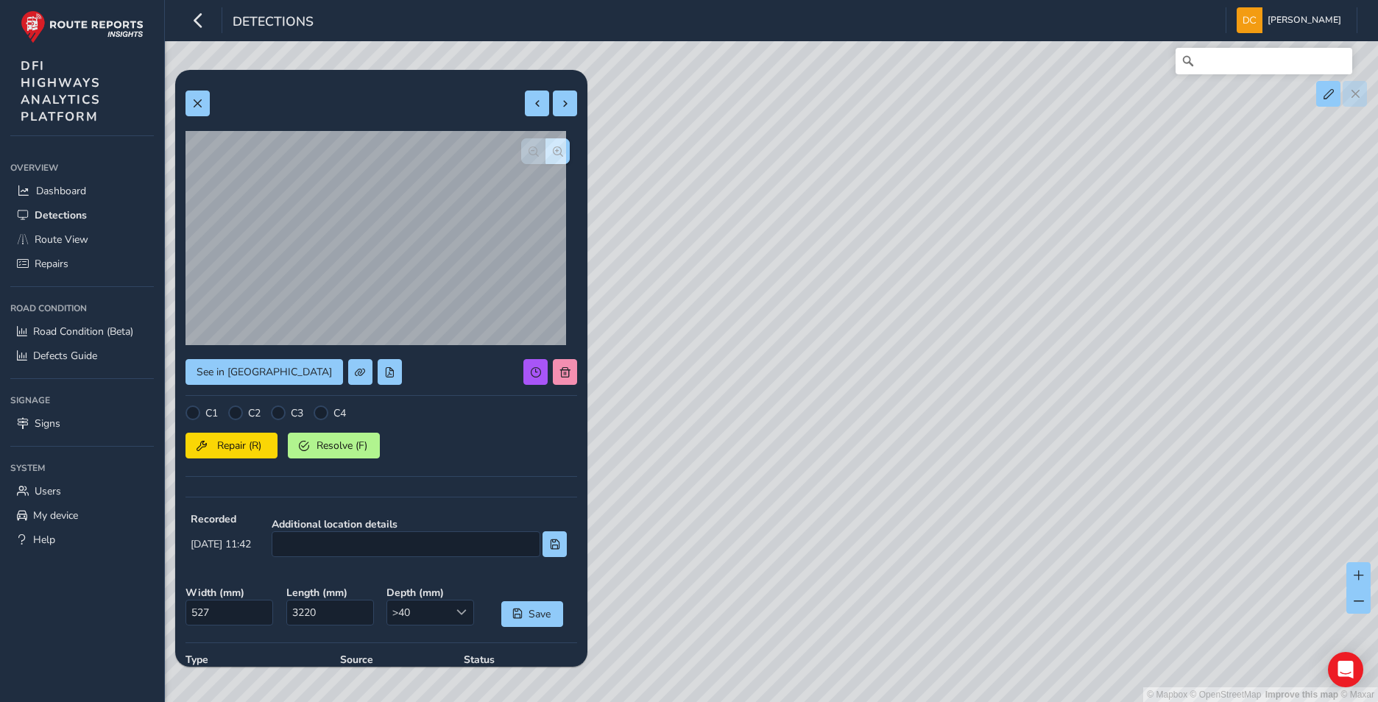
scroll to position [74, 0]
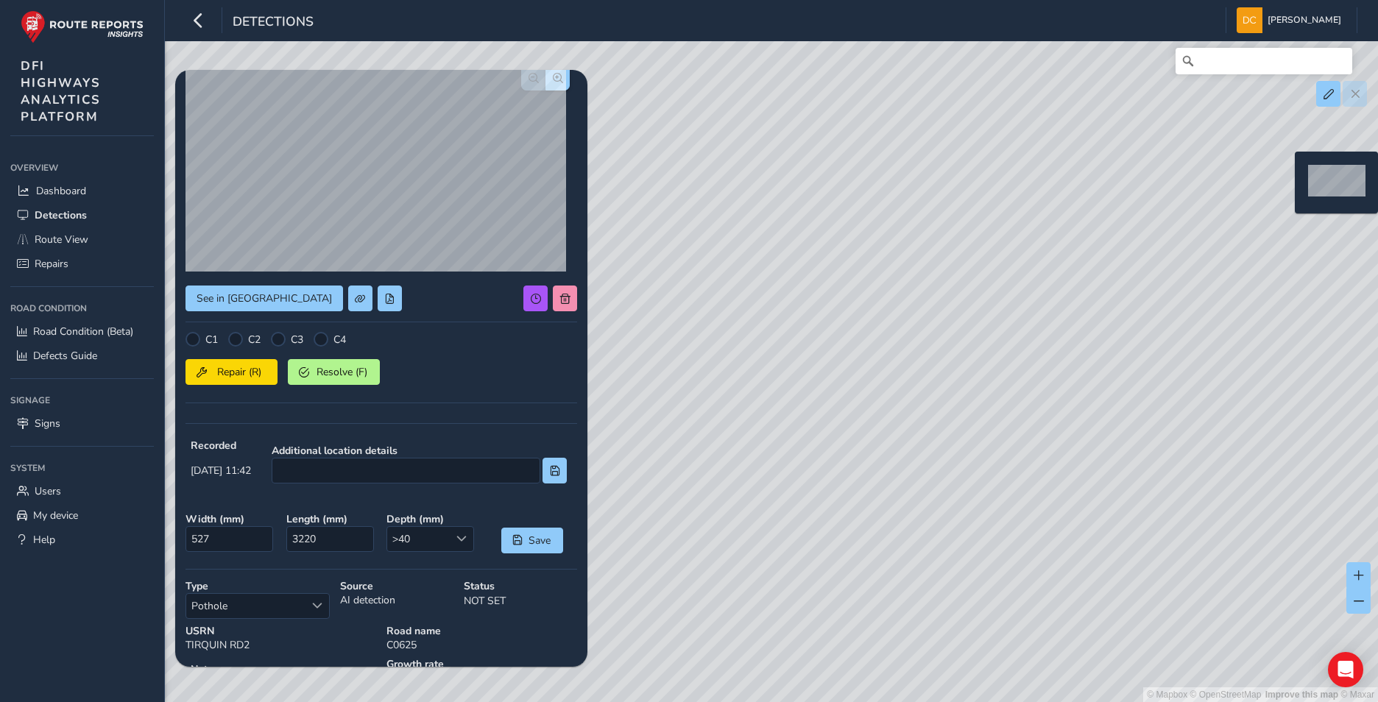
click at [1286, 173] on div "© Mapbox © OpenStreetMap Improve this map © Maxar" at bounding box center [689, 351] width 1378 height 702
type input "358"
type input "1521"
click at [553, 82] on span "button" at bounding box center [558, 78] width 10 height 10
click at [528, 79] on span "button" at bounding box center [533, 78] width 10 height 10
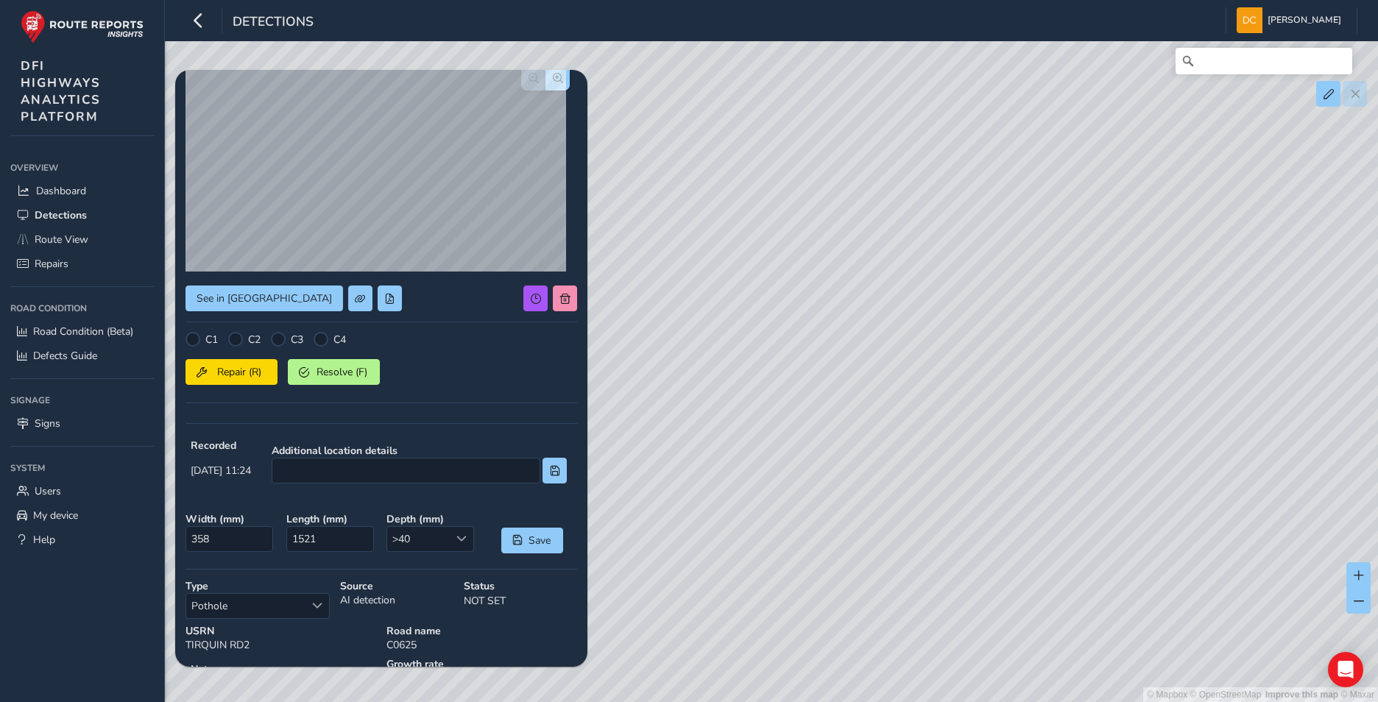
click at [826, 288] on div "© Mapbox © OpenStreetMap Improve this map © Maxar" at bounding box center [689, 351] width 1378 height 702
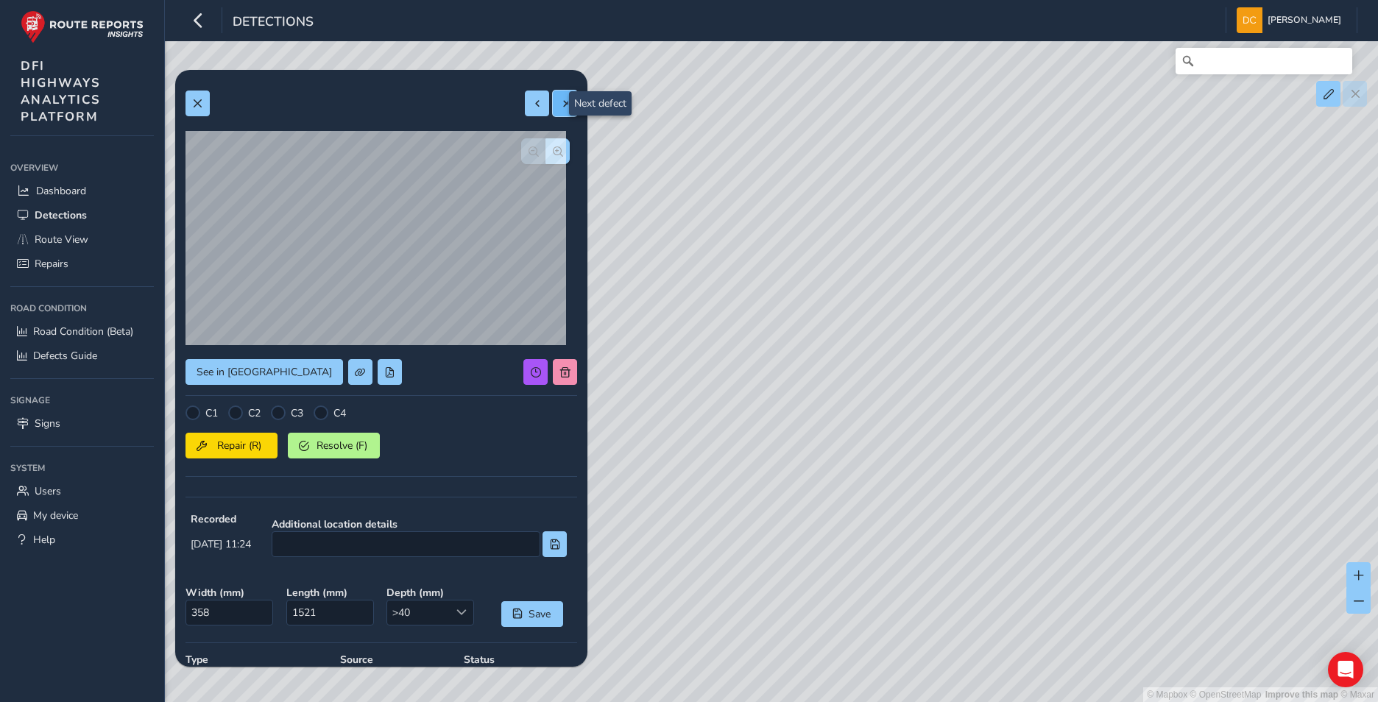
click at [560, 99] on span at bounding box center [565, 104] width 10 height 10
type input "378"
type input "1719"
click at [553, 149] on span "button" at bounding box center [558, 151] width 10 height 10
click at [532, 108] on span at bounding box center [537, 104] width 10 height 10
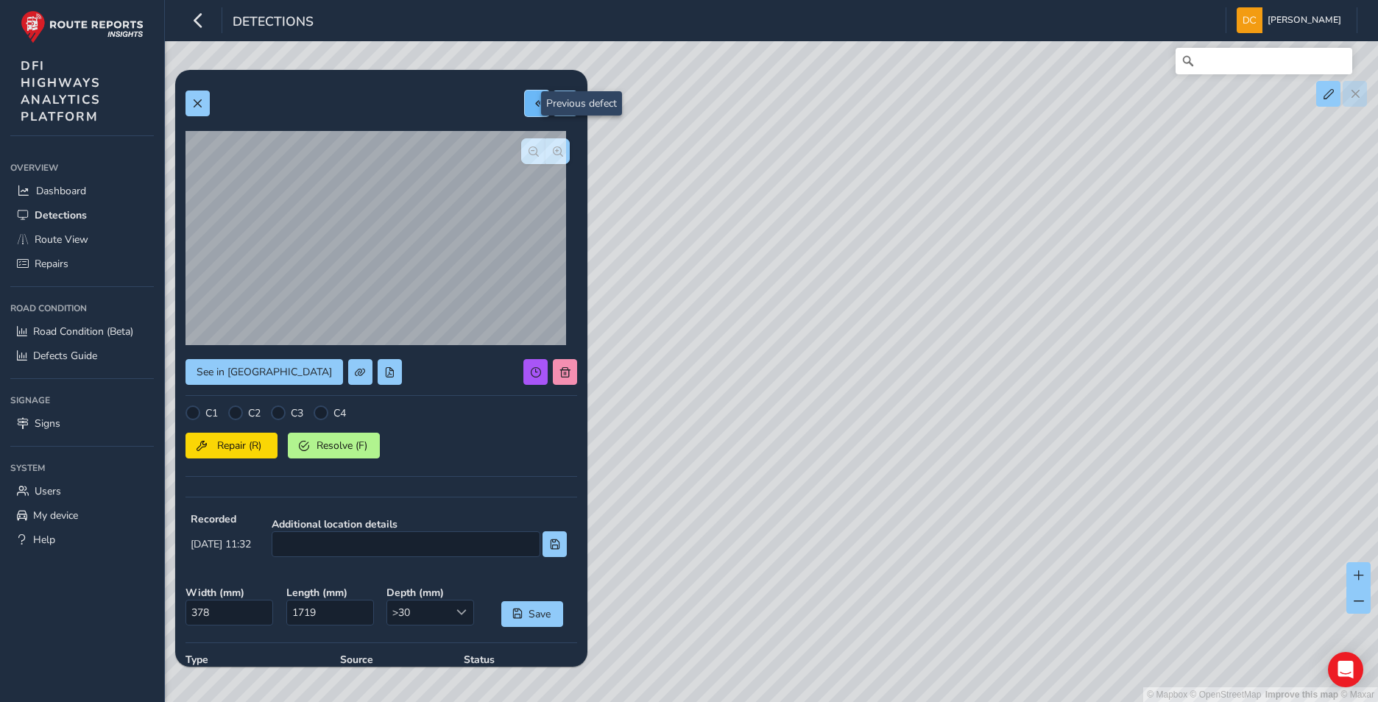
type input "358"
type input "1521"
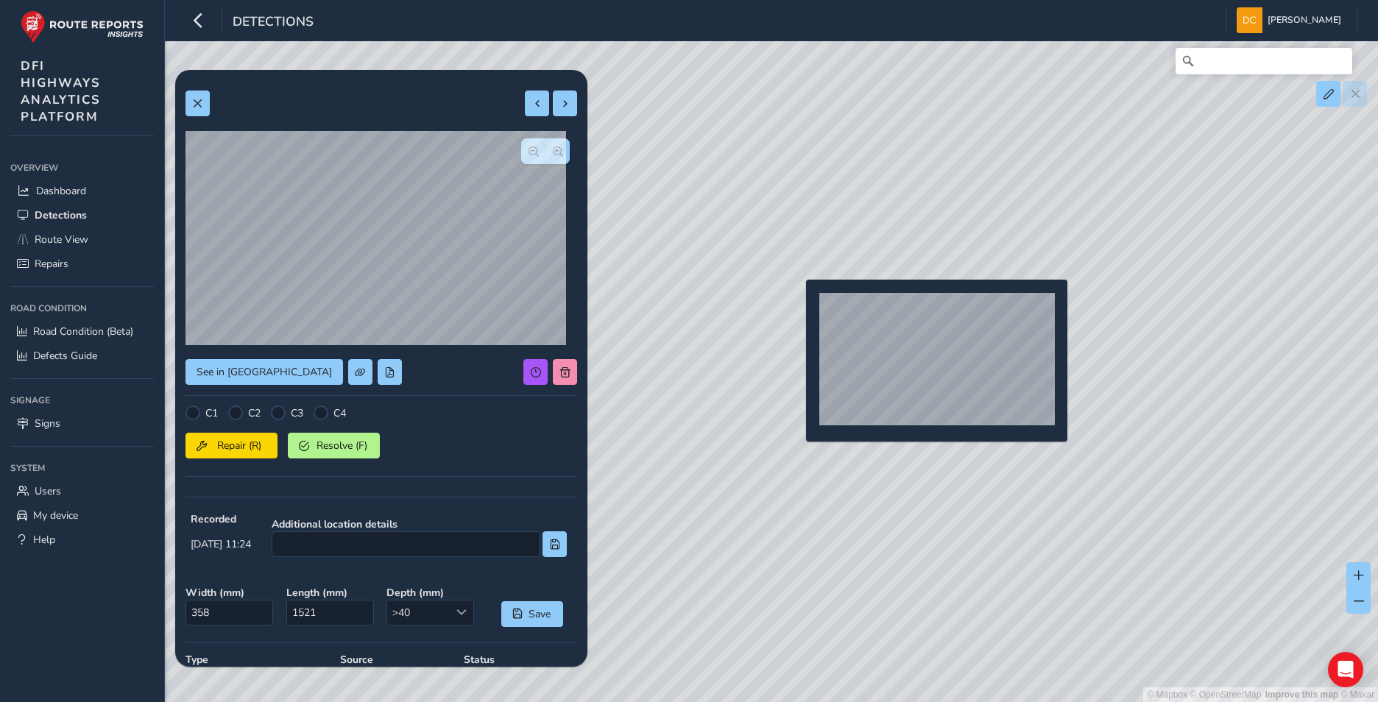
click at [797, 303] on div "© Mapbox © OpenStreetMap Improve this map © Maxar" at bounding box center [689, 351] width 1378 height 702
type input "822"
type input "1671"
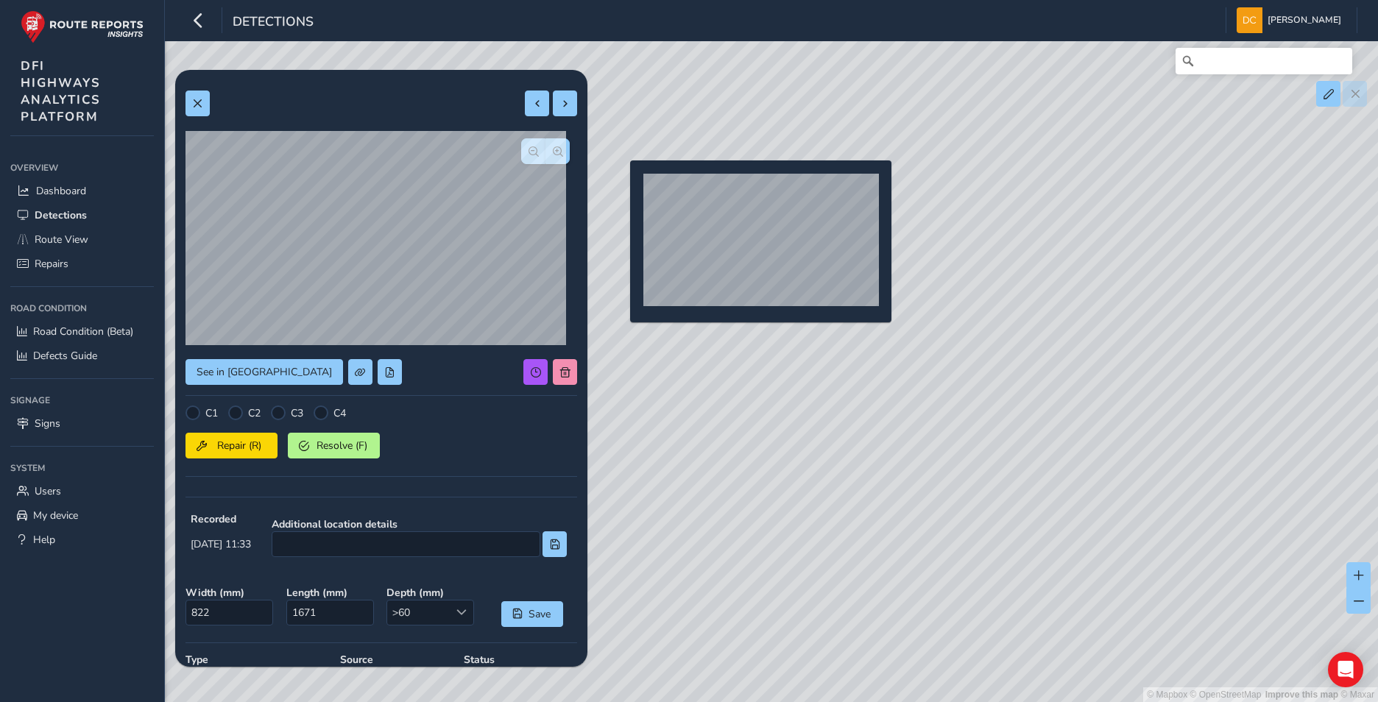
click at [621, 184] on div "© Mapbox © OpenStreetMap Improve this map © Maxar" at bounding box center [689, 351] width 1378 height 702
type input "508"
type input "1428"
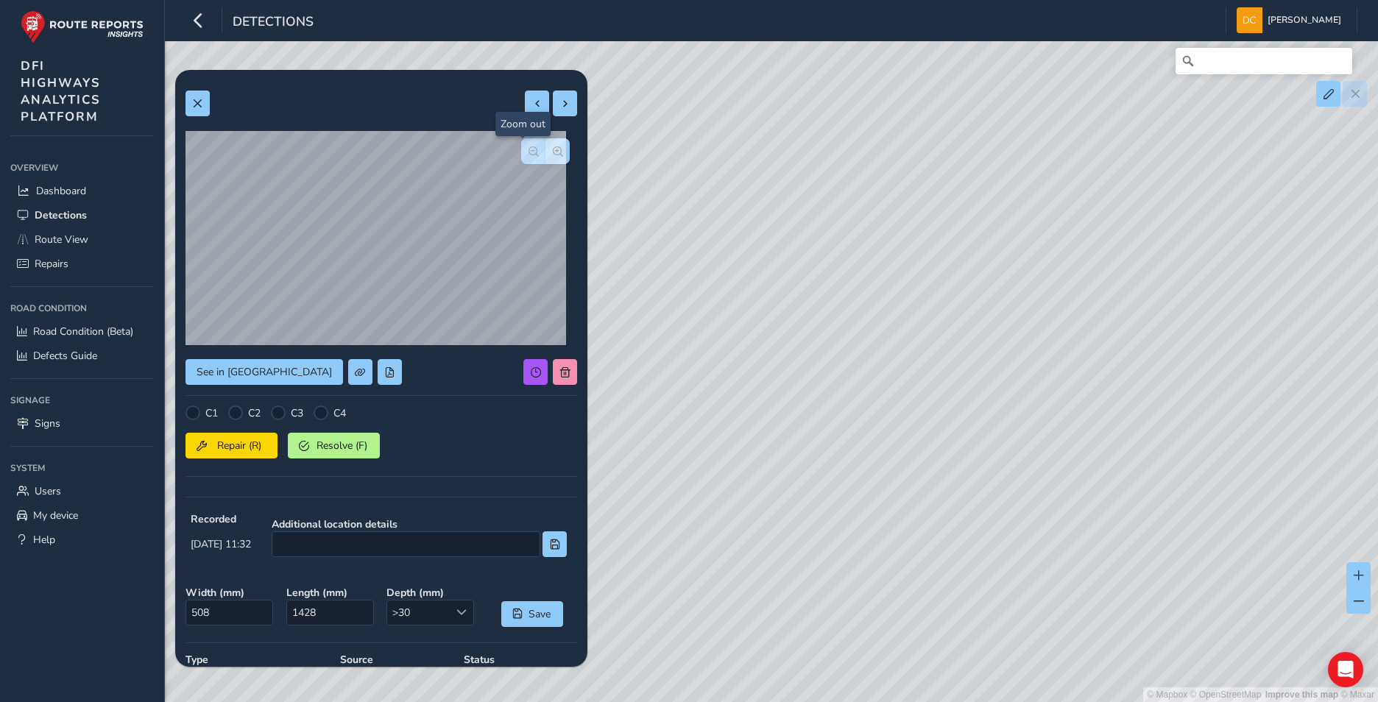
click at [528, 152] on span "button" at bounding box center [533, 151] width 10 height 10
click at [521, 152] on div at bounding box center [545, 151] width 49 height 26
drag, startPoint x: 754, startPoint y: 165, endPoint x: 973, endPoint y: 534, distance: 429.2
click at [973, 534] on div "© Mapbox © OpenStreetMap Improve this map © Maxar" at bounding box center [689, 351] width 1378 height 702
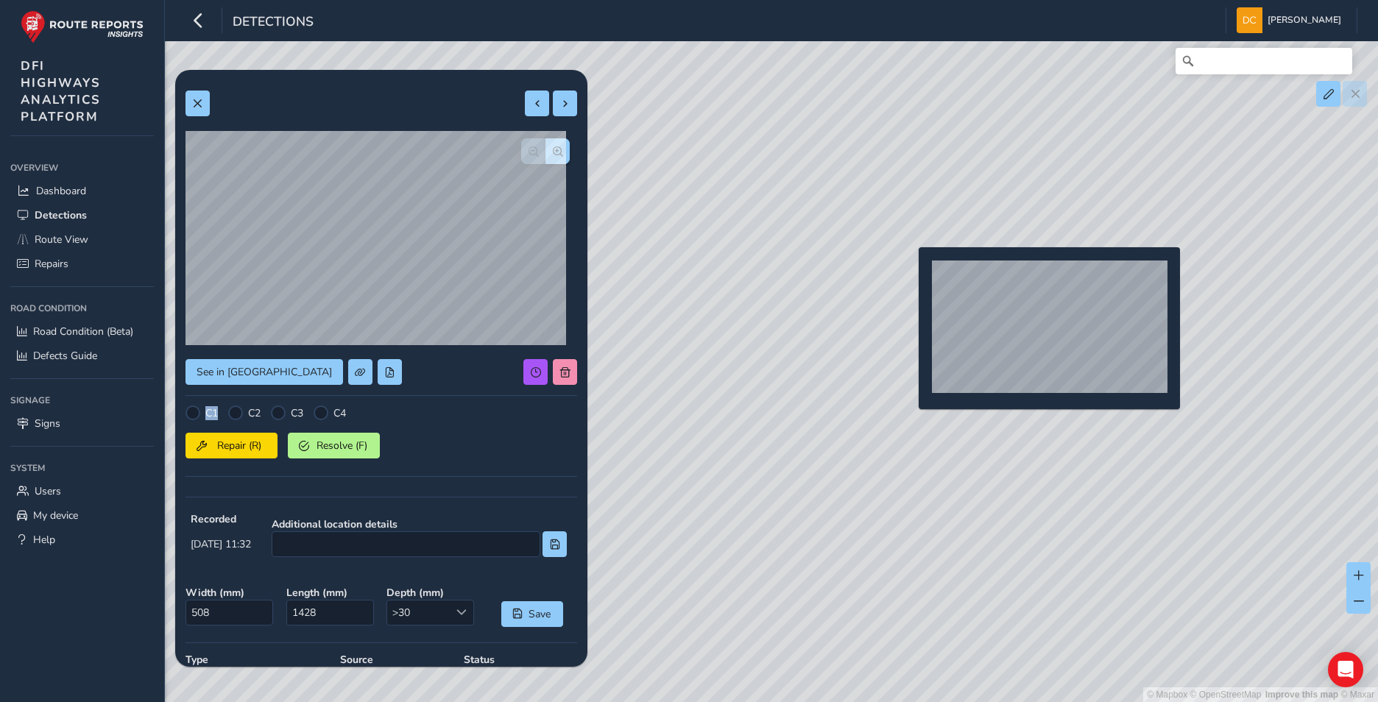
click at [910, 271] on div "© Mapbox © OpenStreetMap Improve this map © Maxar" at bounding box center [689, 351] width 1378 height 702
type input "378"
type input "1719"
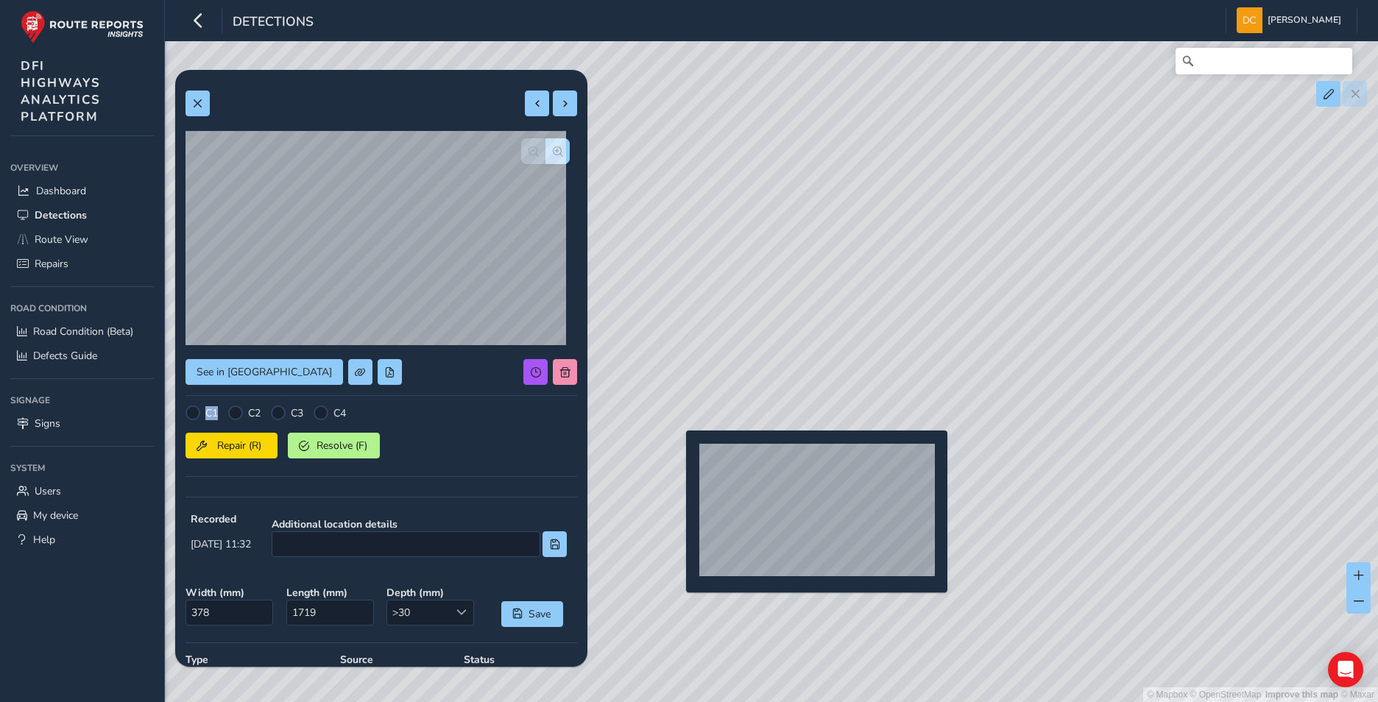
click at [677, 454] on div "© Mapbox © OpenStreetMap Improve this map © Maxar" at bounding box center [689, 351] width 1378 height 702
type input "614"
type input "612"
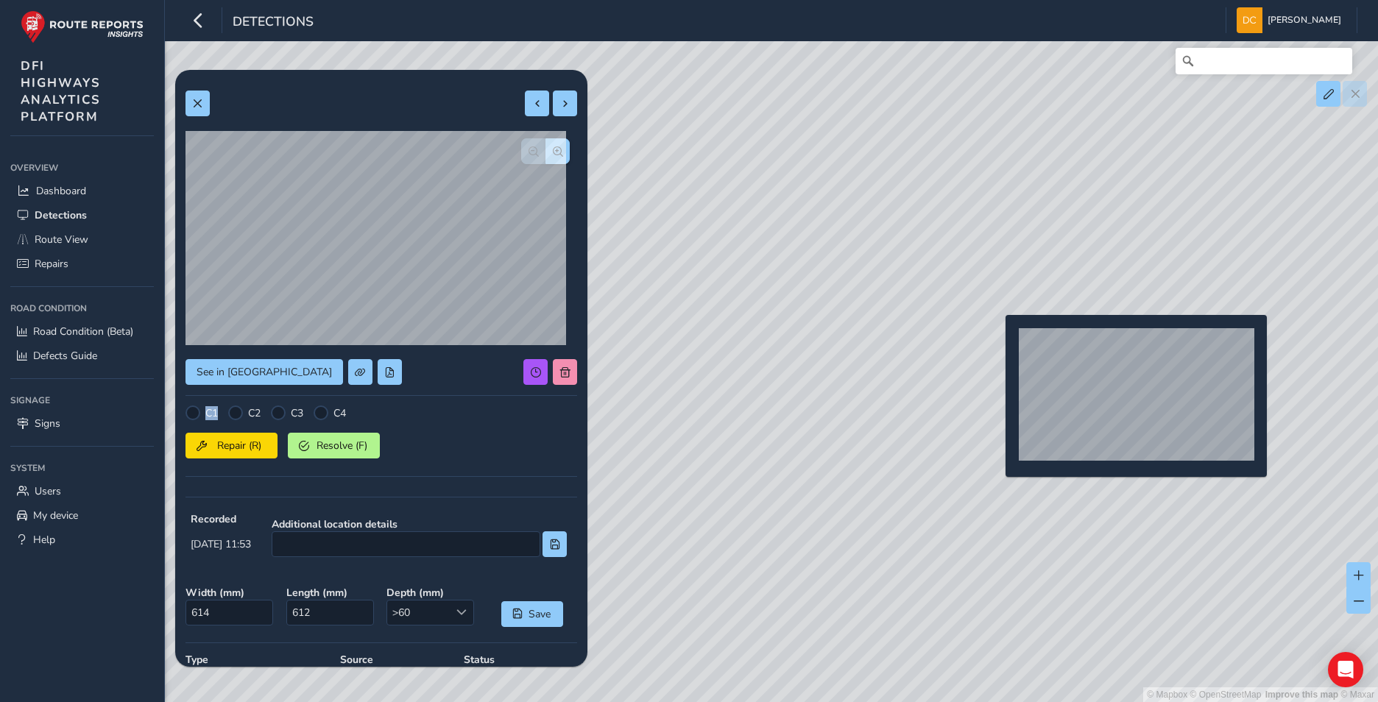
click at [996, 339] on div "© Mapbox © OpenStreetMap Improve this map © Maxar" at bounding box center [689, 351] width 1378 height 702
type input "378"
type input "1719"
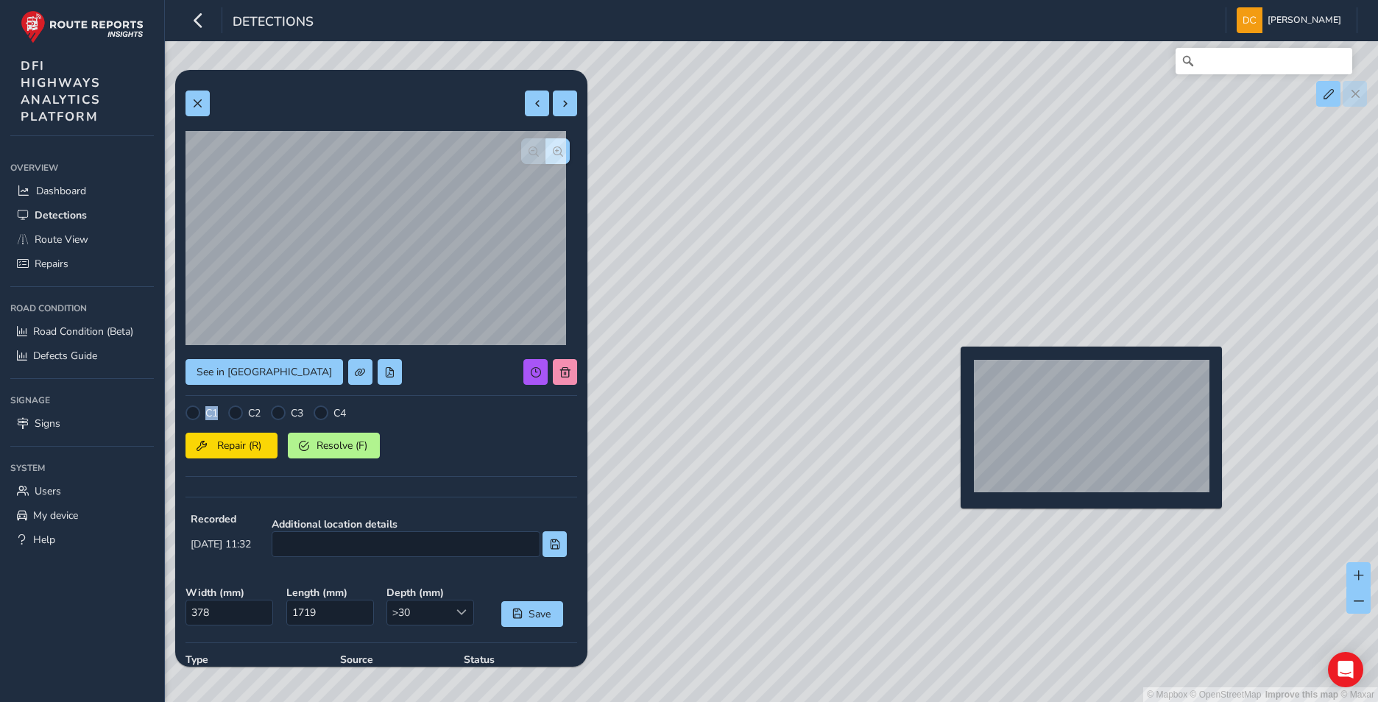
click at [952, 370] on div "© Mapbox © OpenStreetMap Improve this map © Maxar" at bounding box center [689, 351] width 1378 height 702
type input "778"
type input "781"
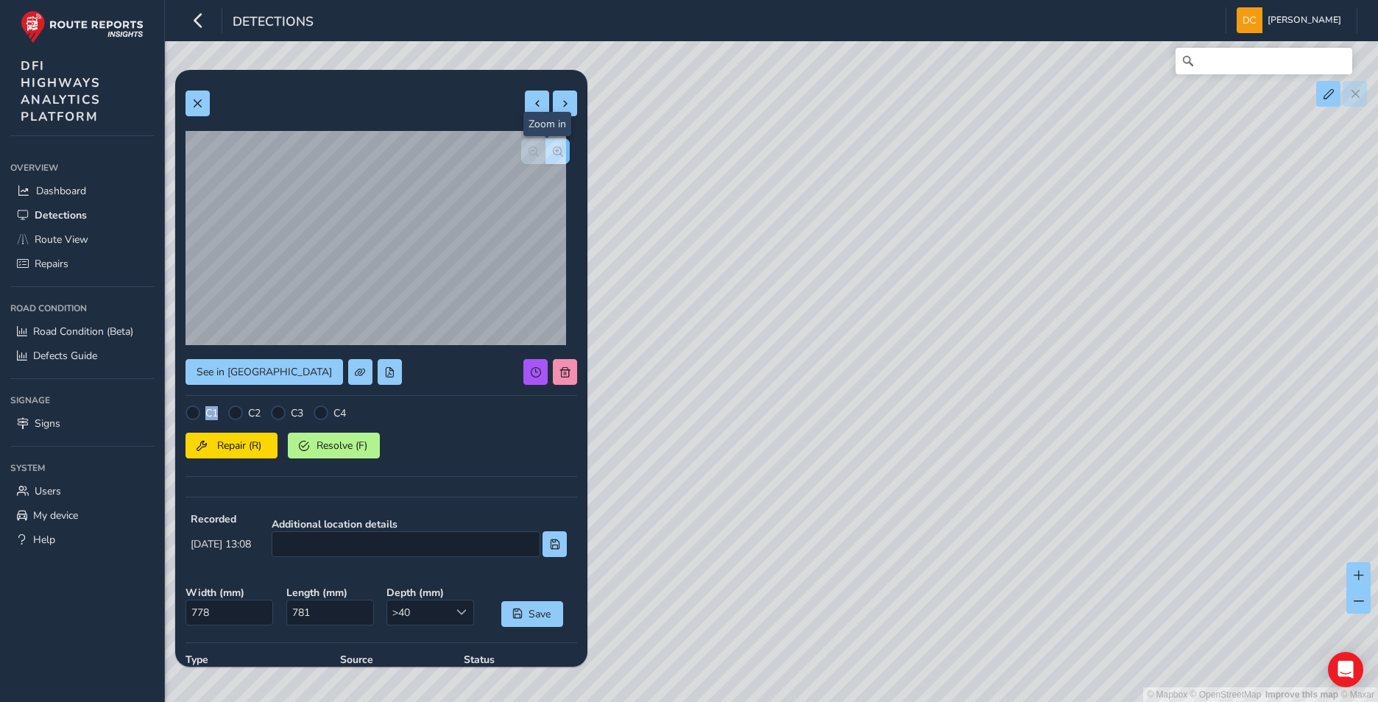
click at [553, 147] on span "button" at bounding box center [558, 151] width 10 height 10
click at [528, 146] on span "button" at bounding box center [533, 151] width 10 height 10
click at [1319, 16] on span "[PERSON_NAME]" at bounding box center [1304, 20] width 74 height 26
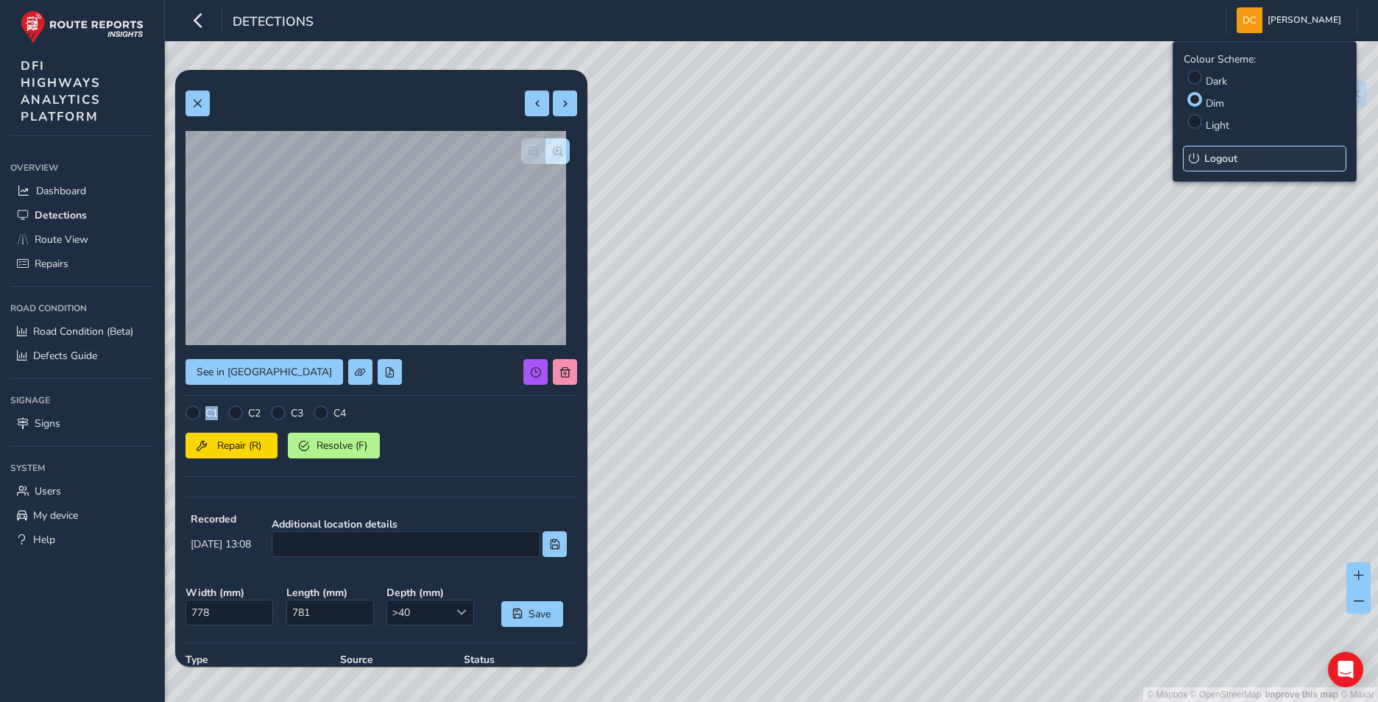
click at [1223, 159] on span "Logout" at bounding box center [1220, 159] width 33 height 14
